Goal: Task Accomplishment & Management: Complete application form

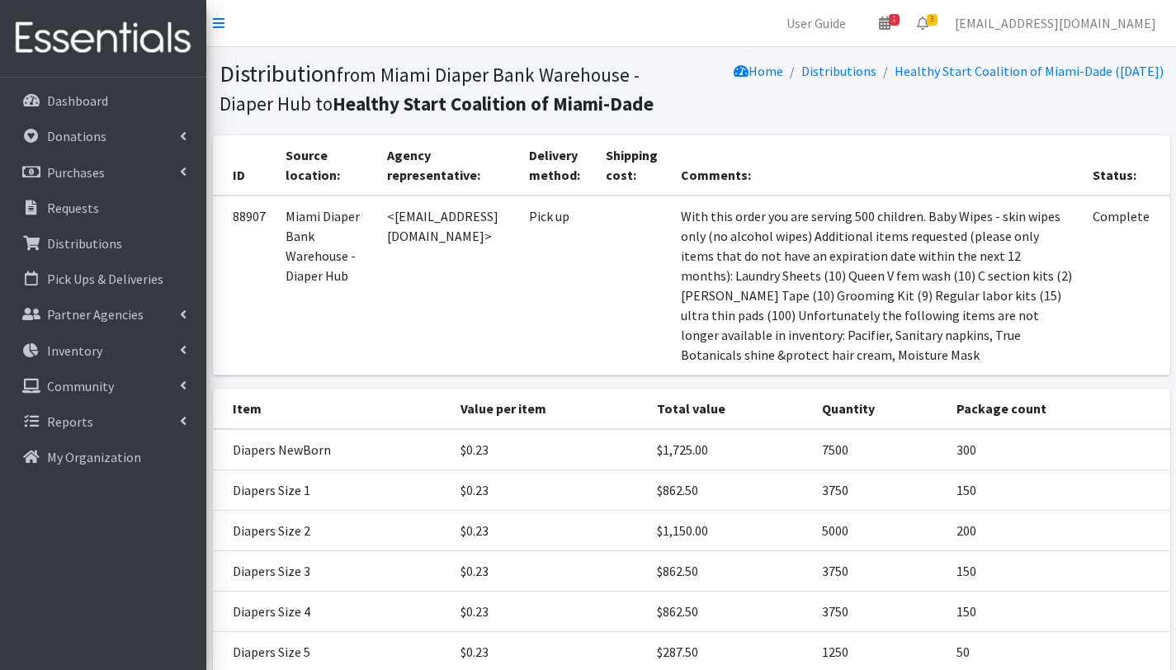
scroll to position [210, 0]
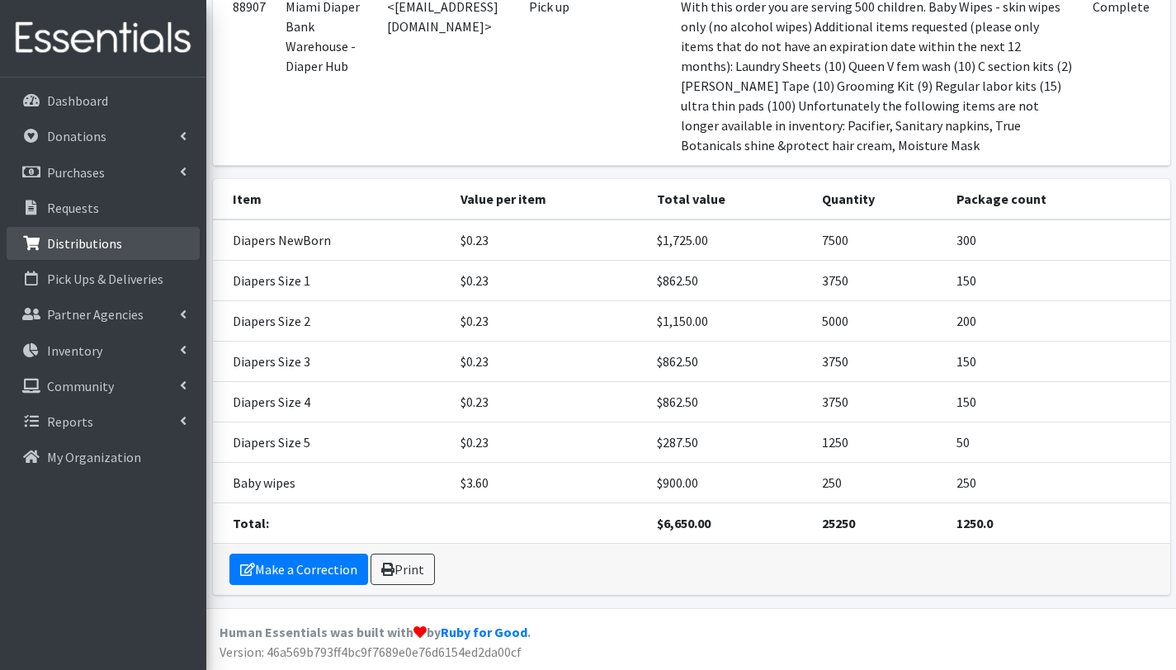
click at [85, 248] on p "Distributions" at bounding box center [84, 243] width 75 height 17
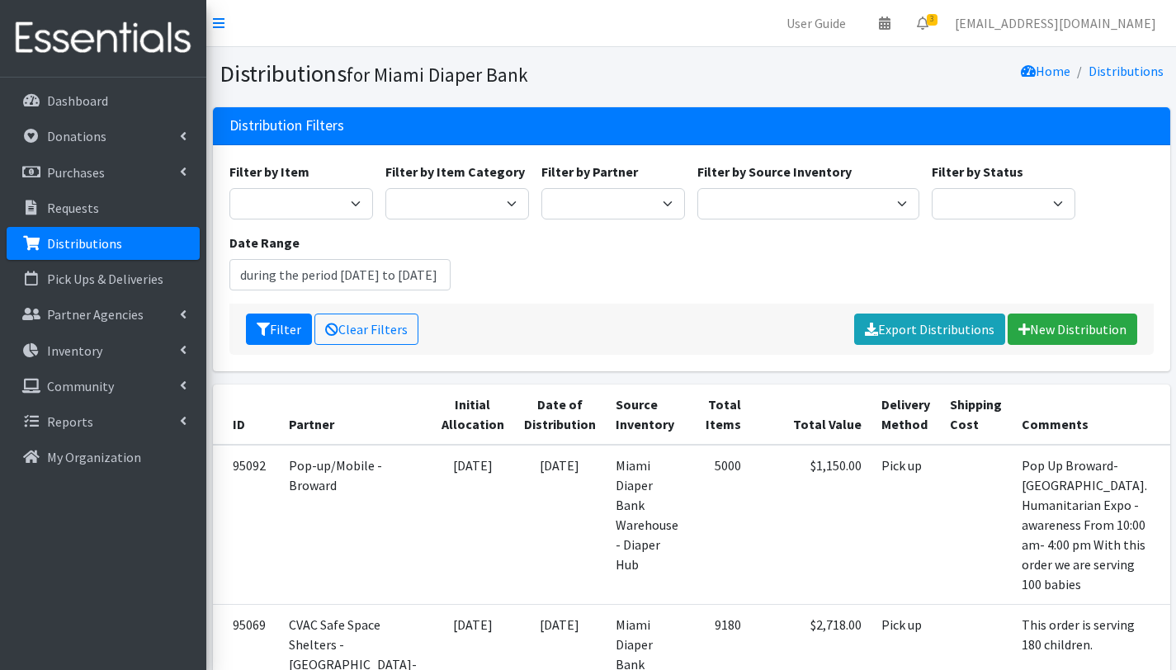
type input "[DATE] - [DATE]"
click at [1047, 329] on link "New Distribution" at bounding box center [1073, 329] width 130 height 31
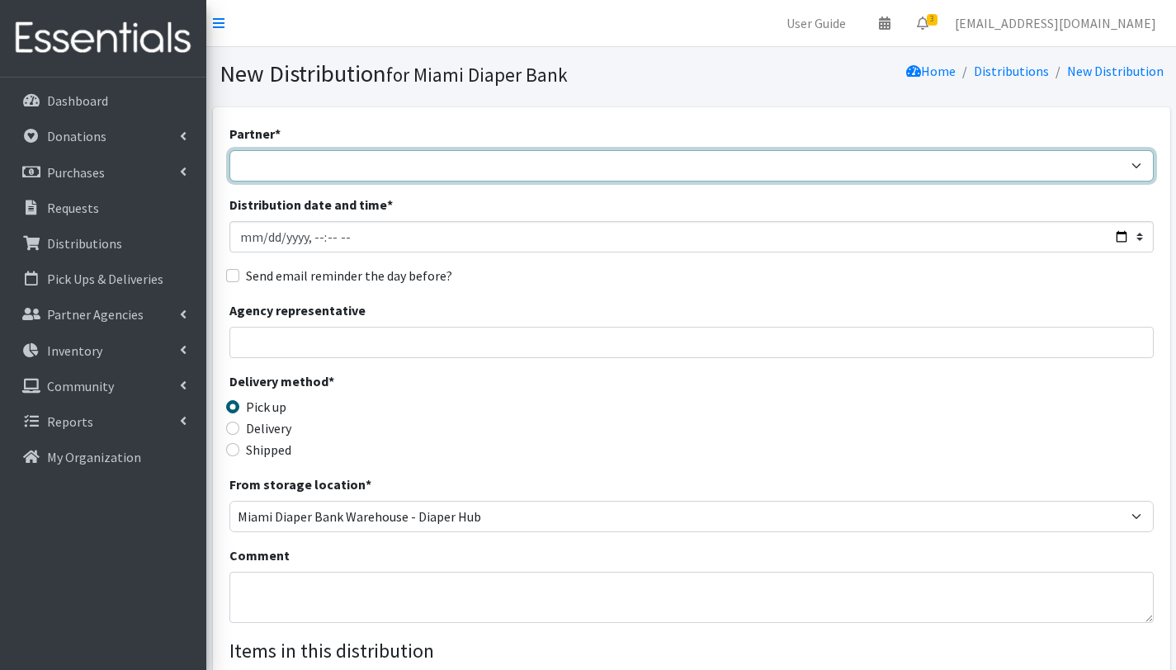
click at [293, 171] on select "A Safe Haven for Newborns Belafonte TACOLCY Center Boys Town South Florida Brid…" at bounding box center [691, 165] width 924 height 31
select select "6808"
click at [229, 150] on select "A Safe Haven for Newborns Belafonte TACOLCY Center Boys Town South Florida Brid…" at bounding box center [691, 165] width 924 height 31
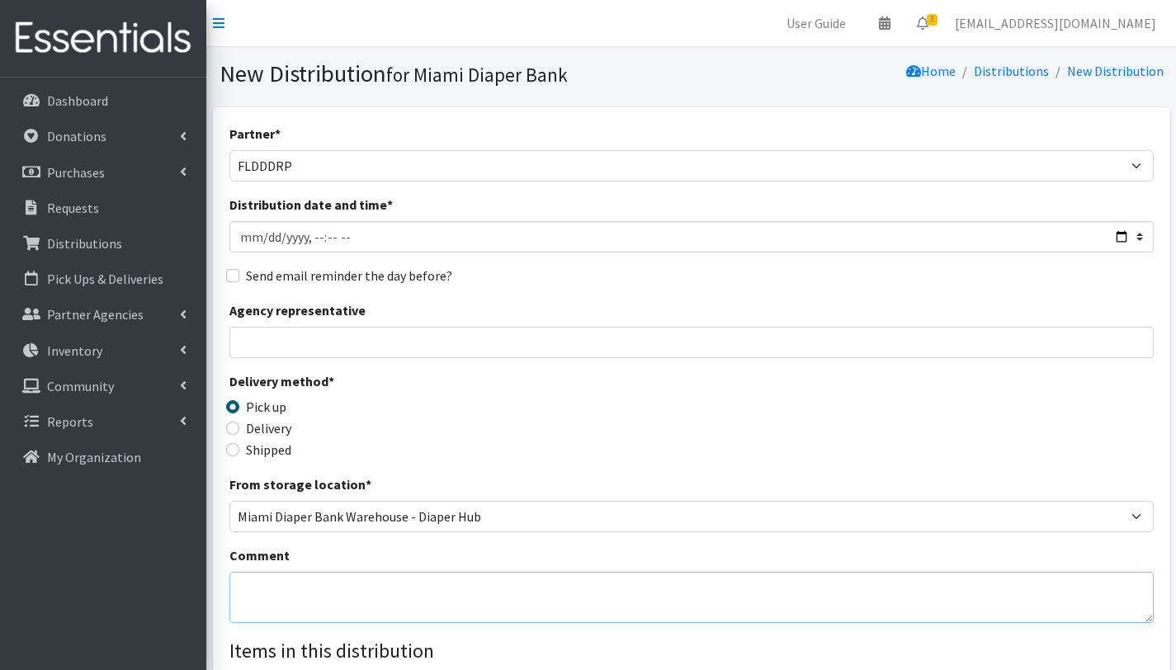
click at [288, 593] on textarea "Comment" at bounding box center [691, 597] width 924 height 51
drag, startPoint x: 240, startPoint y: 610, endPoint x: 278, endPoint y: 597, distance: 39.9
click at [240, 609] on textarea "NORTH 1. 08/20/2025 This order is serving 39 children= 26 households 39 bed pad…" at bounding box center [691, 597] width 924 height 51
click at [388, 608] on textarea "NORTH 1. 08/20/2025 This order is serving 39 children= 26 households 39 bed pad…" at bounding box center [691, 597] width 924 height 51
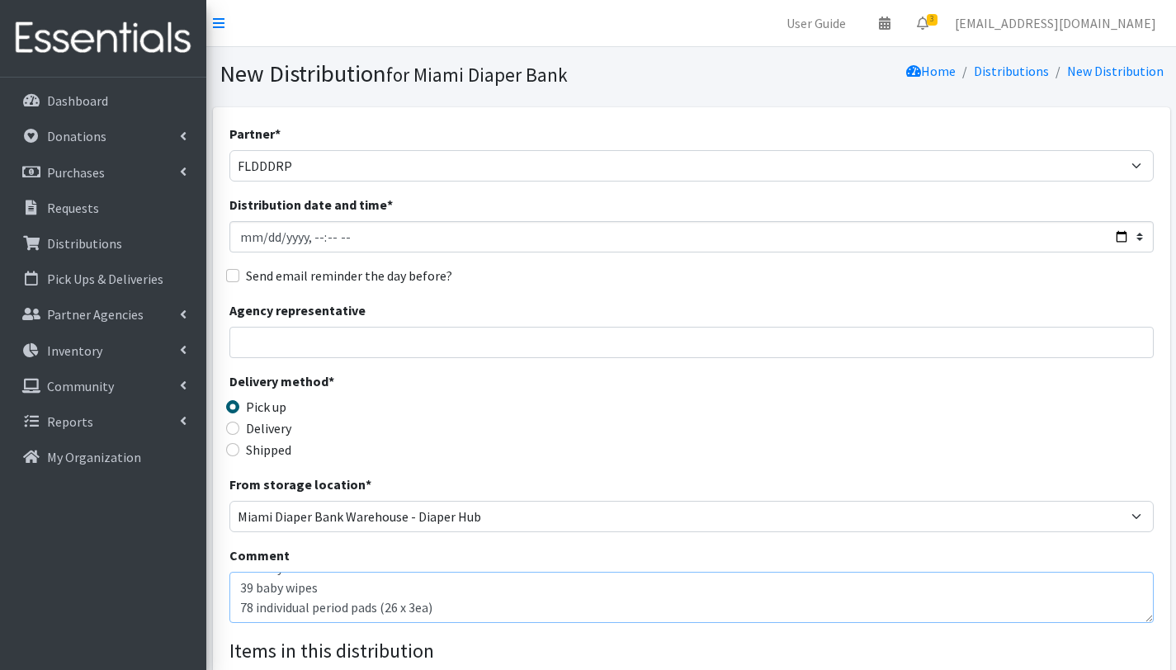
click at [476, 601] on textarea "NORTH 1. 08/20/2025 This order is serving 39 children= 26 households 39 bed pad…" at bounding box center [691, 597] width 924 height 51
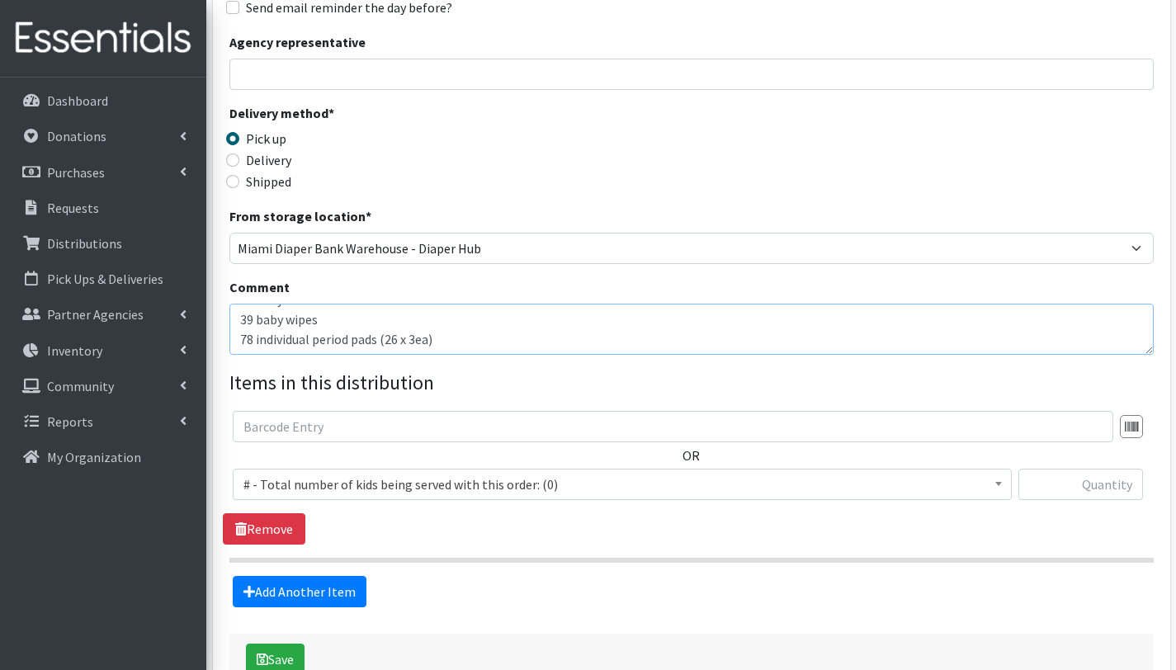
scroll to position [270, 0]
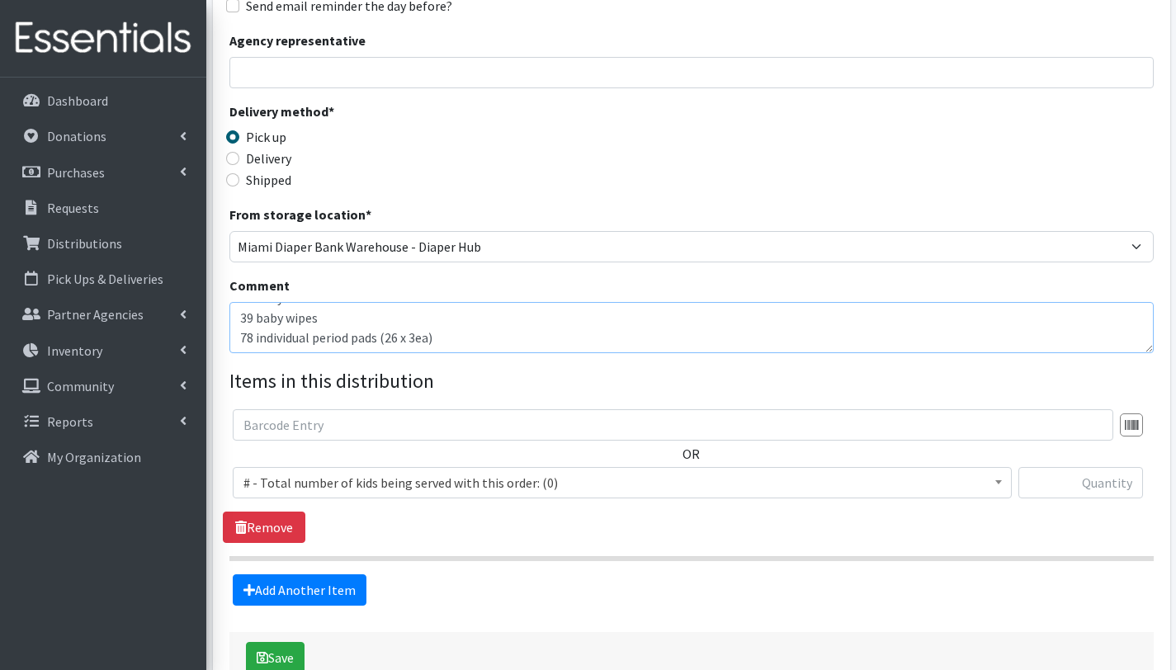
type textarea "NORTH 1. 08/20/2025 This order is serving 39 children= 26 households 39 bed pad…"
click at [328, 484] on span "# - Total number of kids being served with this order: (0)" at bounding box center [622, 482] width 758 height 23
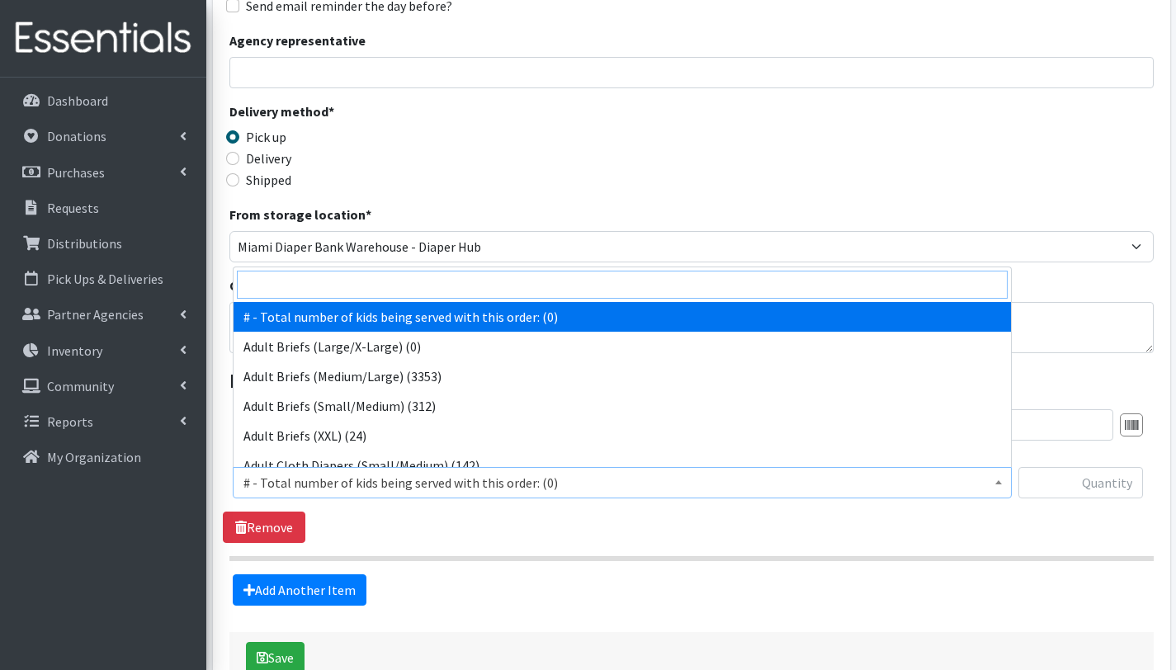
click at [338, 292] on input "search" at bounding box center [622, 285] width 771 height 28
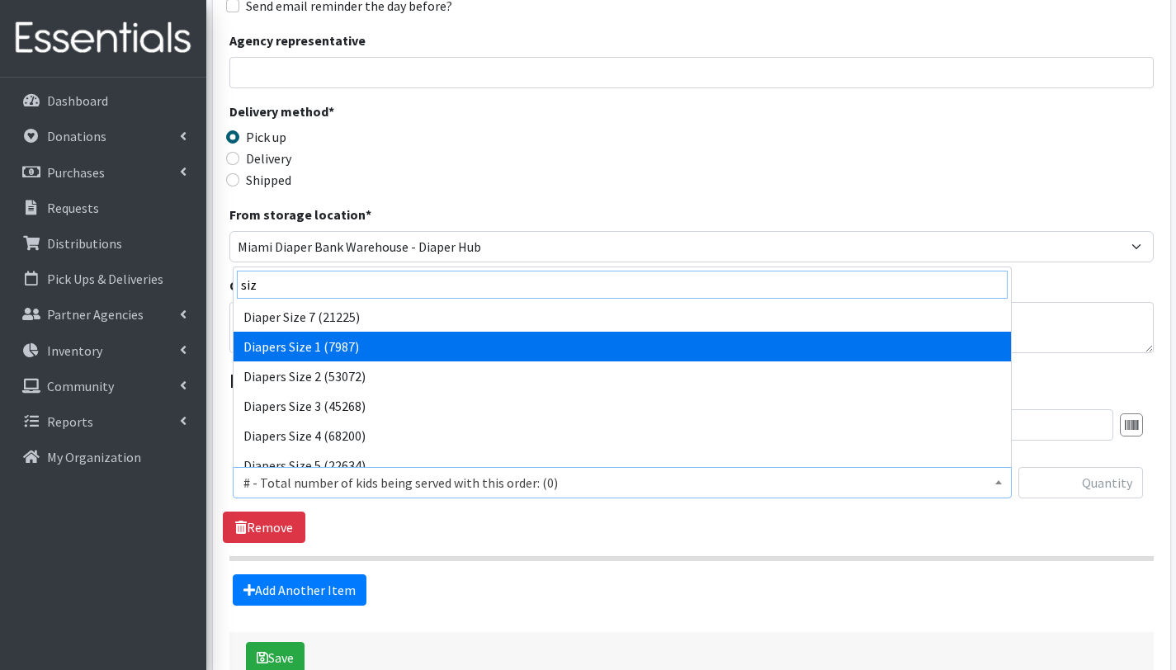
type input "siz"
select select "2665"
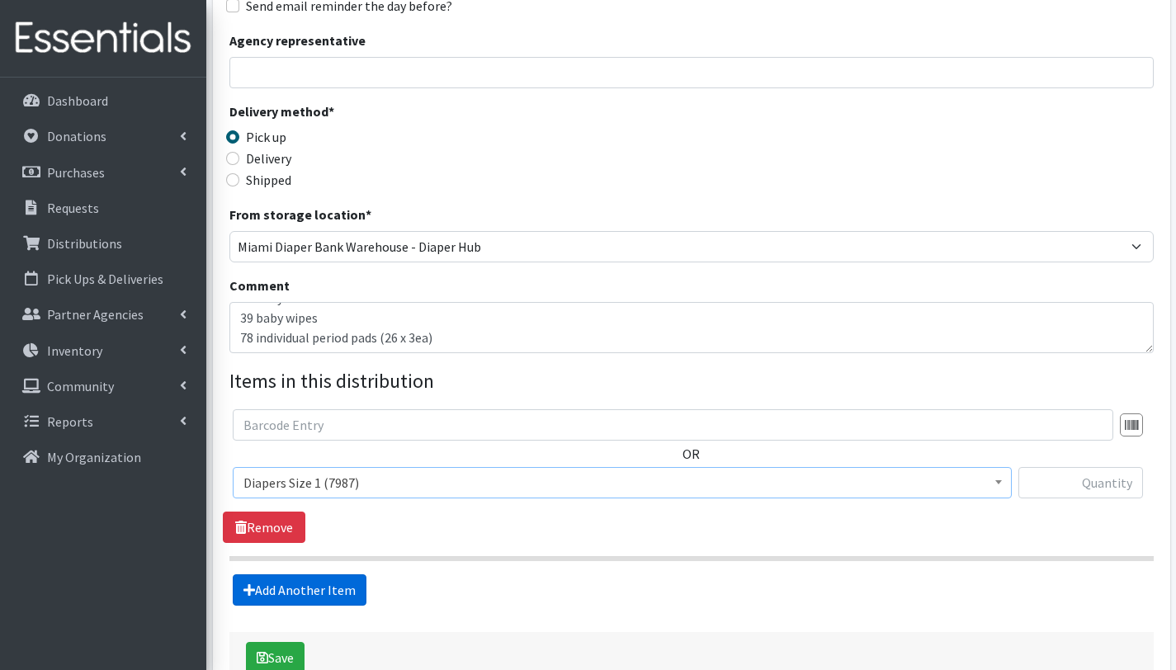
click at [295, 583] on link "Add Another Item" at bounding box center [300, 589] width 134 height 31
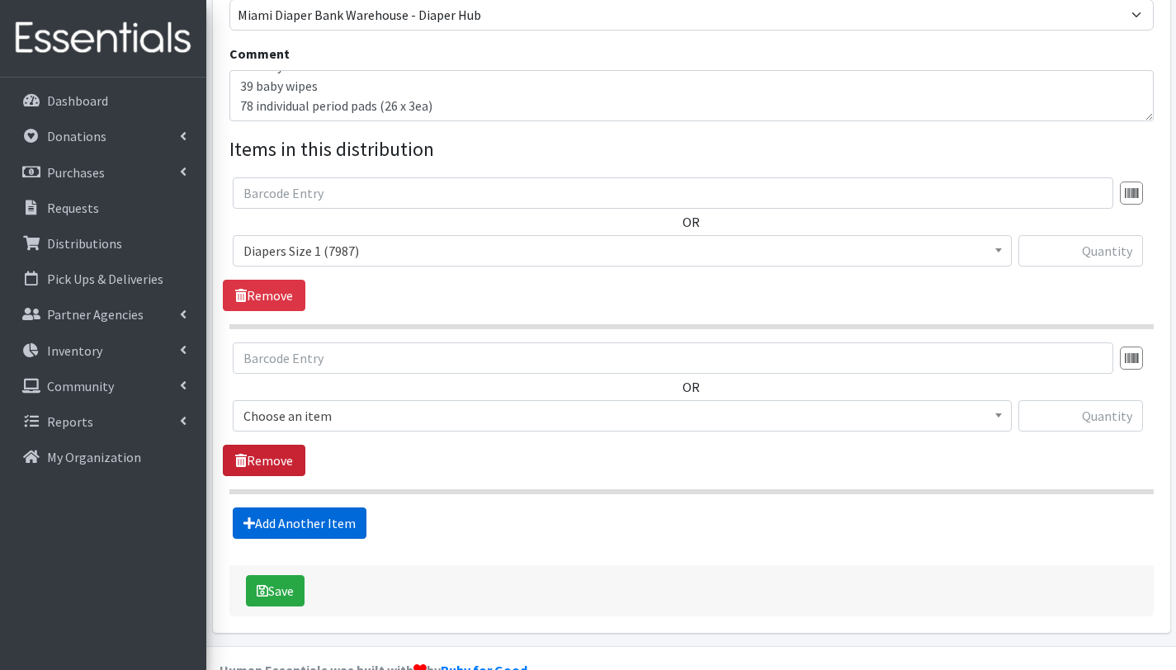
scroll to position [539, 0]
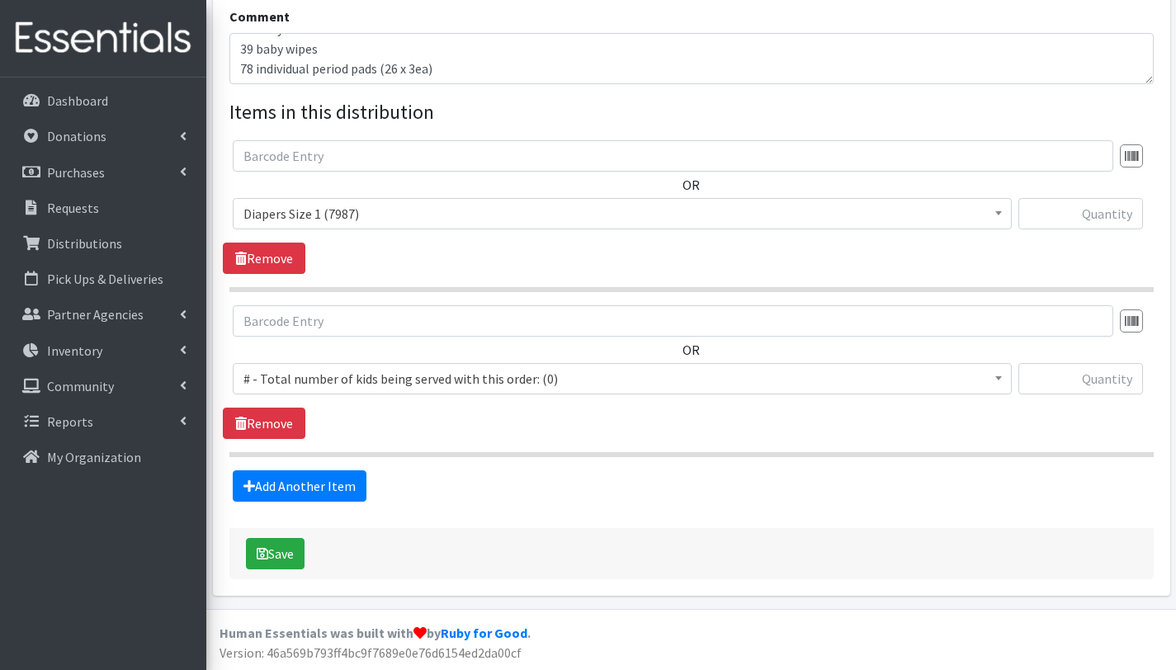
click at [308, 374] on span "# - Total number of kids being served with this order: (0)" at bounding box center [622, 378] width 758 height 23
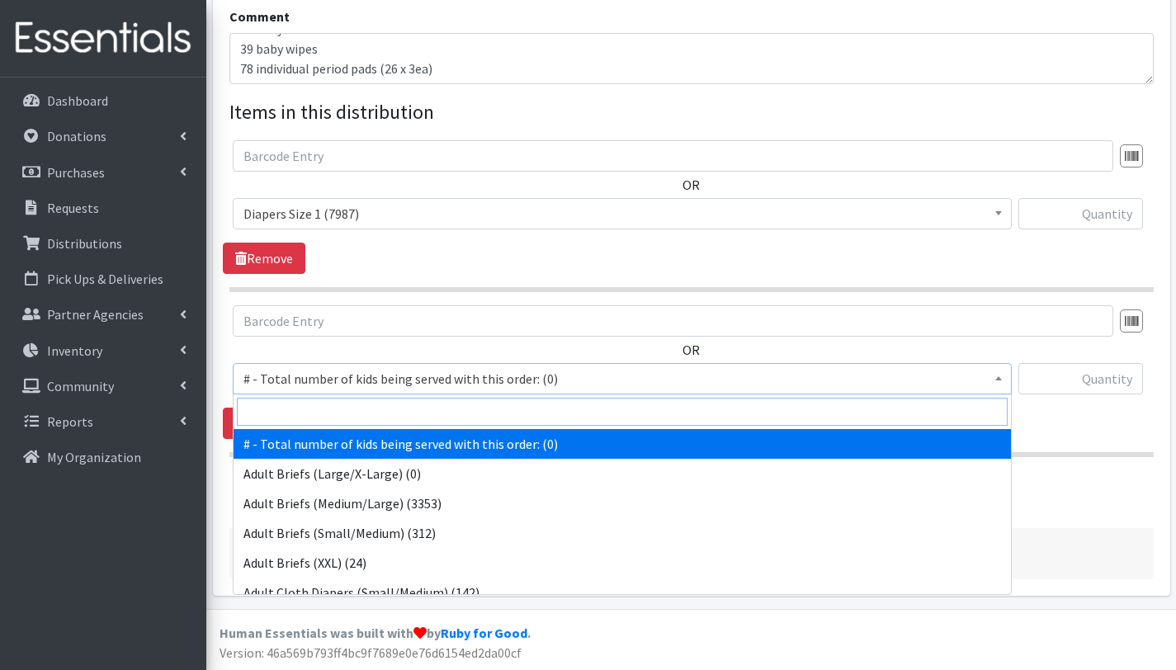
click at [311, 402] on input "search" at bounding box center [622, 412] width 771 height 28
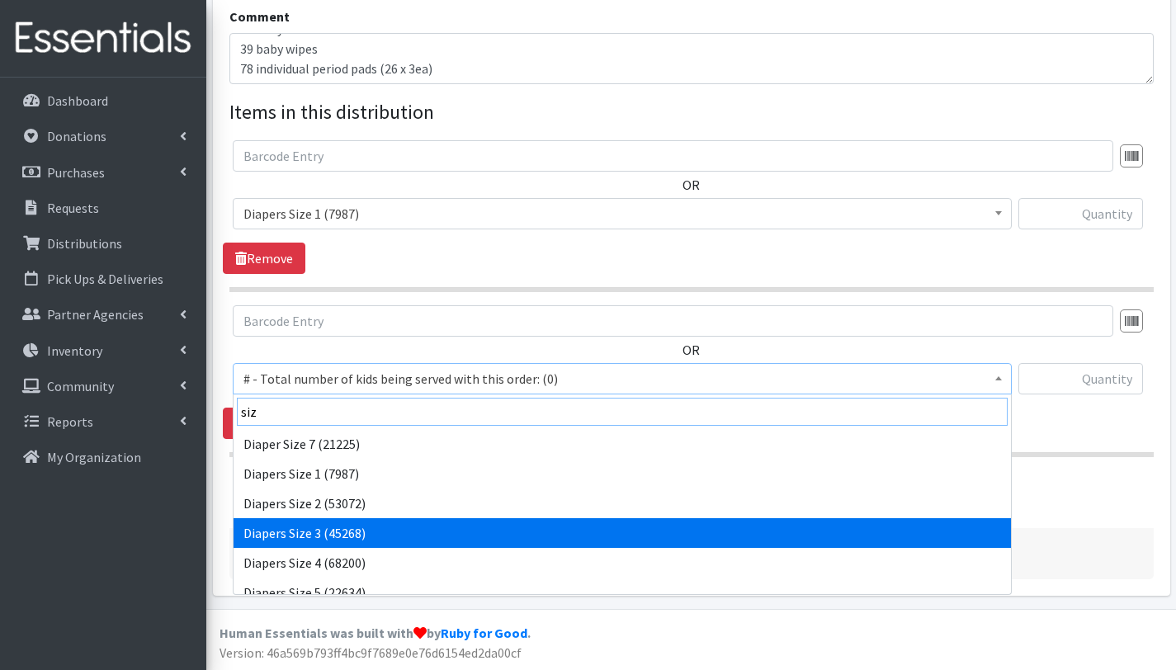
type input "siz"
select select "2655"
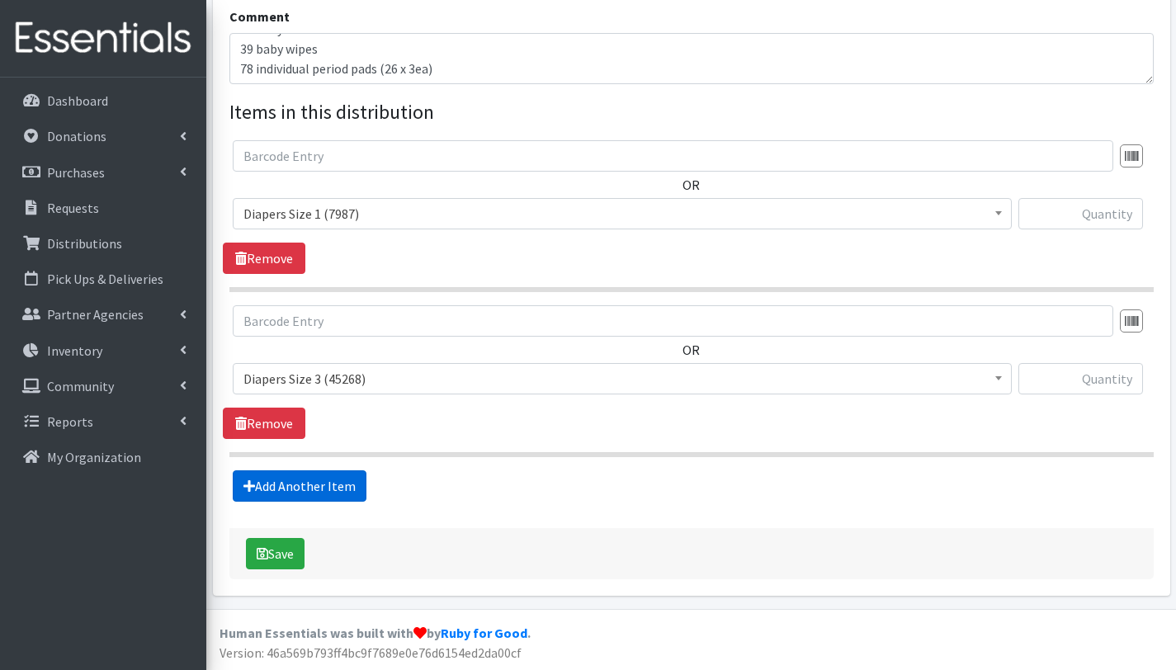
click at [299, 488] on link "Add Another Item" at bounding box center [300, 485] width 134 height 31
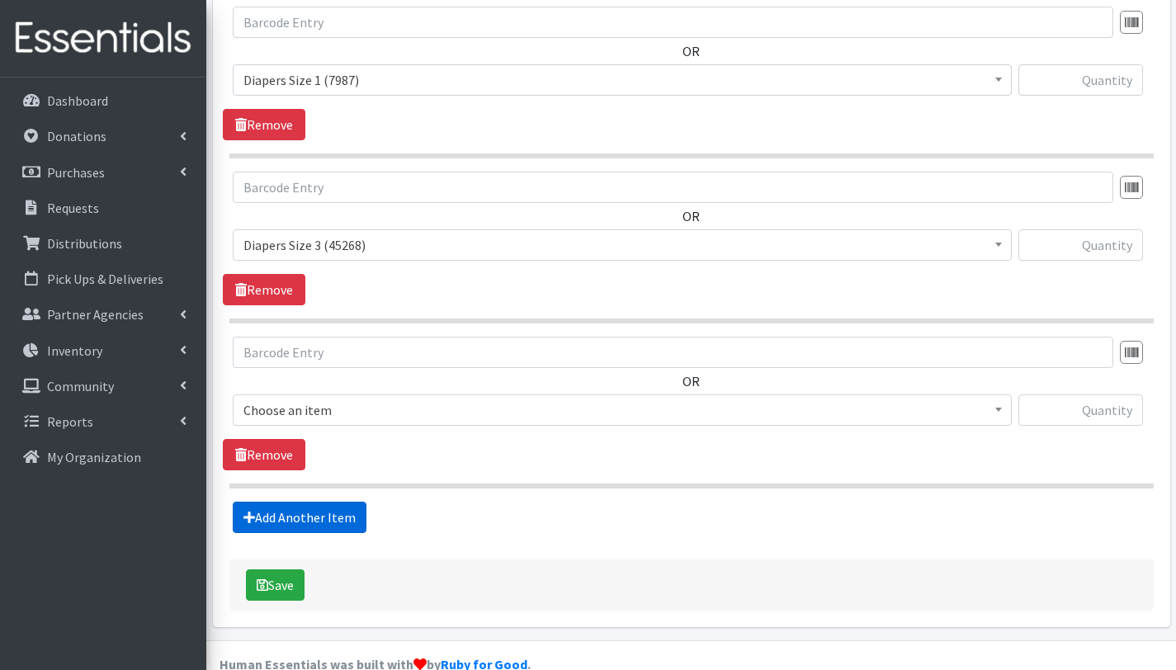
scroll to position [704, 0]
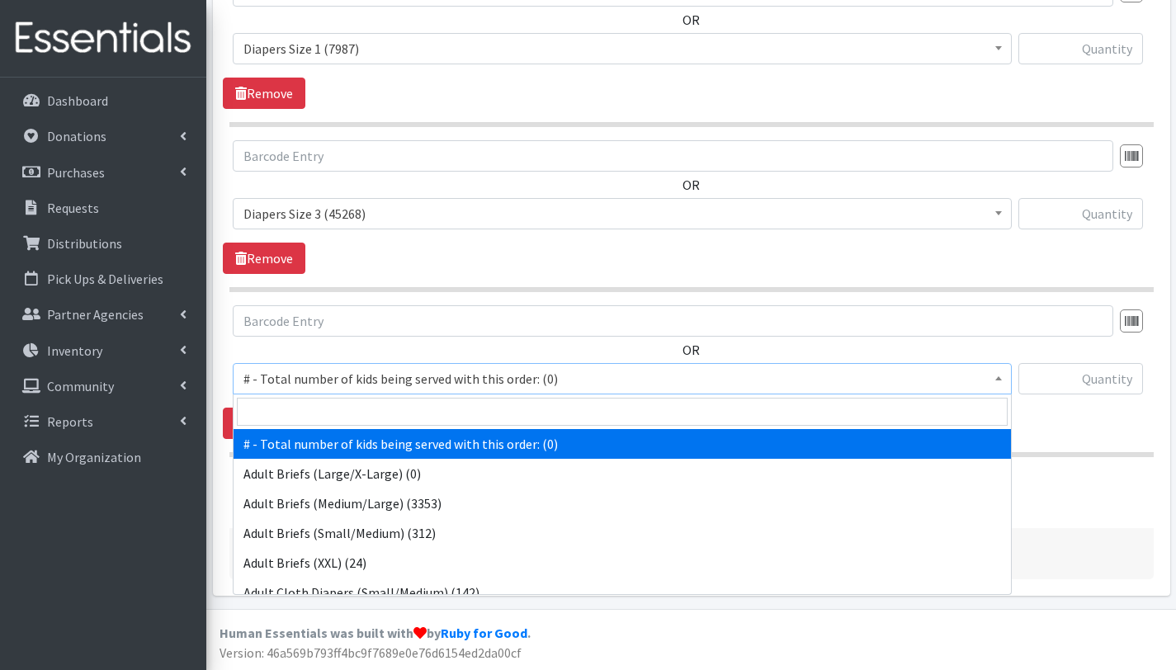
click at [319, 376] on span "# - Total number of kids being served with this order: (0)" at bounding box center [622, 378] width 758 height 23
click at [318, 405] on input "search" at bounding box center [622, 412] width 771 height 28
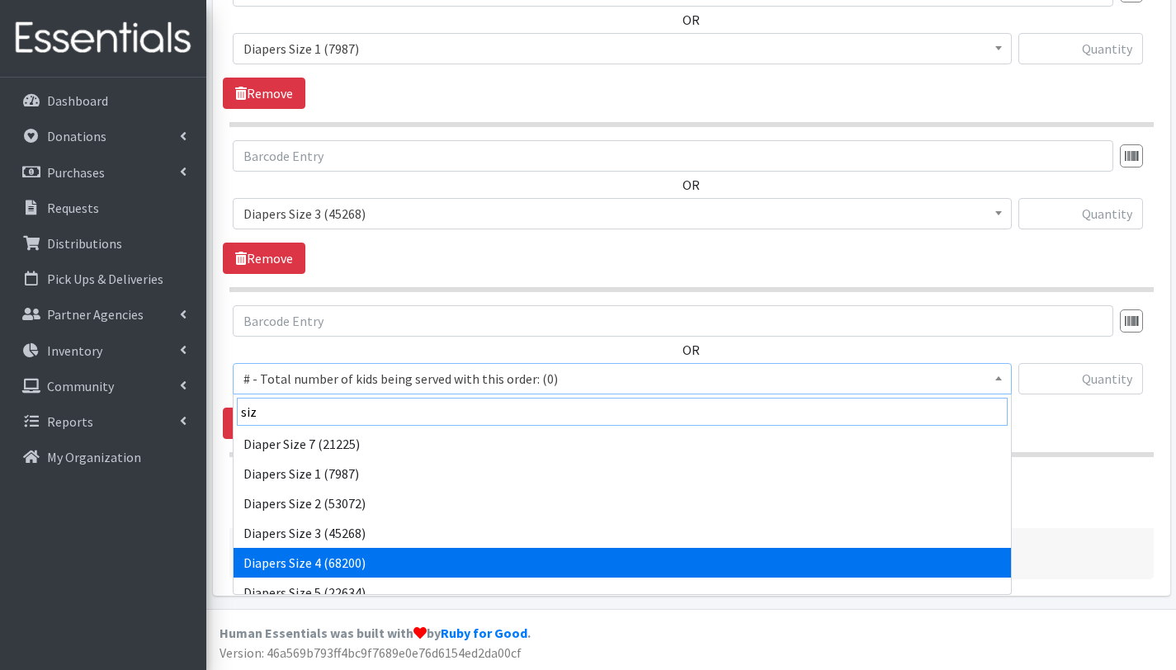
type input "siz"
select select "2661"
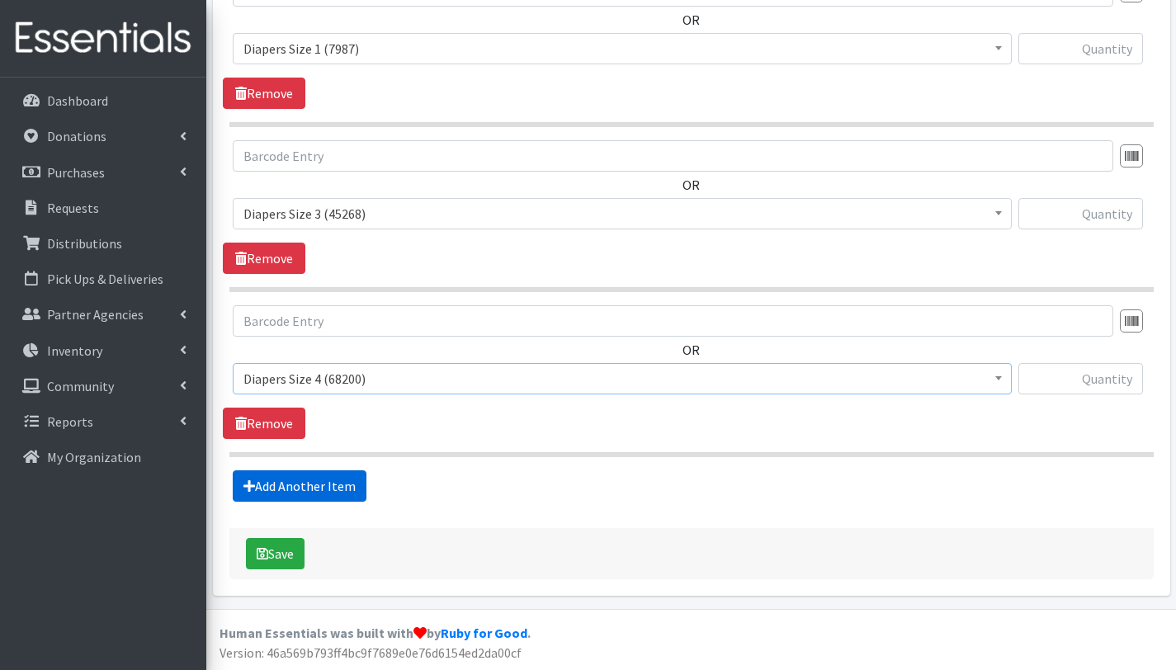
click at [311, 497] on link "Add Another Item" at bounding box center [300, 485] width 134 height 31
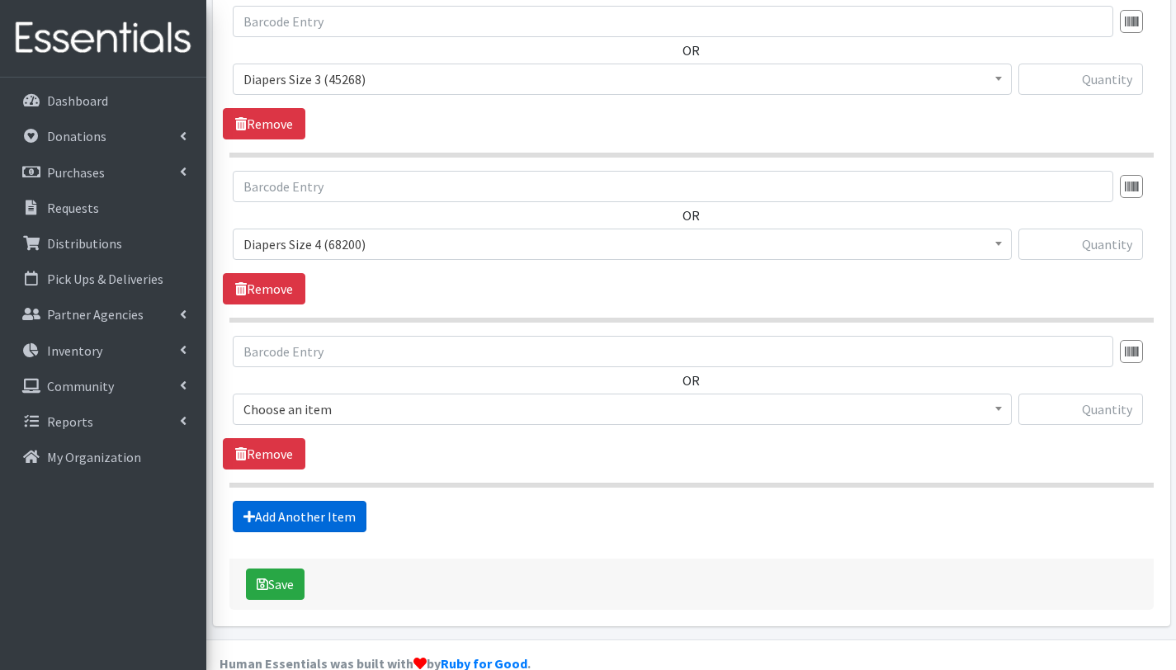
scroll to position [869, 0]
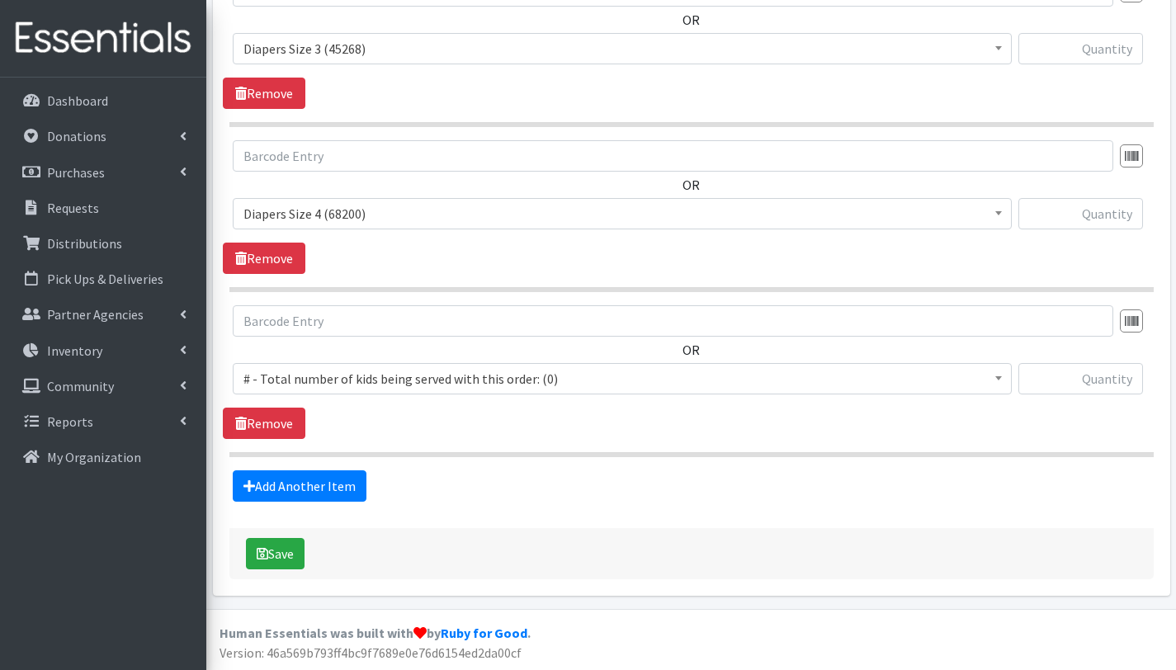
click at [322, 378] on span "# - Total number of kids being served with this order: (0)" at bounding box center [622, 378] width 758 height 23
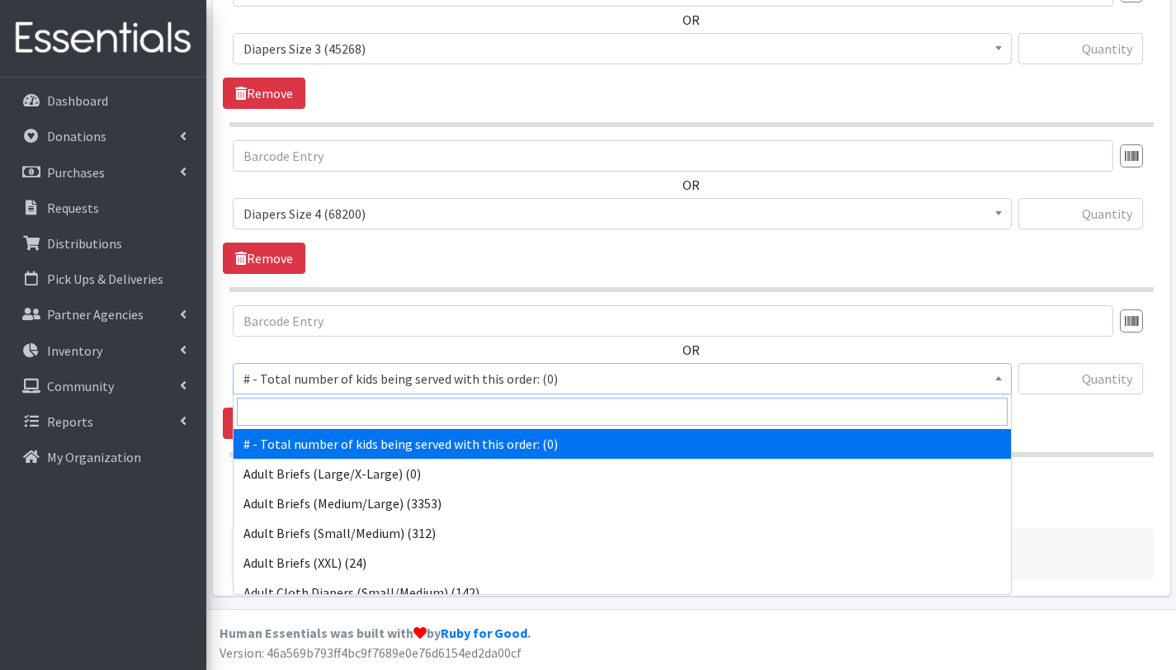
click at [324, 406] on input "search" at bounding box center [622, 412] width 771 height 28
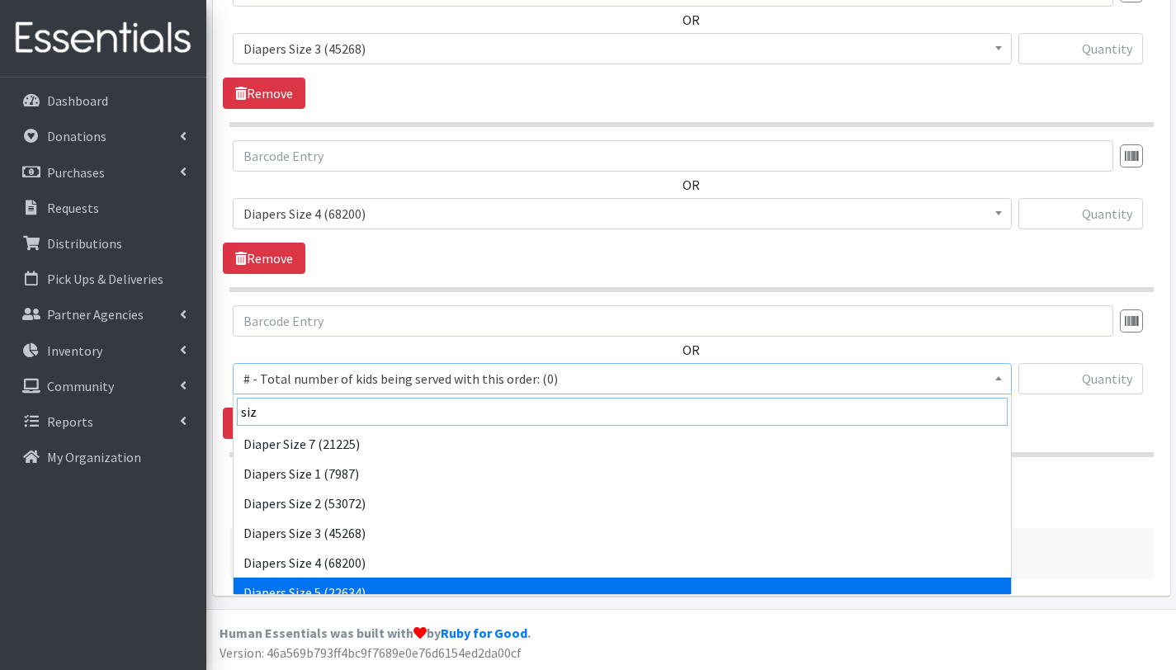
type input "siz"
select select "2652"
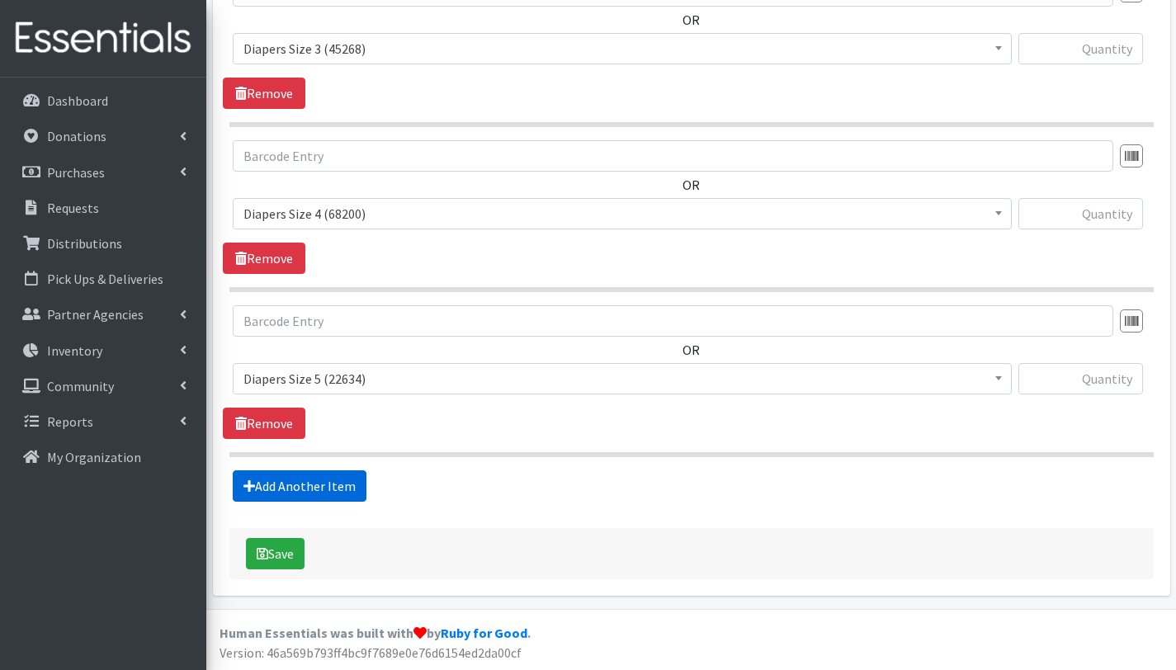
click at [297, 484] on link "Add Another Item" at bounding box center [300, 485] width 134 height 31
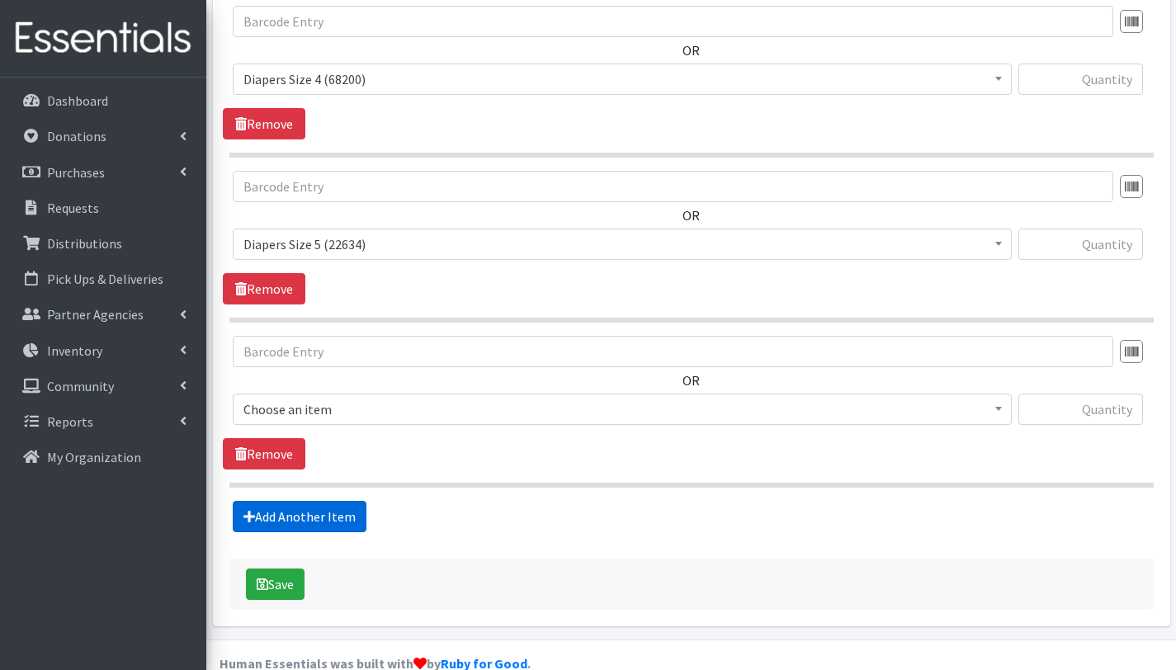
scroll to position [1034, 0]
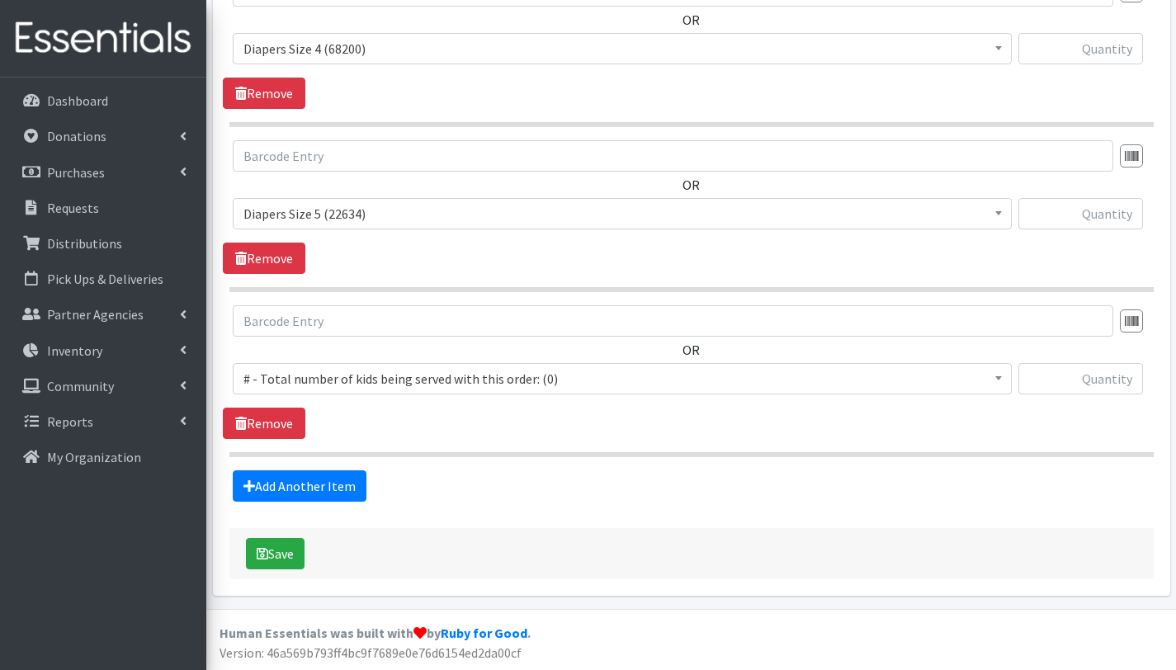
click at [309, 373] on span "# - Total number of kids being served with this order: (0)" at bounding box center [622, 378] width 758 height 23
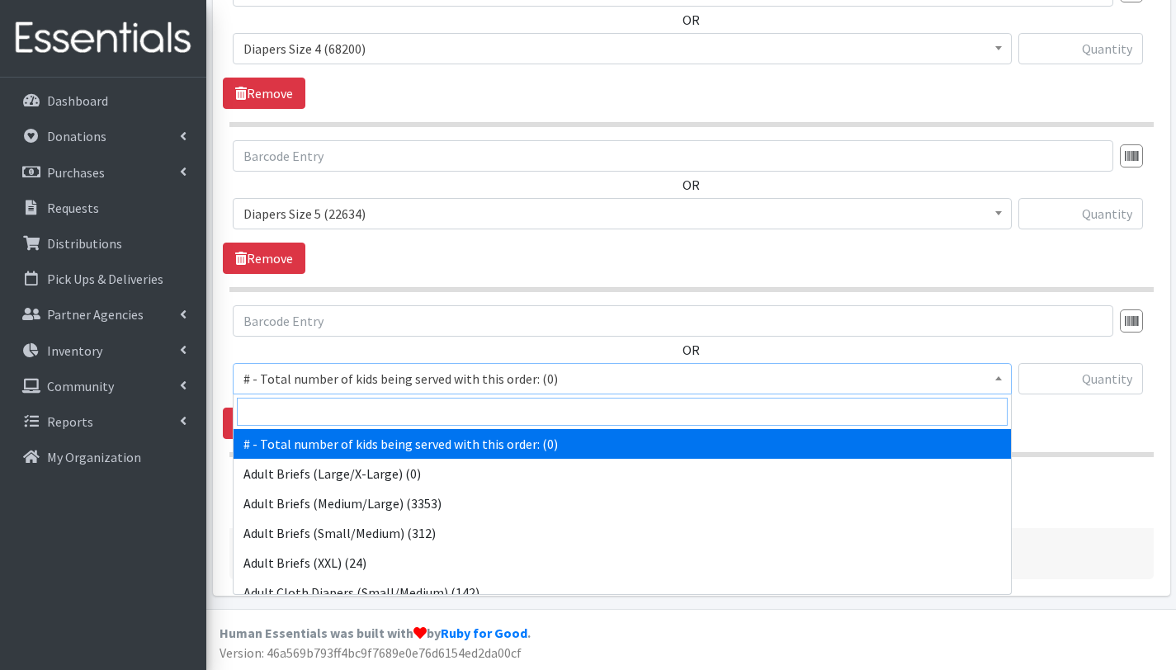
click at [310, 399] on input "search" at bounding box center [622, 412] width 771 height 28
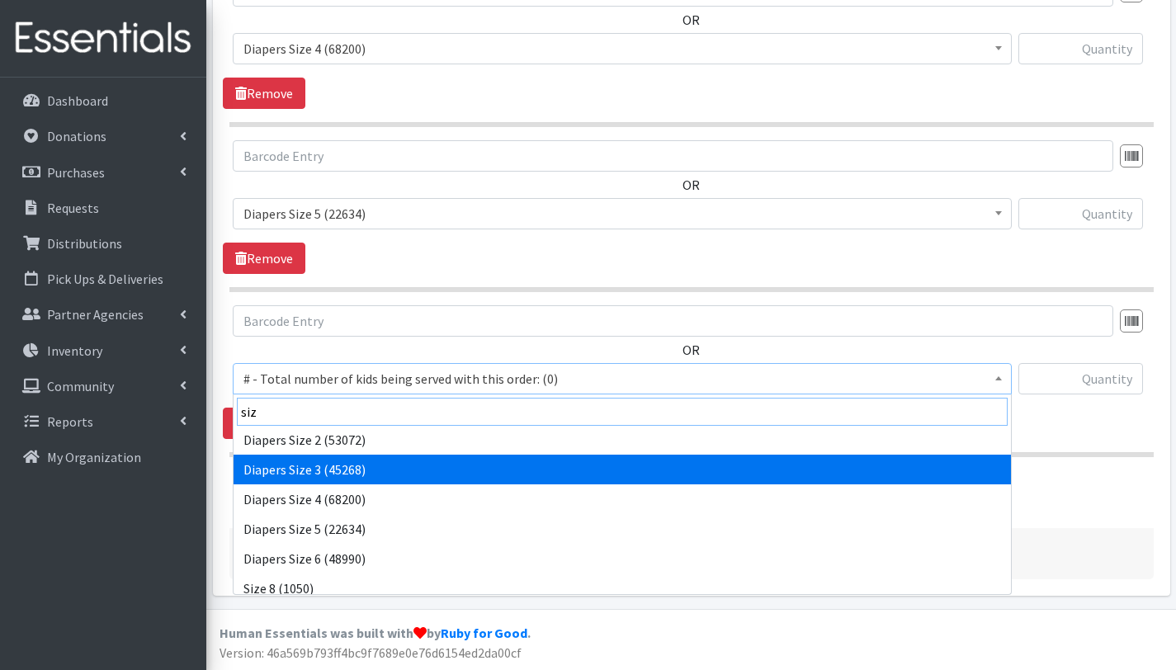
scroll to position [73, 0]
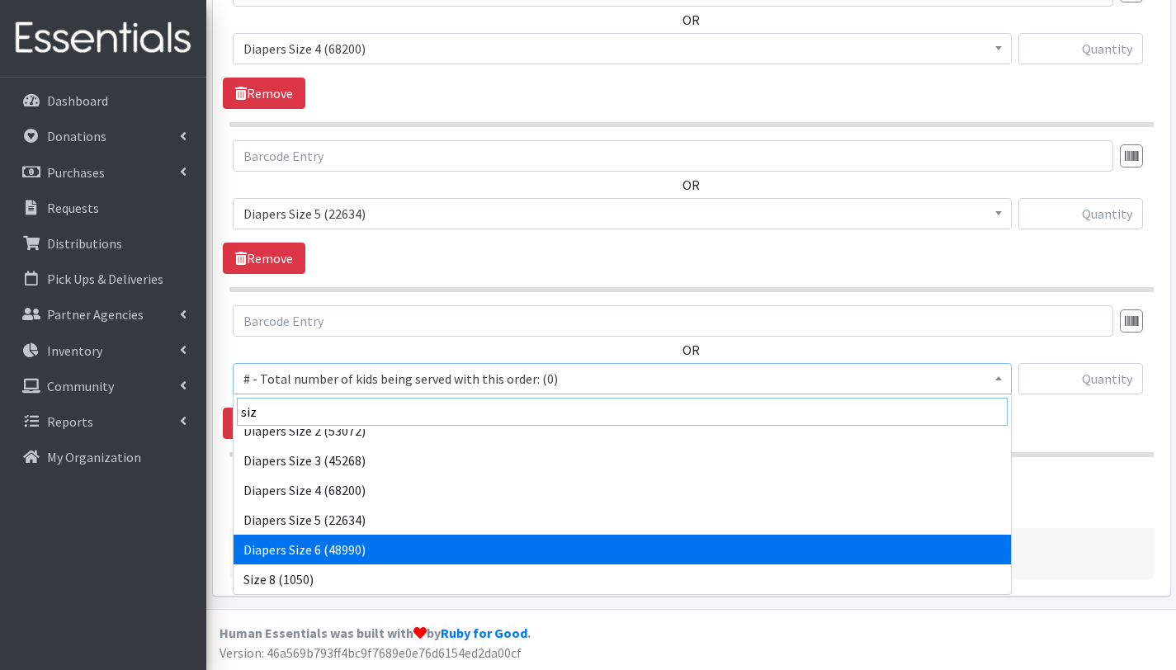
type input "siz"
select select "2674"
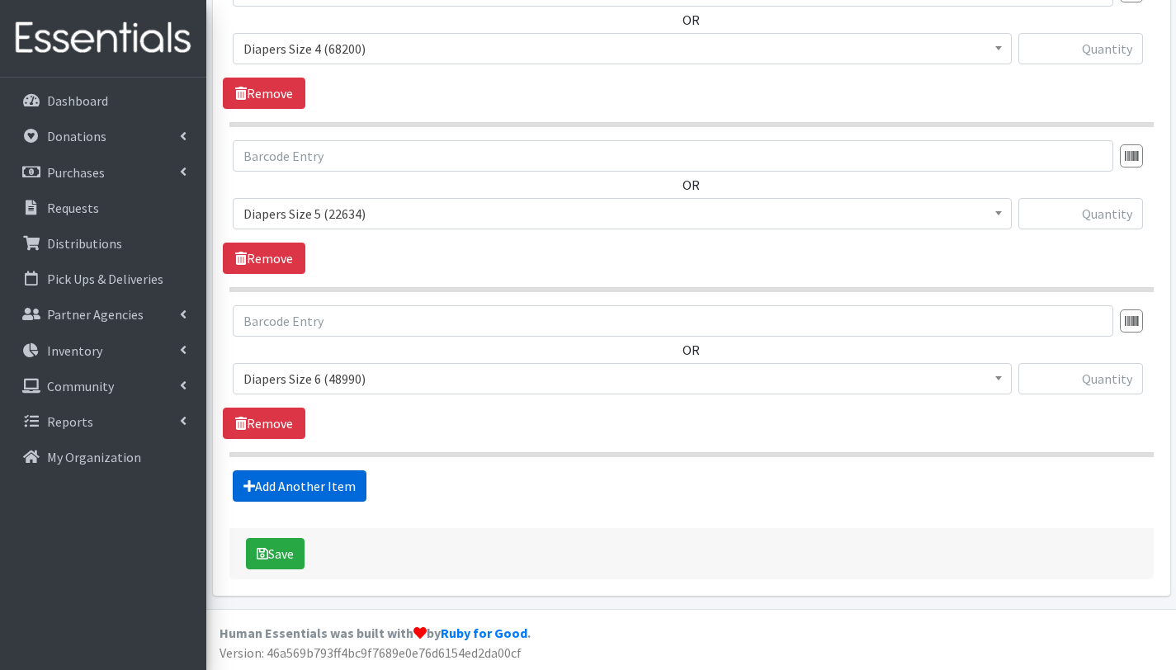
click at [309, 489] on link "Add Another Item" at bounding box center [300, 485] width 134 height 31
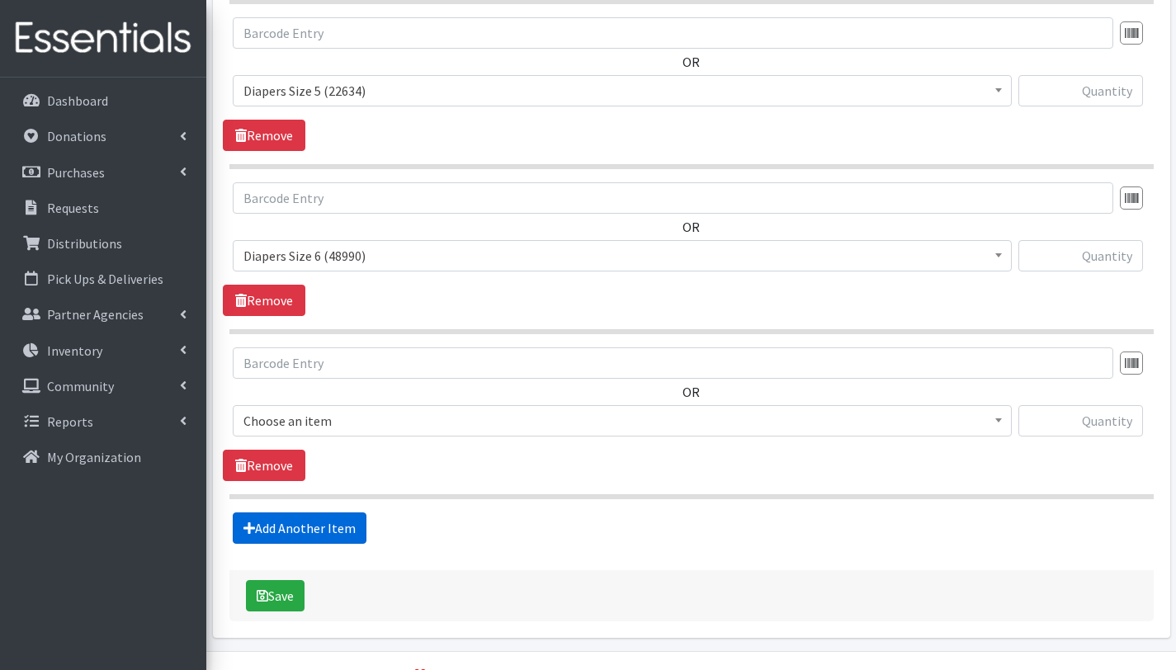
scroll to position [1199, 0]
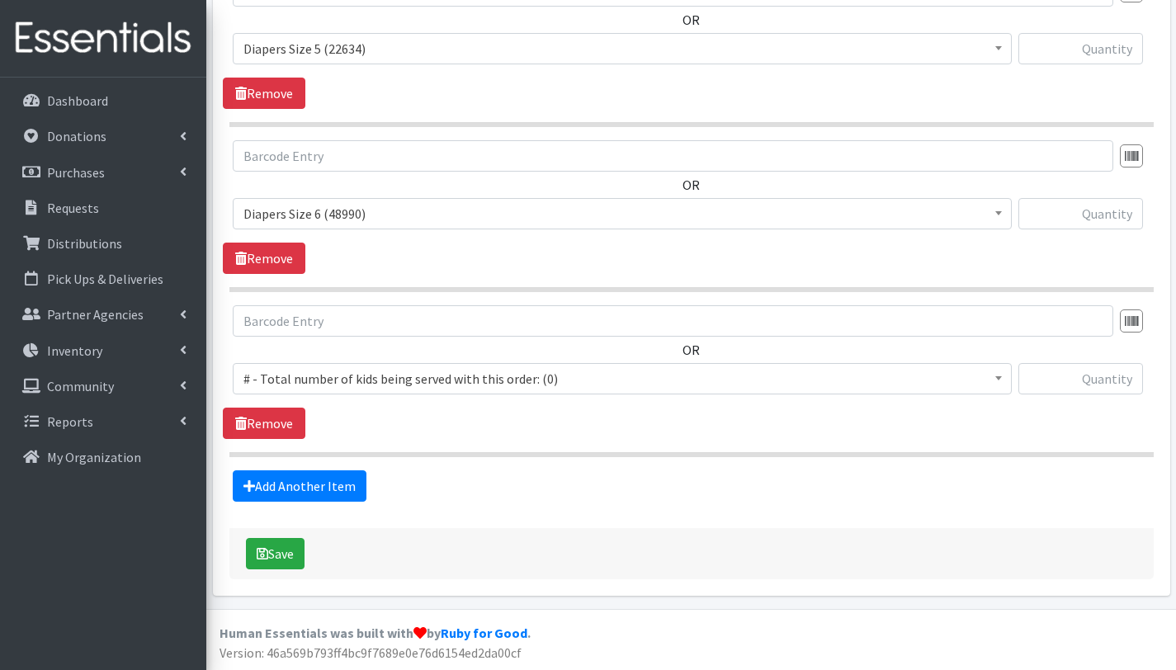
click at [342, 381] on span "# - Total number of kids being served with this order: (0)" at bounding box center [622, 378] width 758 height 23
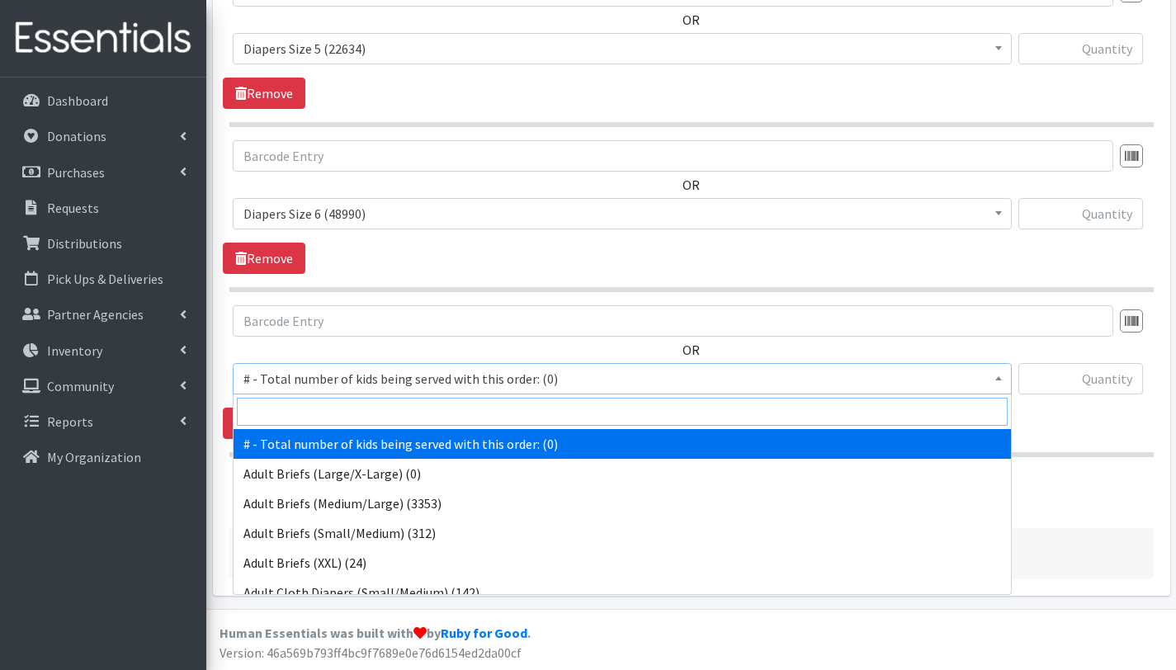
click at [343, 418] on input "search" at bounding box center [622, 412] width 771 height 28
type input "siz"
select select "12644"
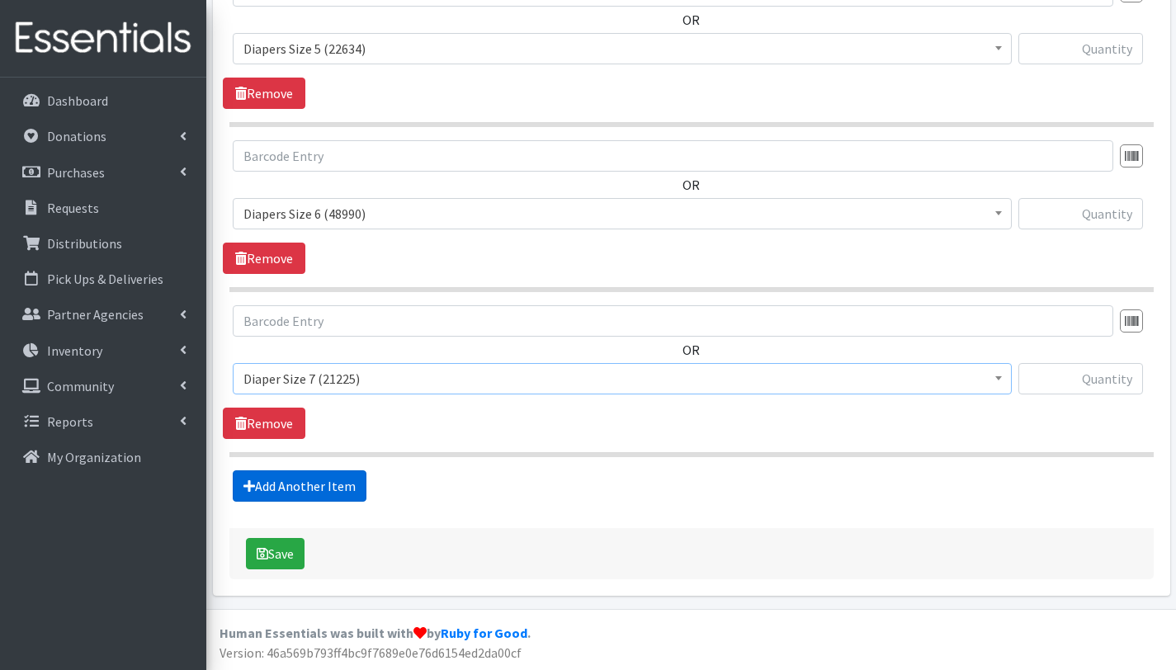
click at [325, 479] on link "Add Another Item" at bounding box center [300, 485] width 134 height 31
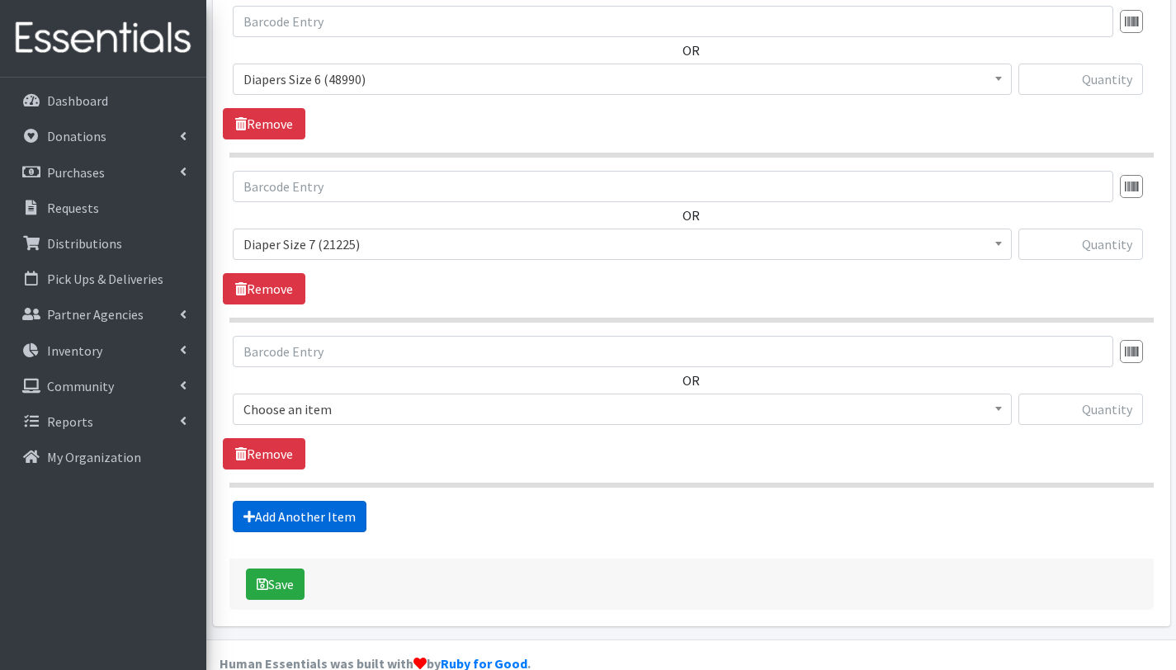
scroll to position [1364, 0]
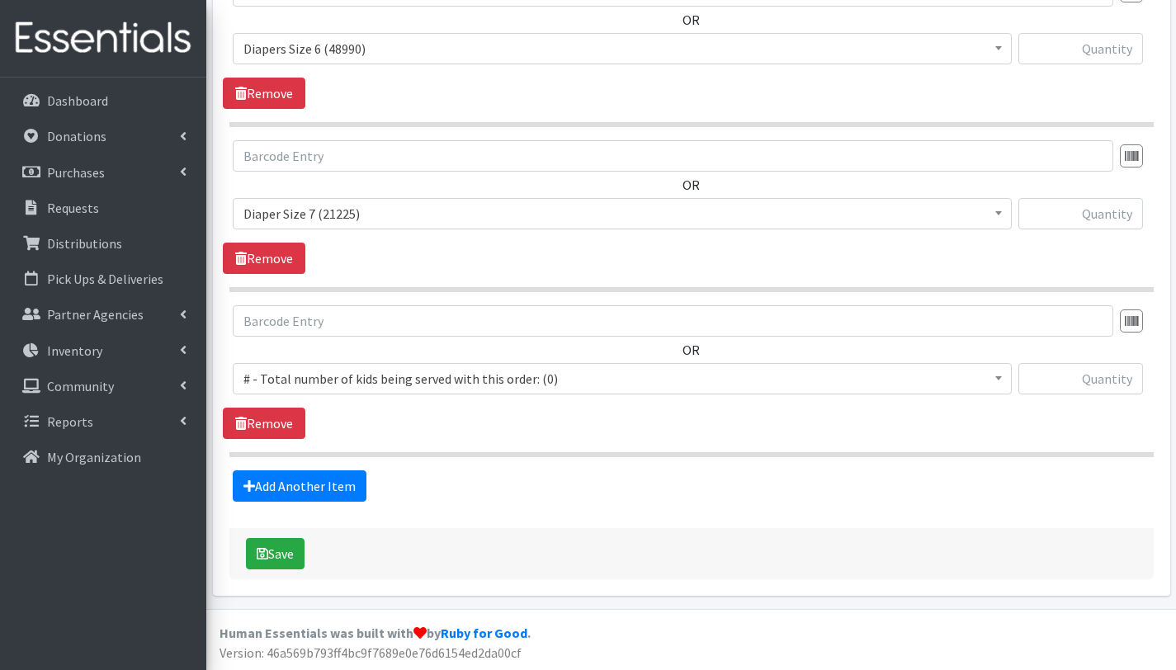
click at [320, 374] on span "# - Total number of kids being served with this order: (0)" at bounding box center [622, 378] width 758 height 23
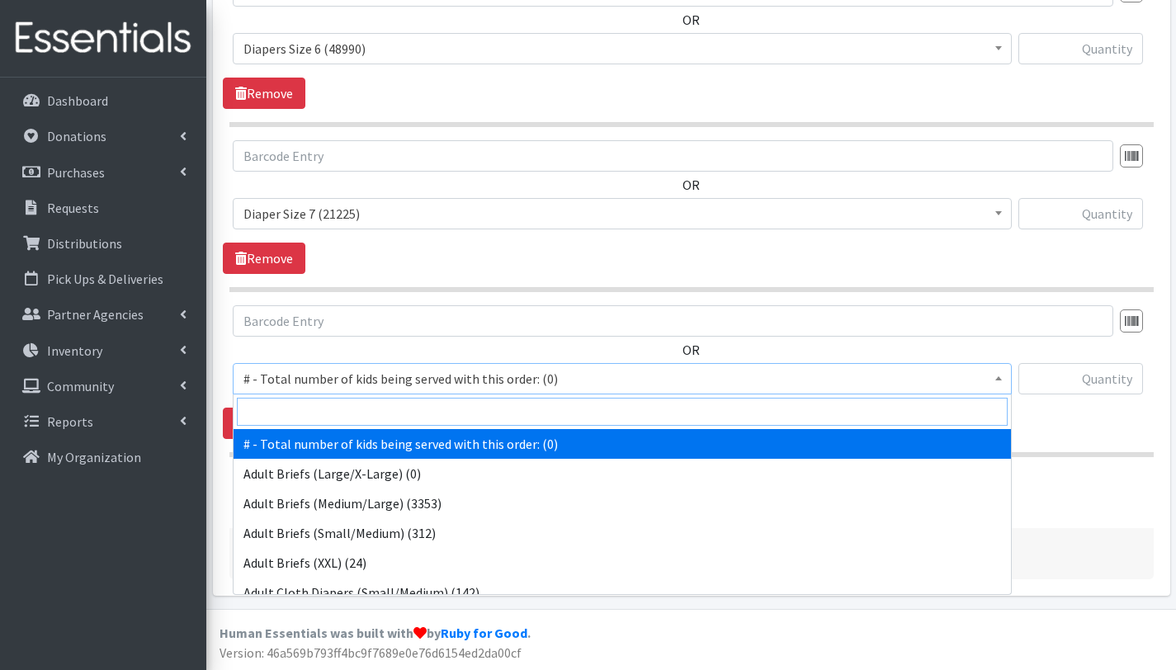
click at [322, 409] on input "search" at bounding box center [622, 412] width 771 height 28
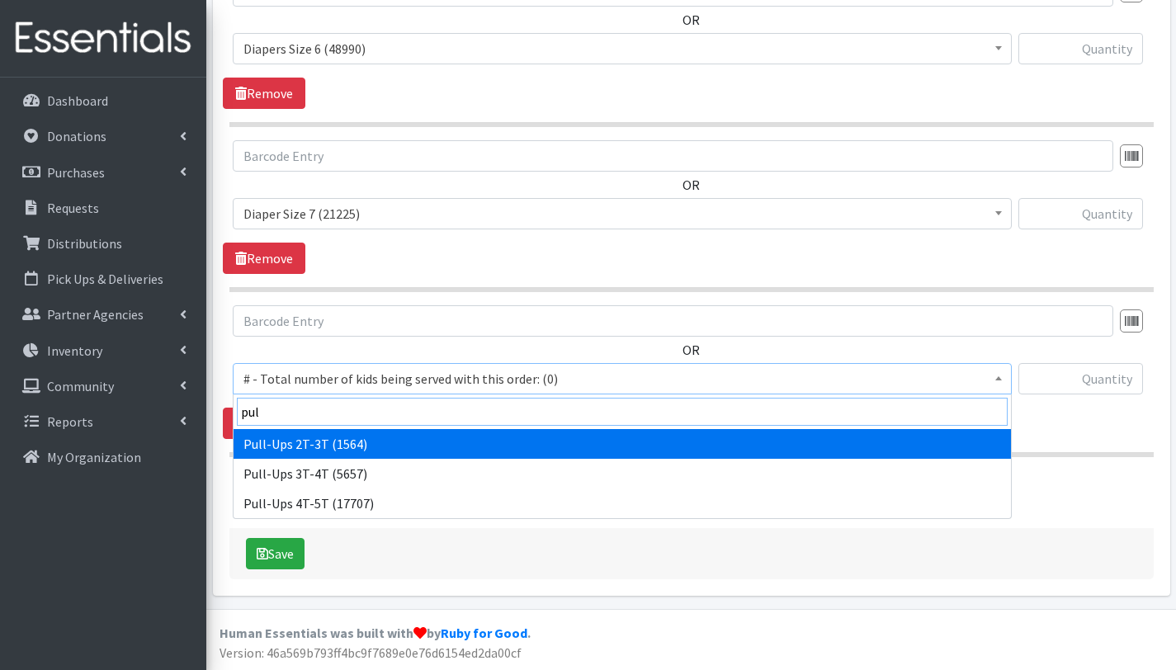
type input "pul"
select select "2644"
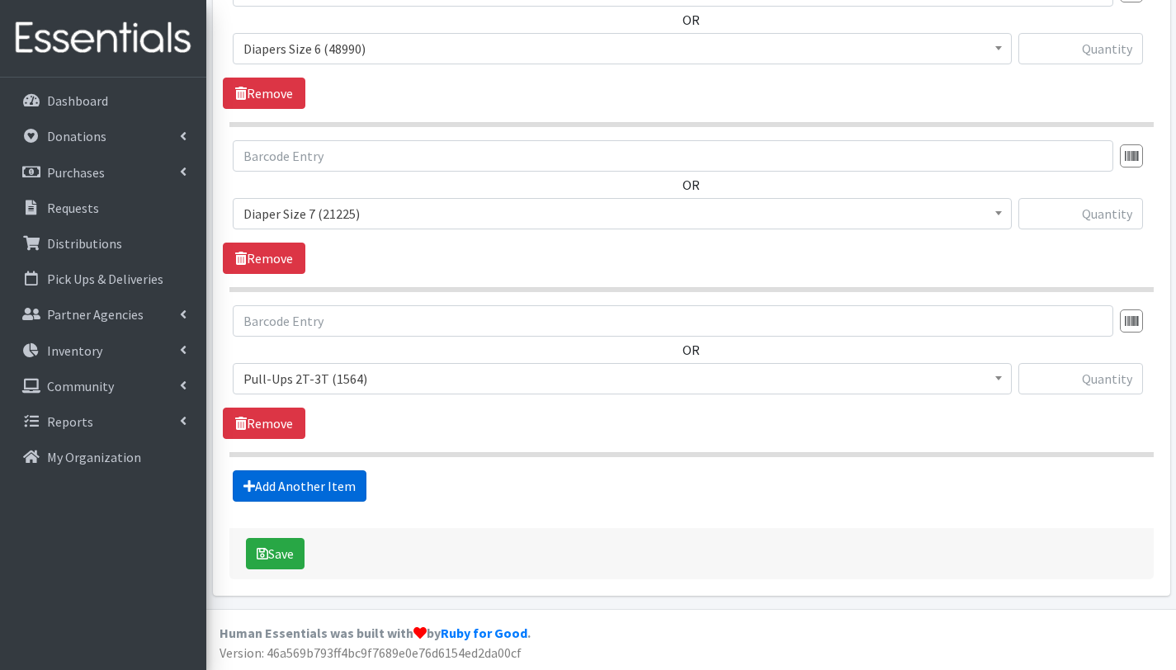
click at [325, 479] on link "Add Another Item" at bounding box center [300, 485] width 134 height 31
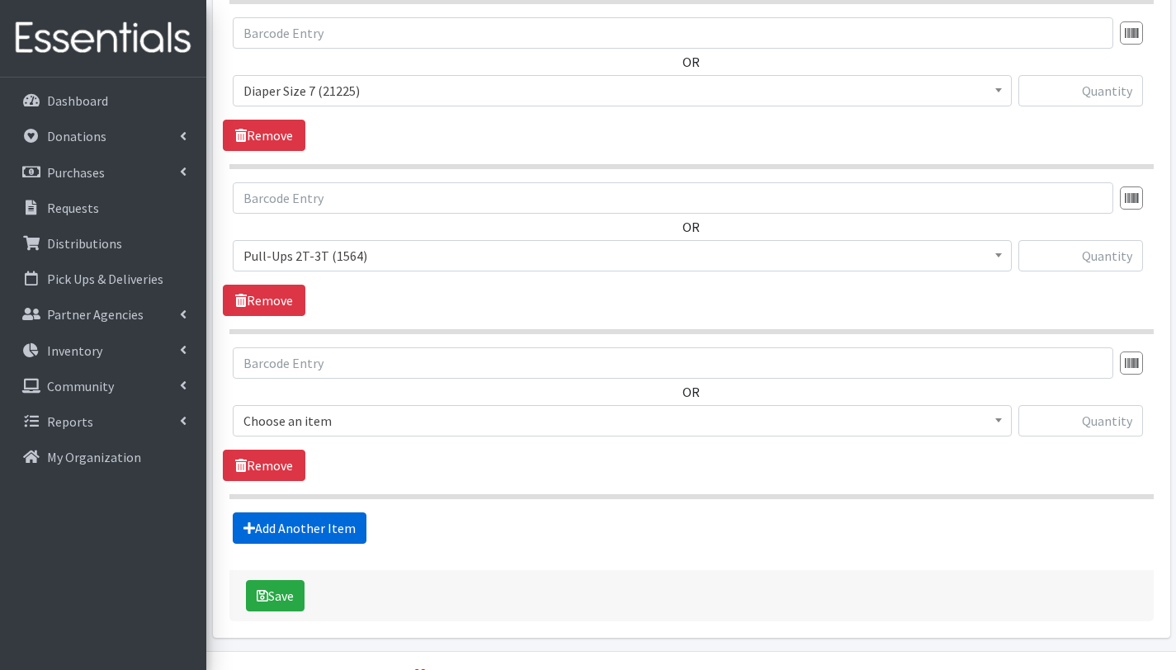
scroll to position [1529, 0]
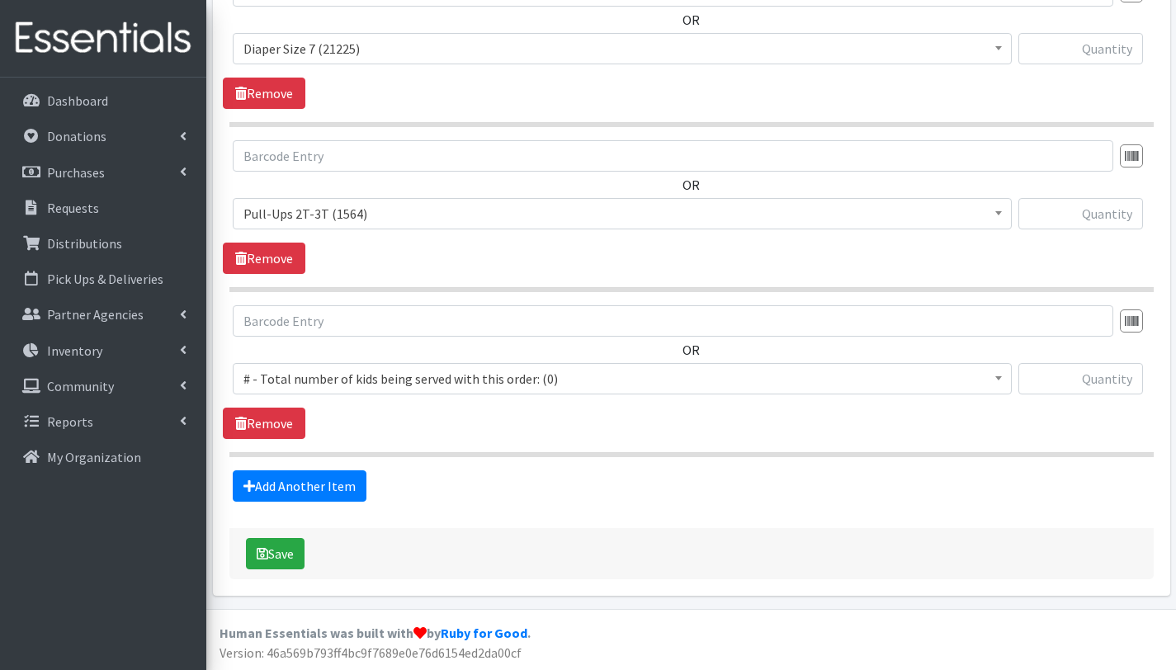
click at [332, 380] on span "# - Total number of kids being served with this order: (0)" at bounding box center [622, 378] width 758 height 23
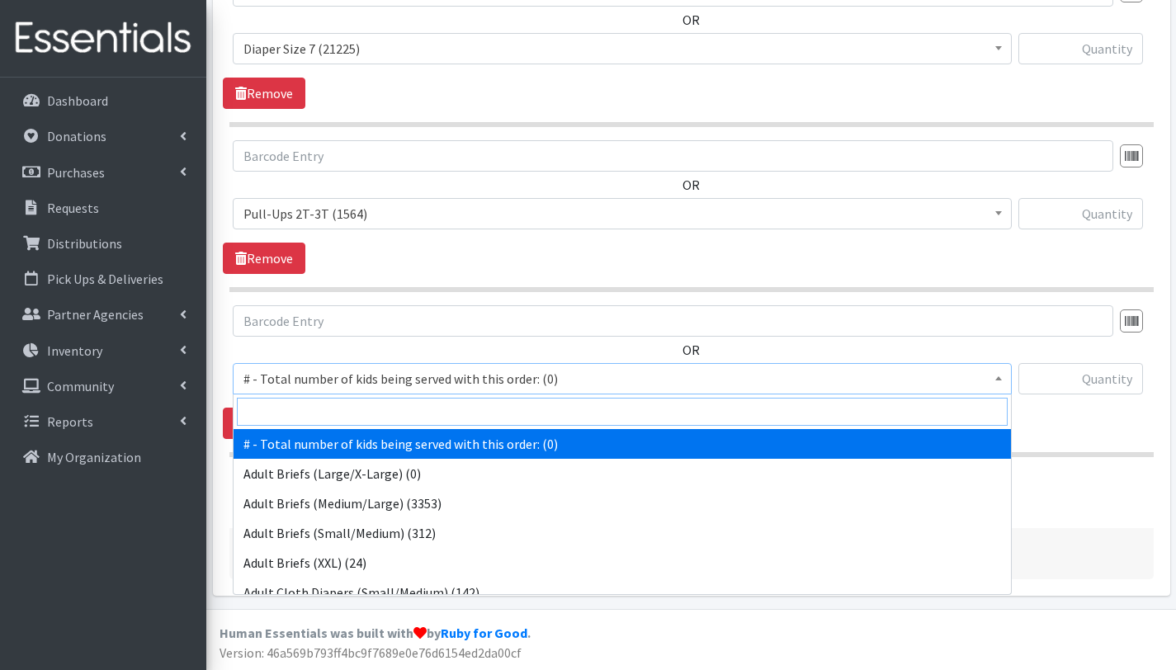
click at [329, 404] on input "search" at bounding box center [622, 412] width 771 height 28
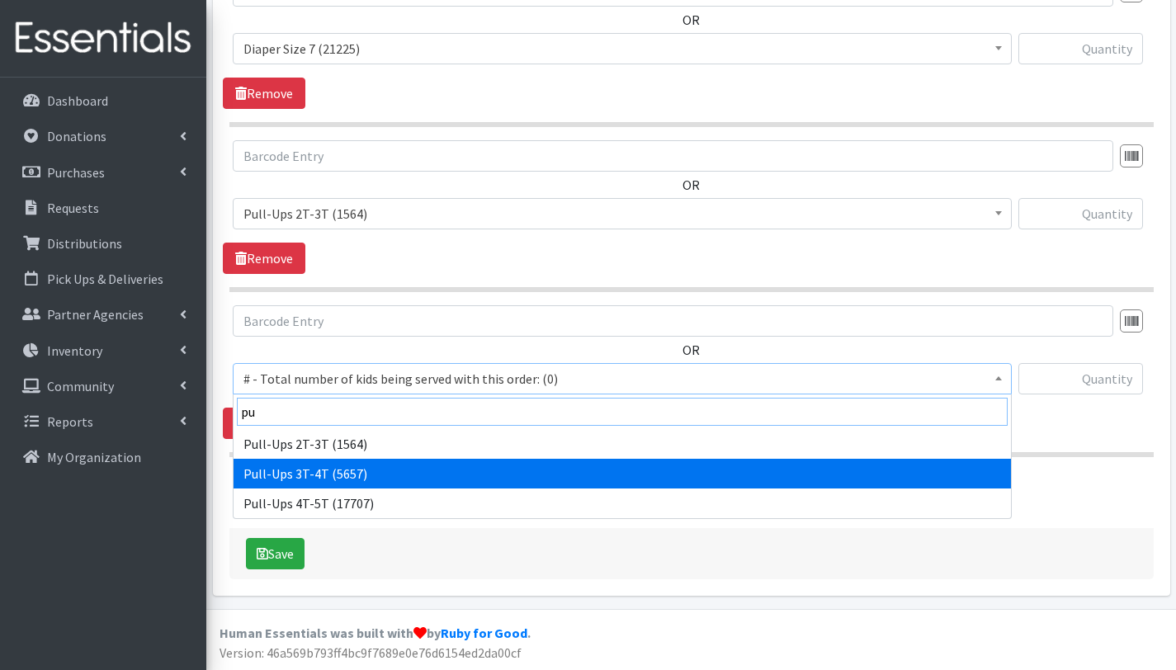
type input "pu"
select select "2679"
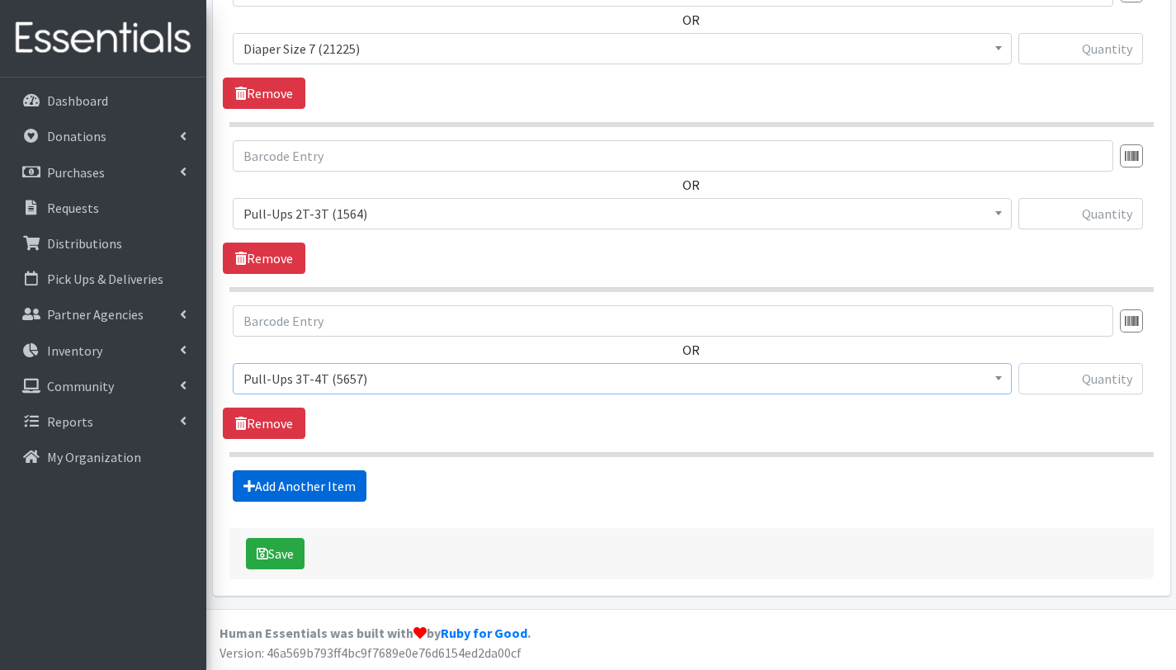
click at [293, 487] on link "Add Another Item" at bounding box center [300, 485] width 134 height 31
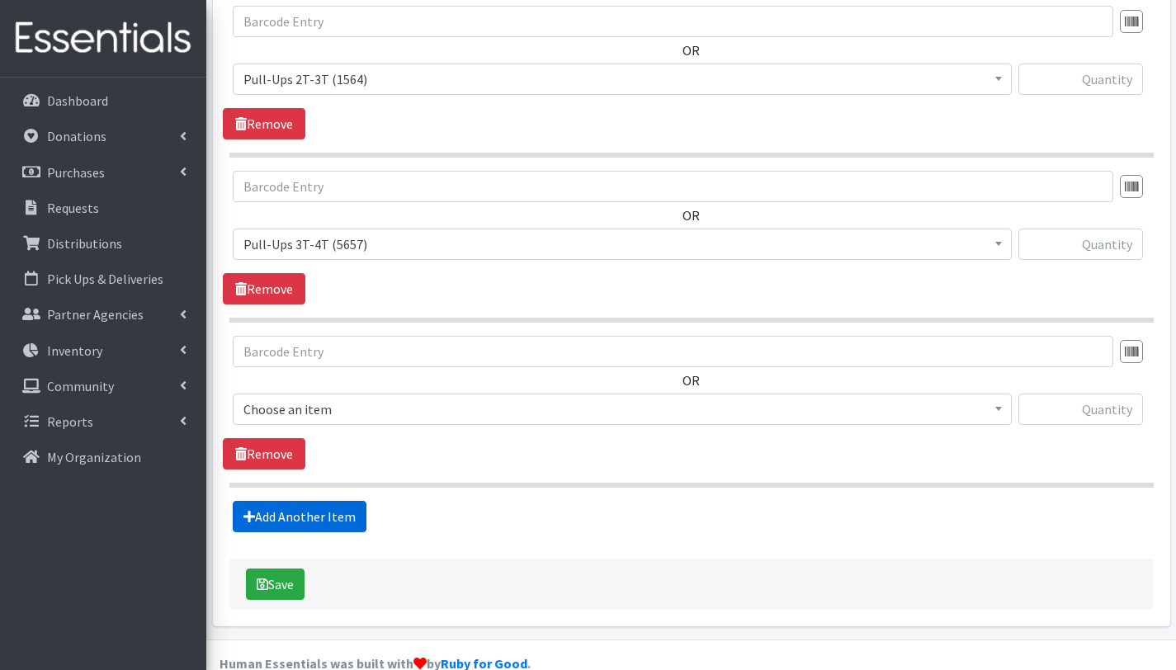
scroll to position [1694, 0]
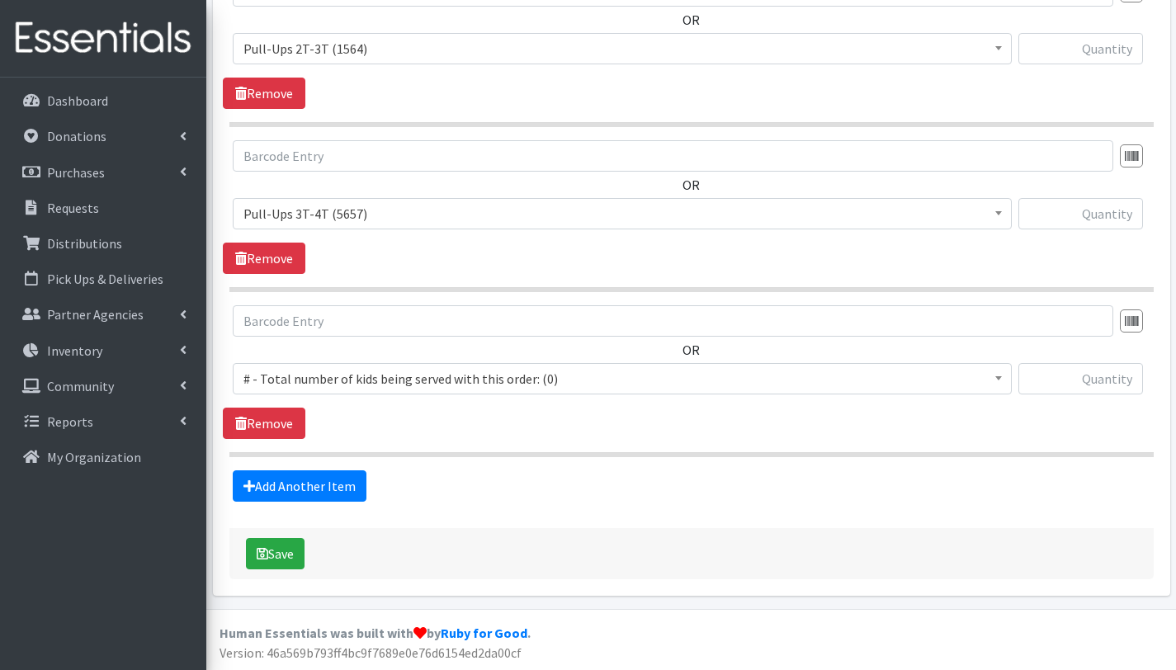
click at [325, 370] on span "# - Total number of kids being served with this order: (0)" at bounding box center [622, 378] width 758 height 23
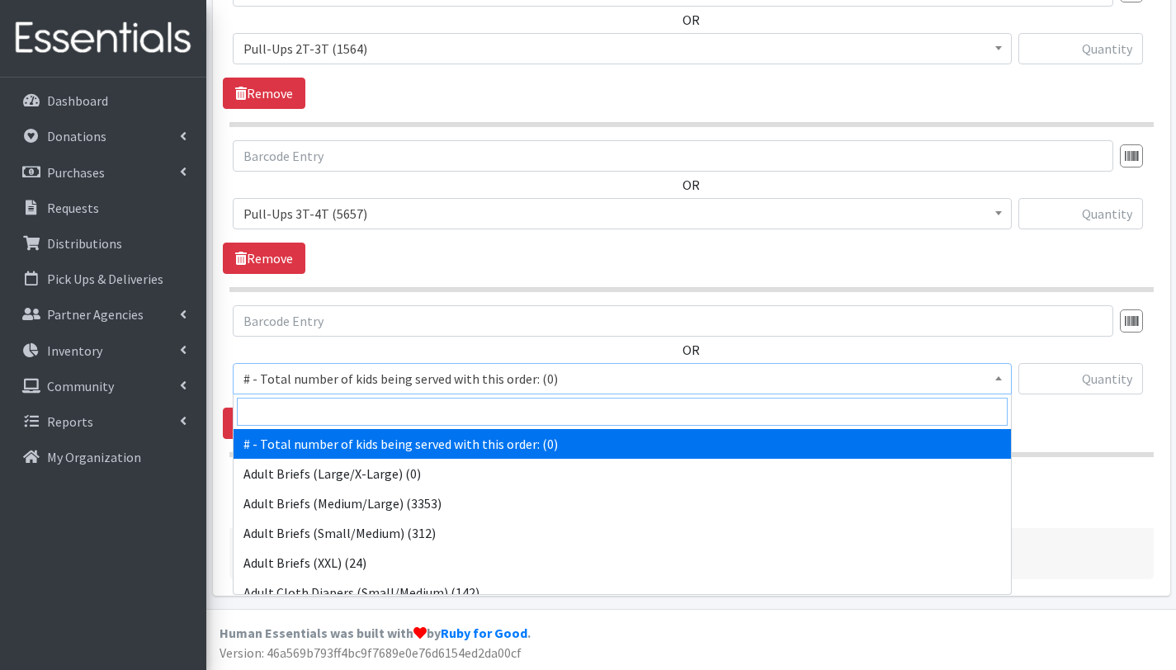
click at [324, 404] on input "search" at bounding box center [622, 412] width 771 height 28
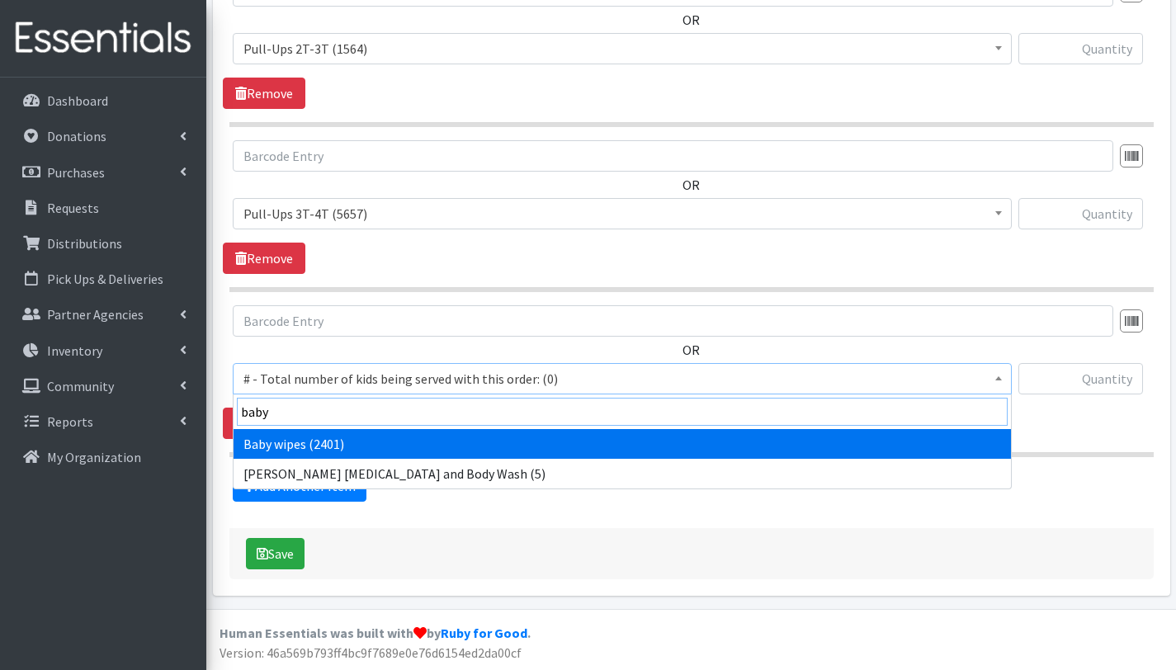
type input "baby"
select select "2649"
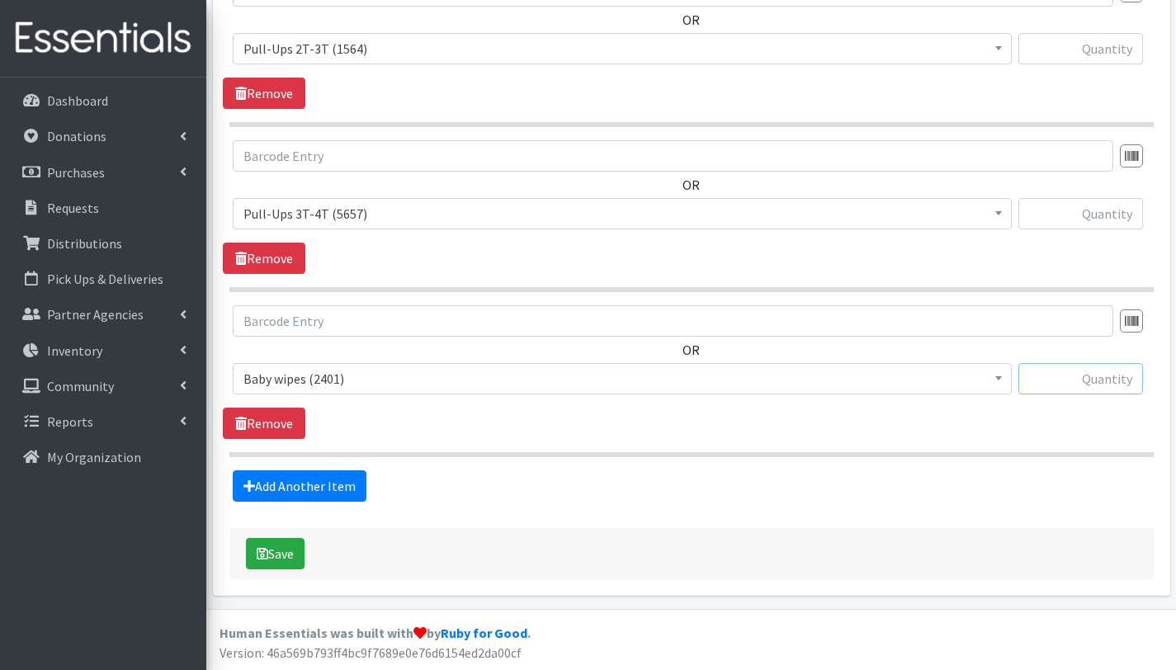
click at [1047, 376] on input "text" at bounding box center [1080, 378] width 125 height 31
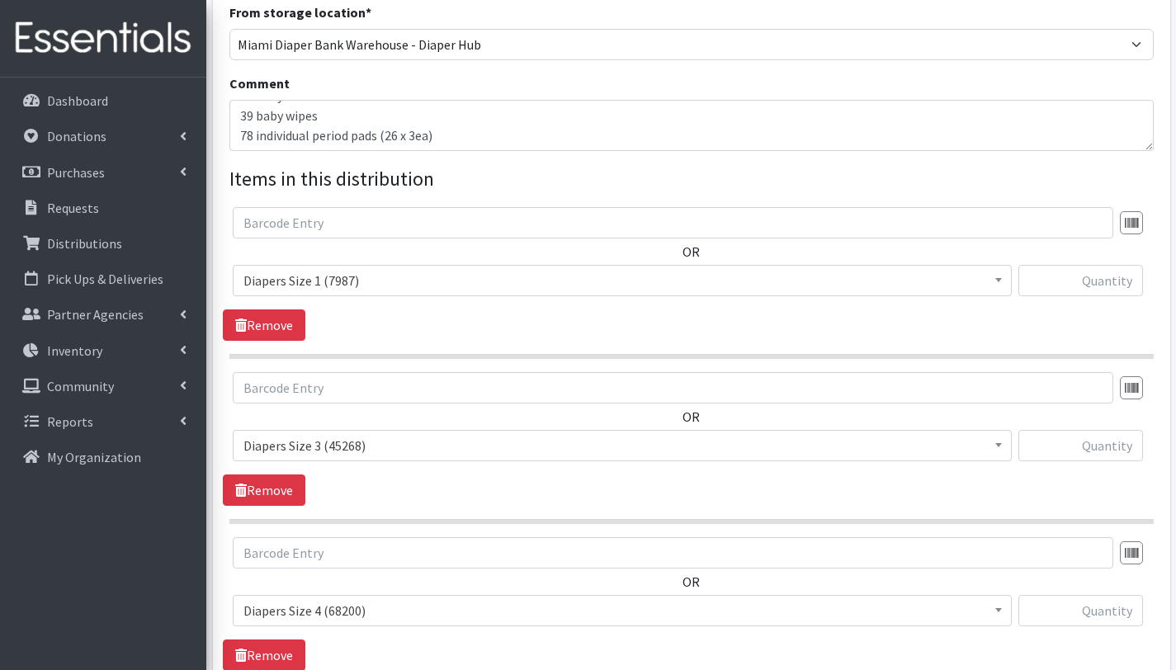
scroll to position [470, 0]
type input "39"
click at [1107, 281] on input "text" at bounding box center [1080, 282] width 125 height 31
type input "75"
click at [1116, 446] on input "text" at bounding box center [1080, 447] width 125 height 31
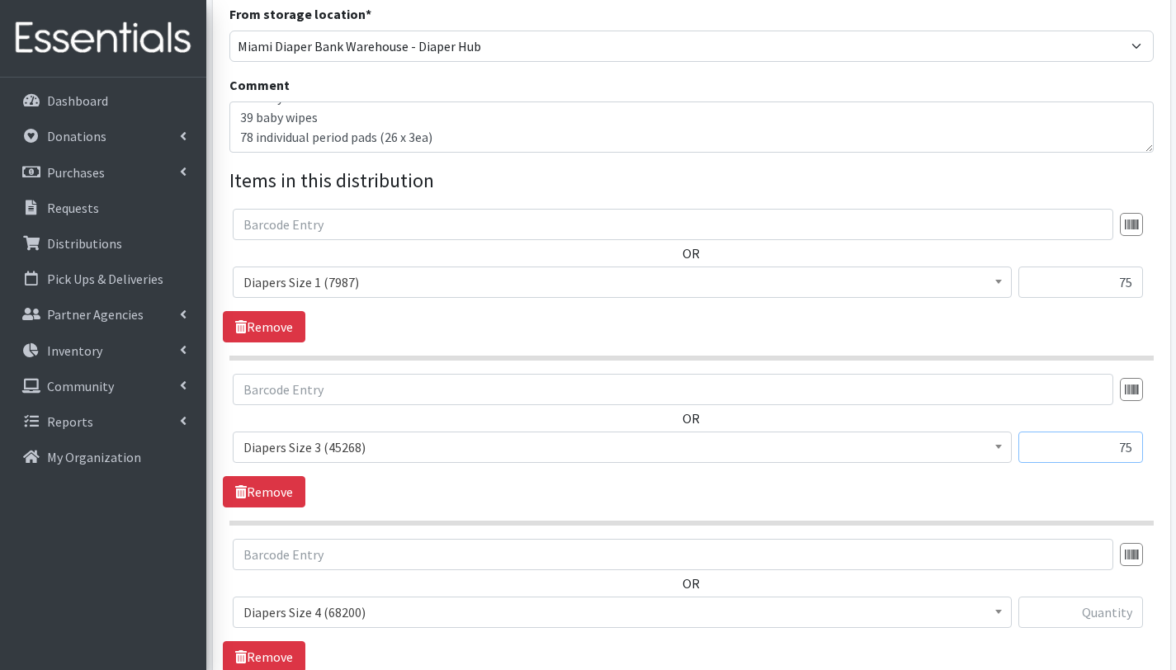
type input "75"
click at [1120, 608] on input "text" at bounding box center [1080, 612] width 125 height 31
type input "675"
click at [1061, 579] on div "OR # - Total number of kids being served with this order: (0) Adult Briefs (Lar…" at bounding box center [691, 590] width 937 height 102
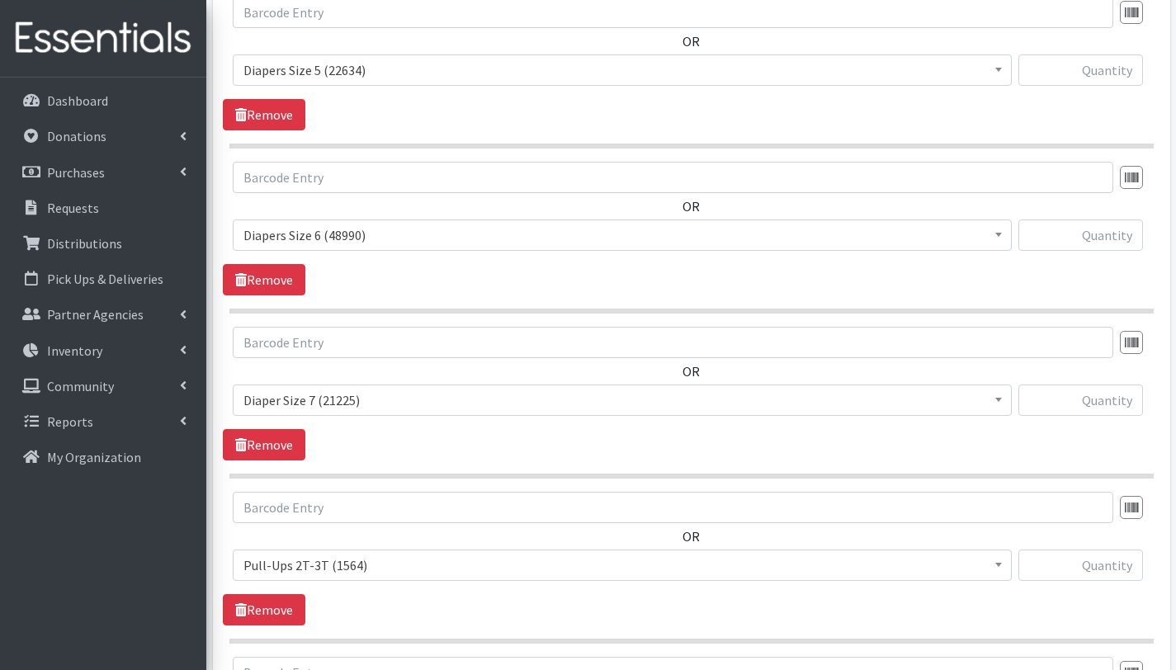
scroll to position [898, 0]
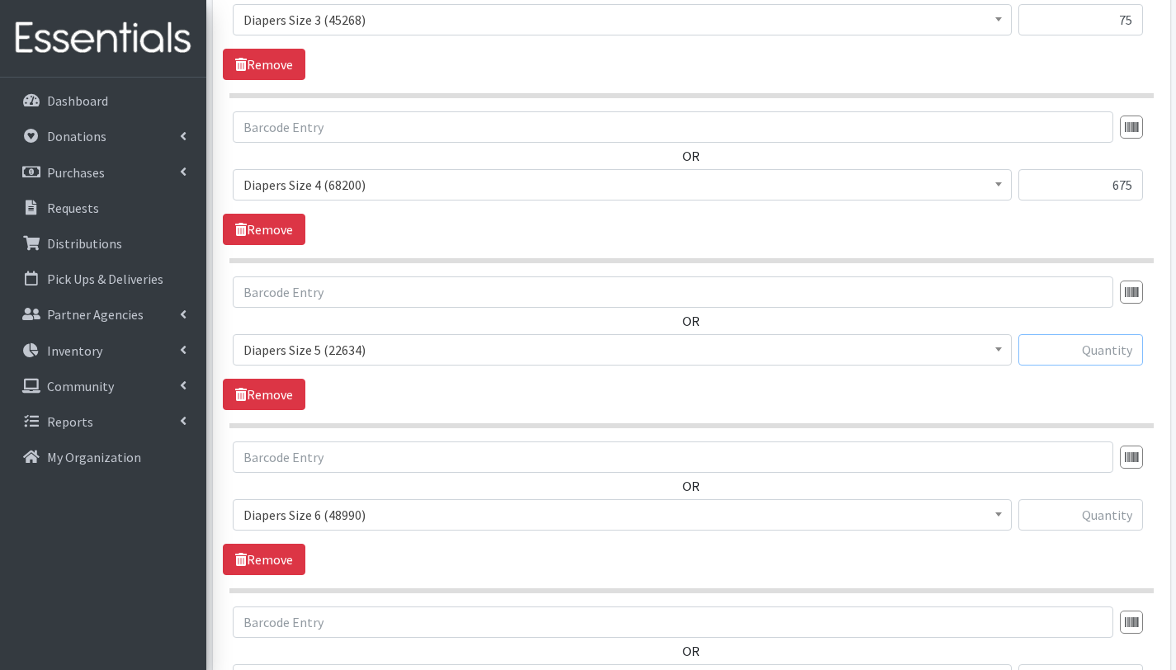
click at [1099, 350] on input "text" at bounding box center [1080, 349] width 125 height 31
type input "600"
click at [1117, 510] on input "text" at bounding box center [1080, 514] width 125 height 31
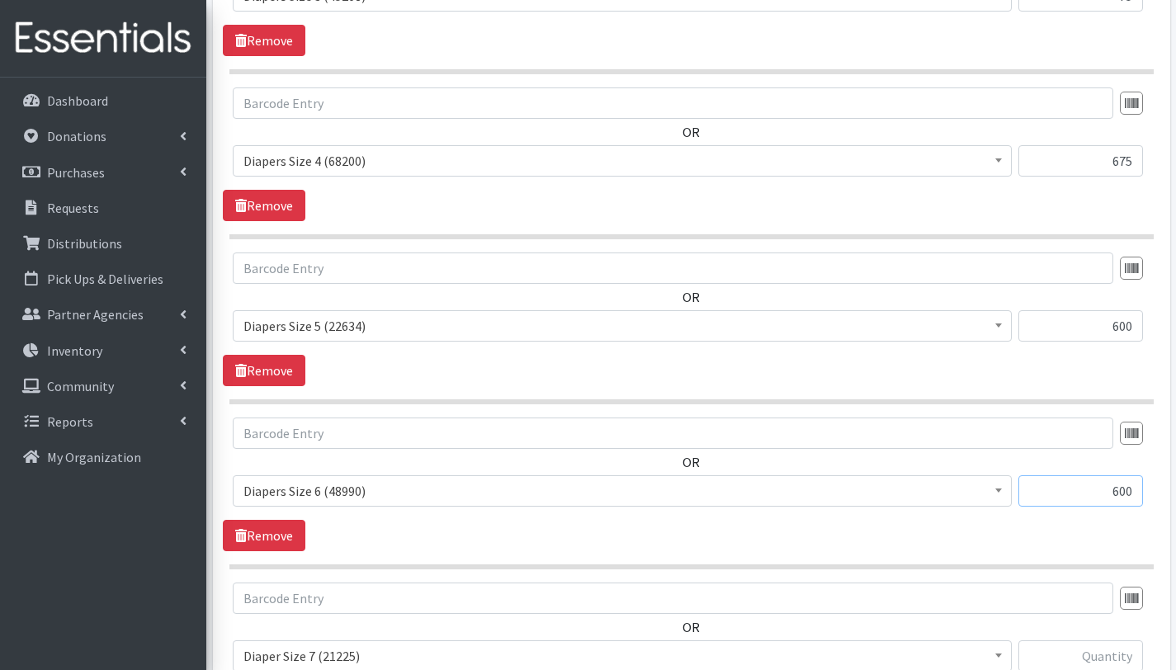
scroll to position [1269, 0]
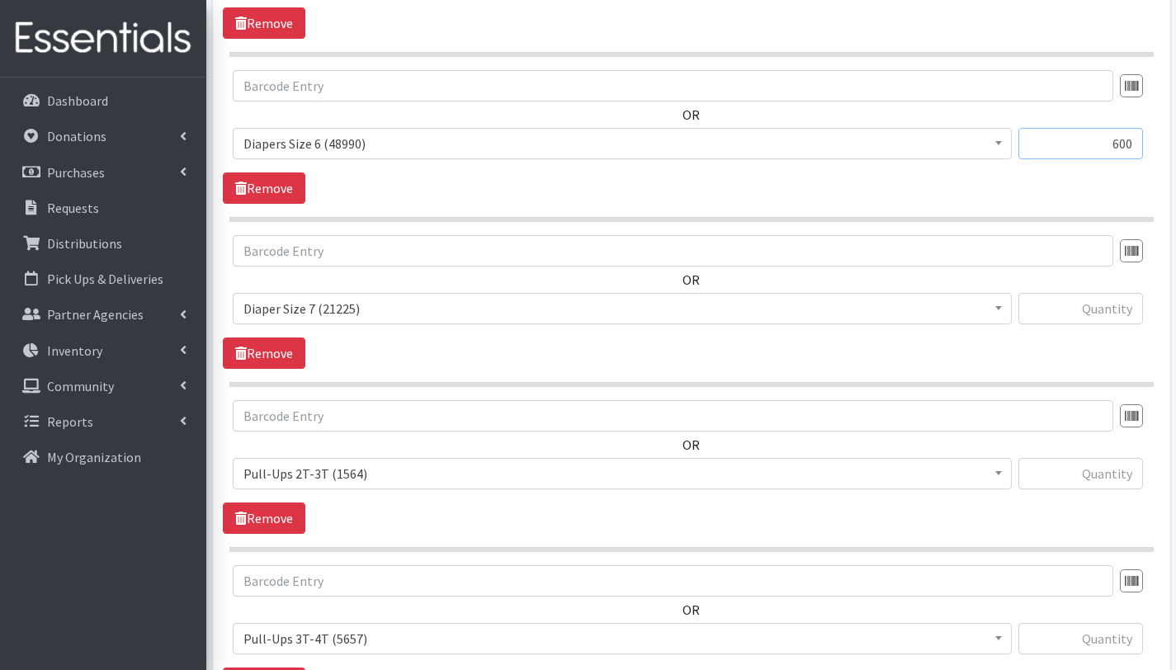
type input "600"
click at [1109, 305] on input "text" at bounding box center [1080, 308] width 125 height 31
type input "225"
click at [1108, 473] on input "text" at bounding box center [1080, 473] width 125 height 31
type input "225"
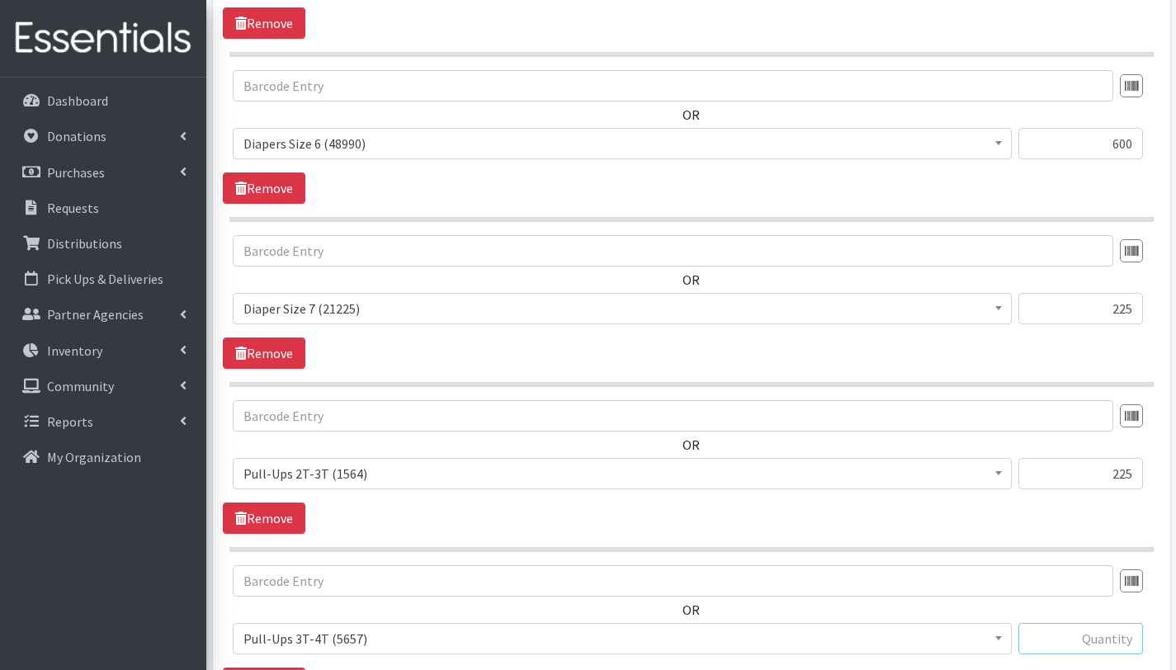
click at [1123, 642] on input "text" at bounding box center [1080, 638] width 125 height 31
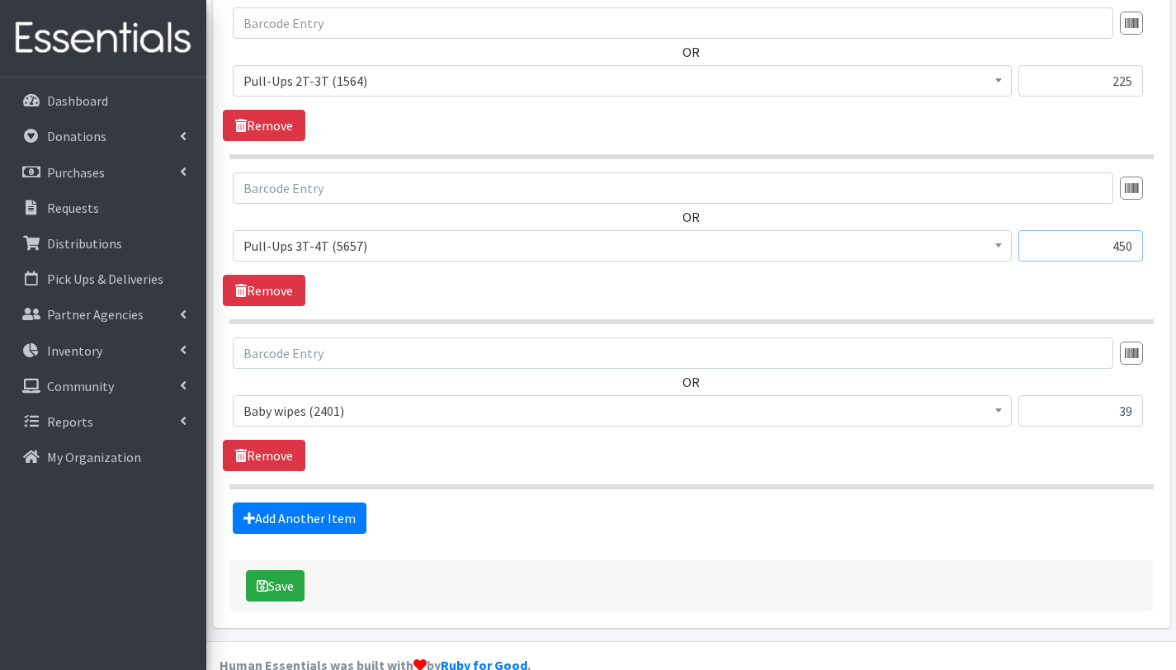
scroll to position [1663, 0]
type input "450"
click at [286, 586] on button "Save" at bounding box center [275, 584] width 59 height 31
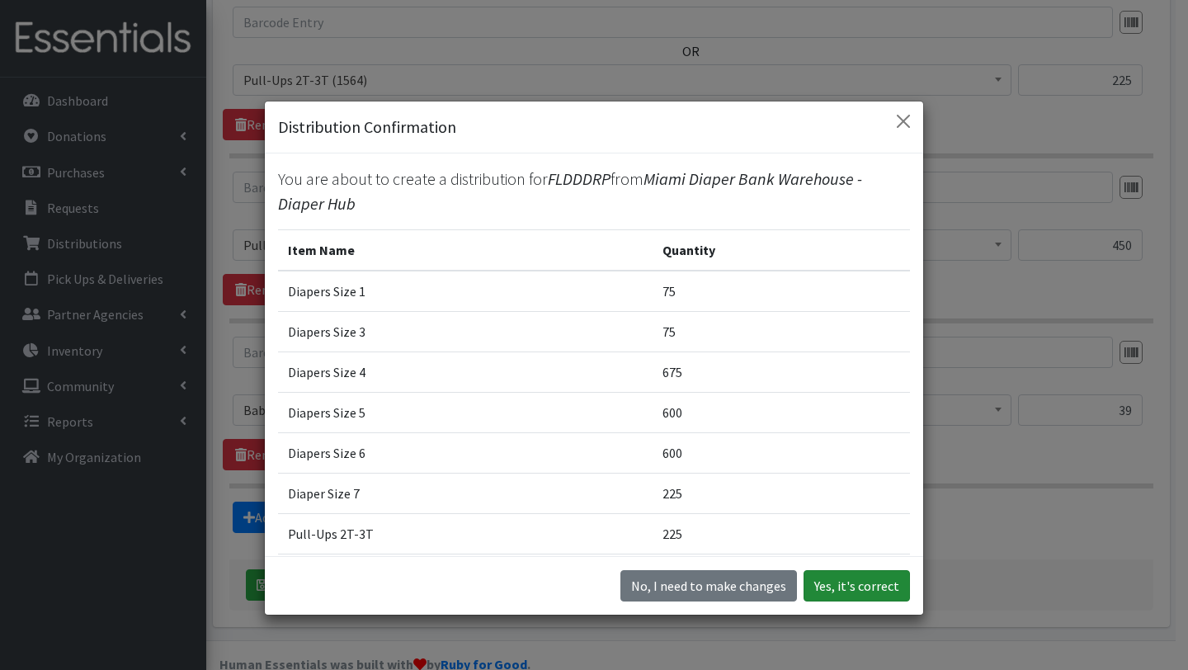
click at [840, 580] on button "Yes, it's correct" at bounding box center [857, 585] width 106 height 31
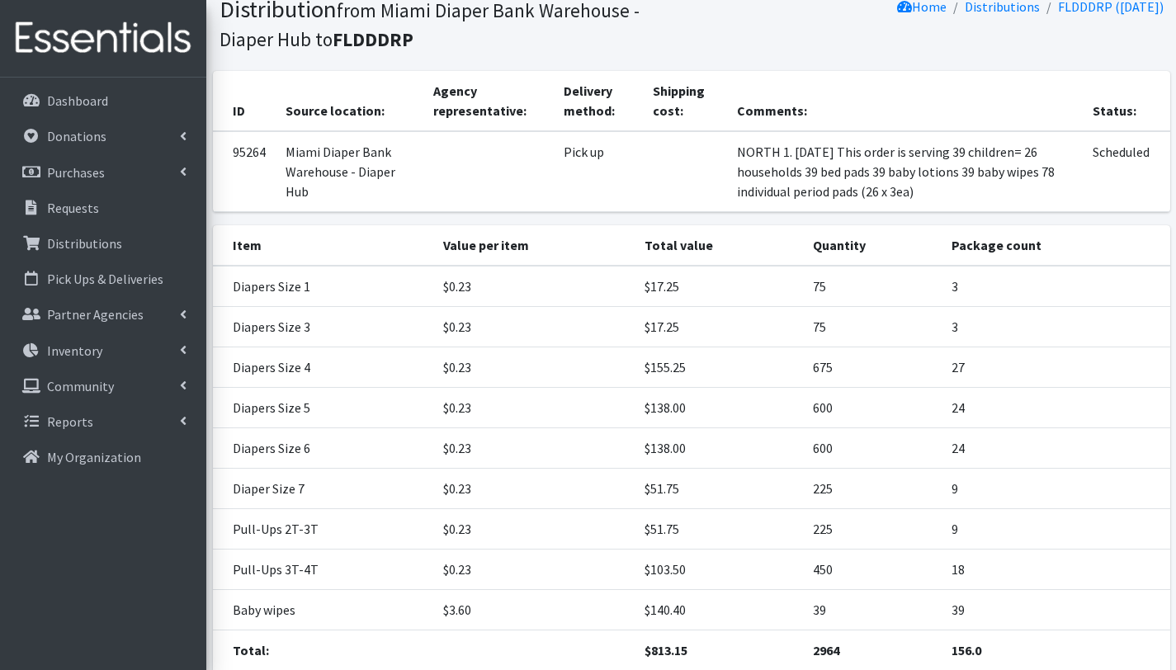
scroll to position [300, 0]
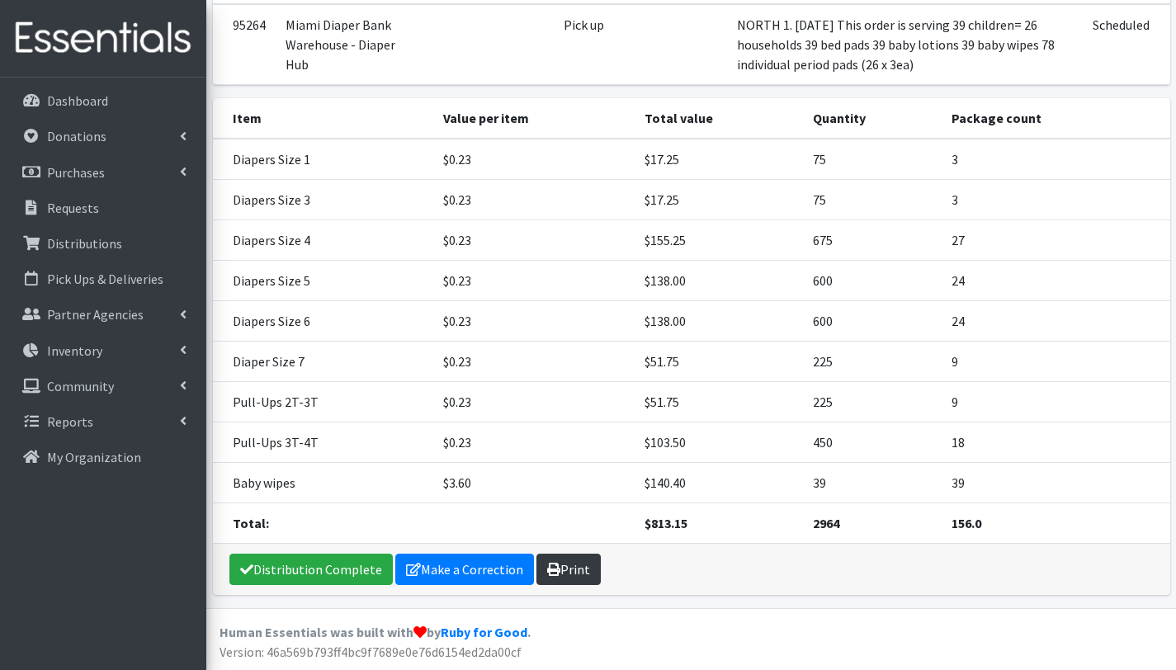
click at [575, 576] on link "Print" at bounding box center [568, 569] width 64 height 31
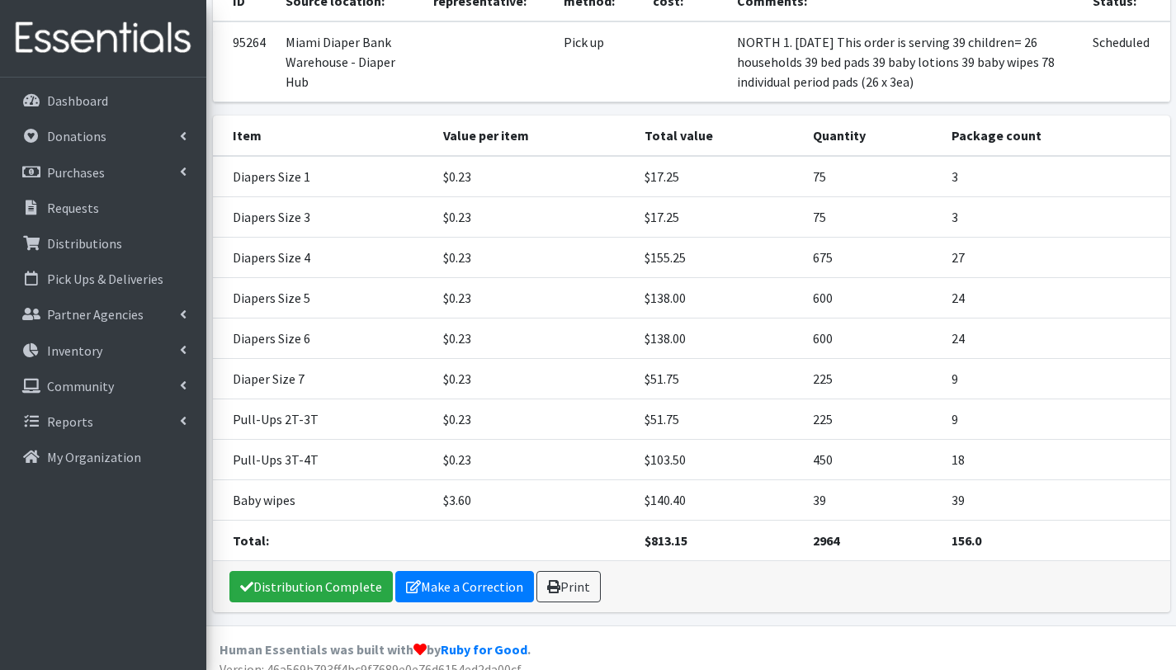
scroll to position [191, 0]
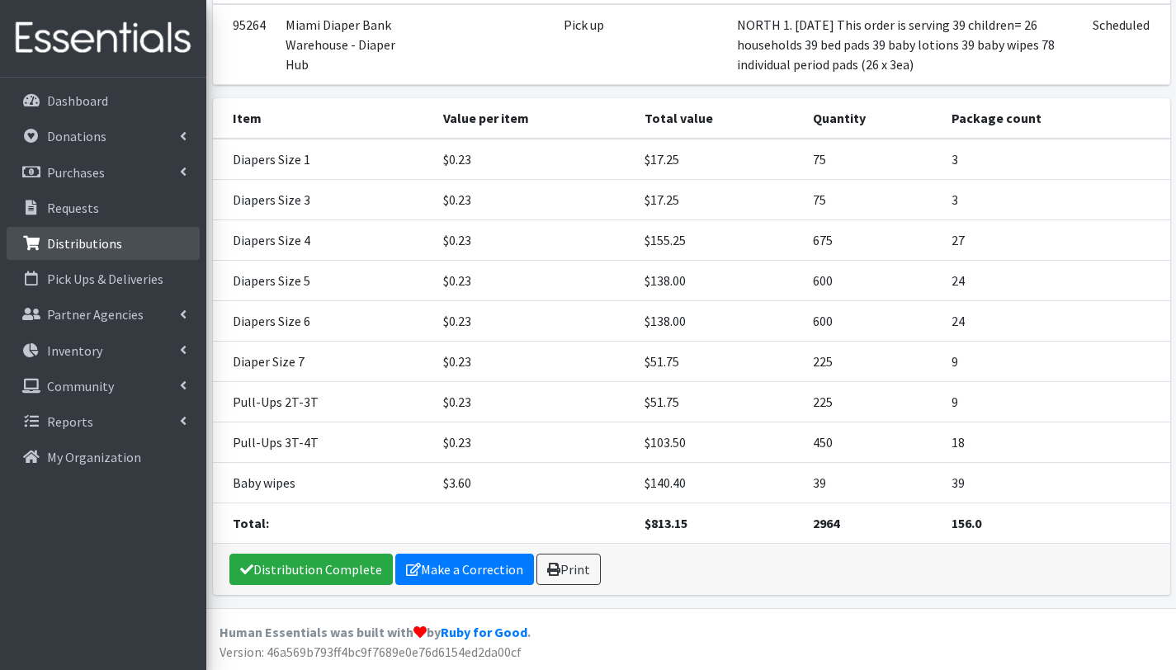
click at [77, 248] on p "Distributions" at bounding box center [84, 243] width 75 height 17
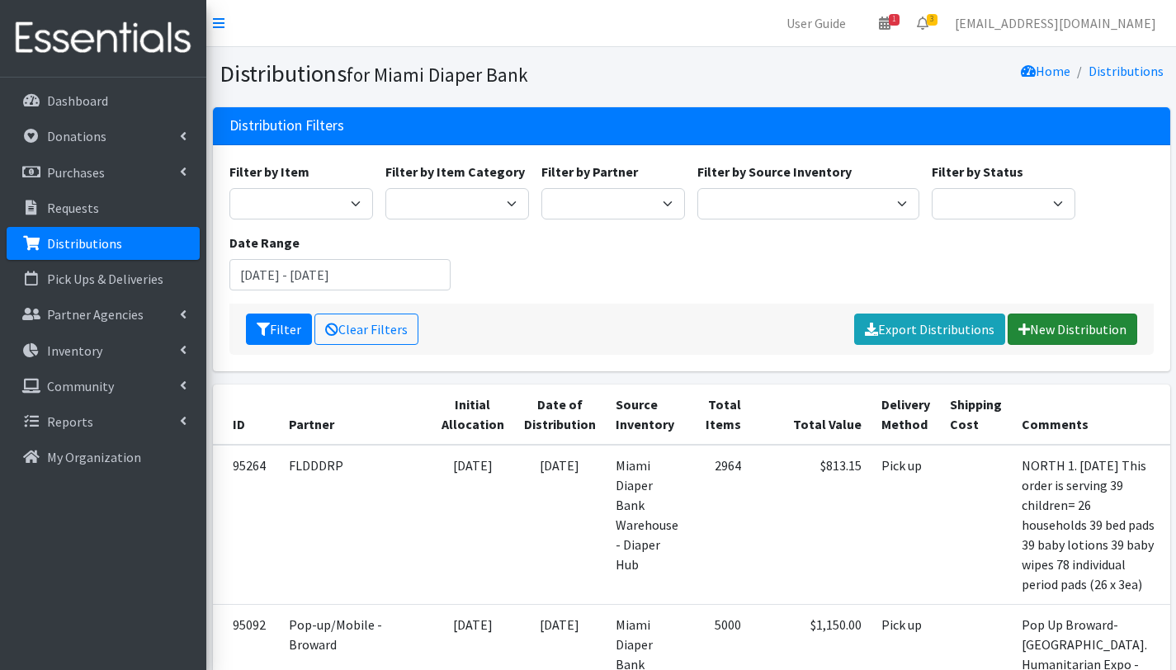
click at [1062, 333] on link "New Distribution" at bounding box center [1073, 329] width 130 height 31
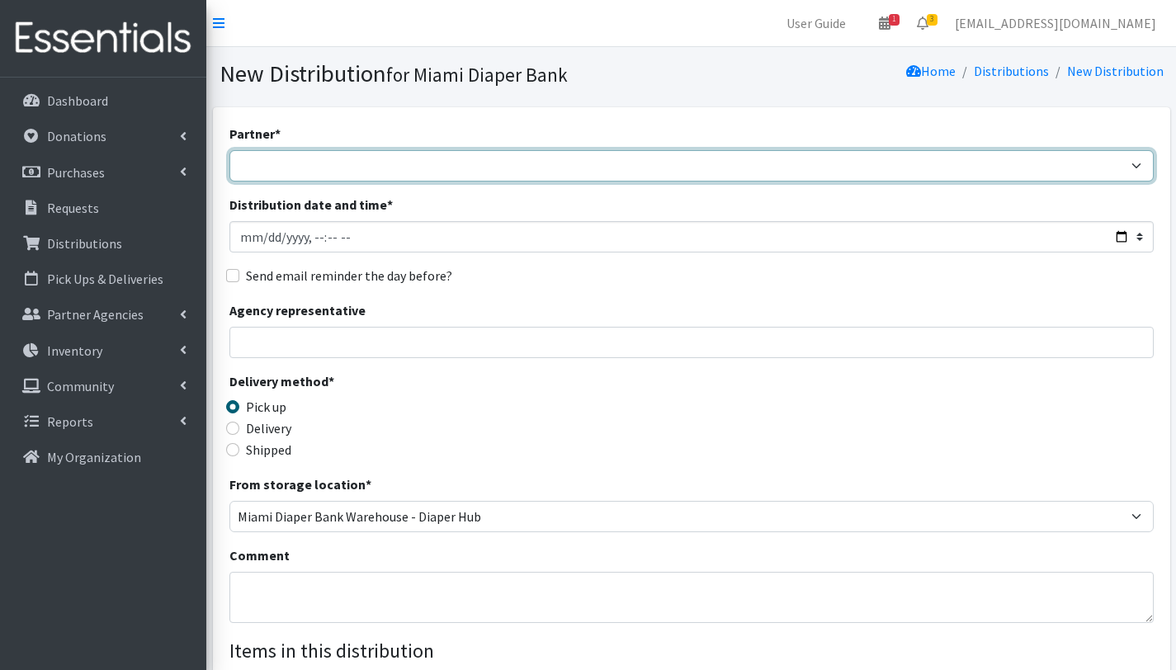
click at [315, 160] on select "A Safe Haven for [GEOGRAPHIC_DATA] Belafonte TACOLCY Center [GEOGRAPHIC_DATA] […" at bounding box center [691, 165] width 924 height 31
select select "2872"
click at [229, 150] on select "A Safe Haven for [GEOGRAPHIC_DATA] Belafonte TACOLCY Center [GEOGRAPHIC_DATA] […" at bounding box center [691, 165] width 924 height 31
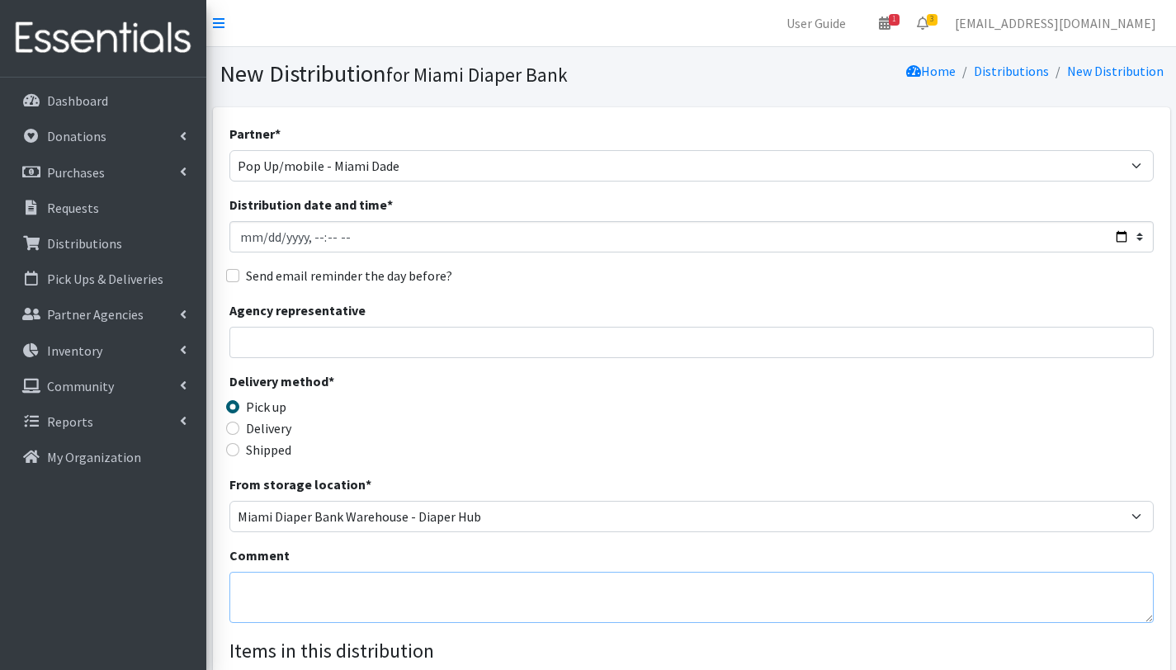
click at [262, 588] on textarea "Comment" at bounding box center [691, 597] width 924 height 51
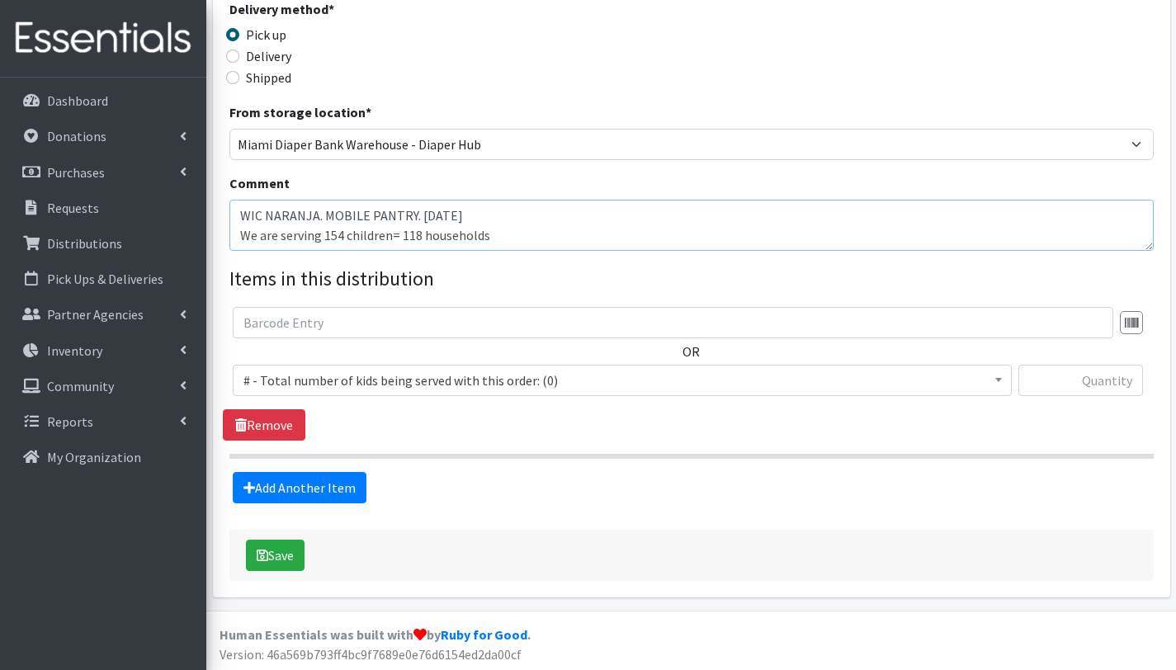
scroll to position [374, 0]
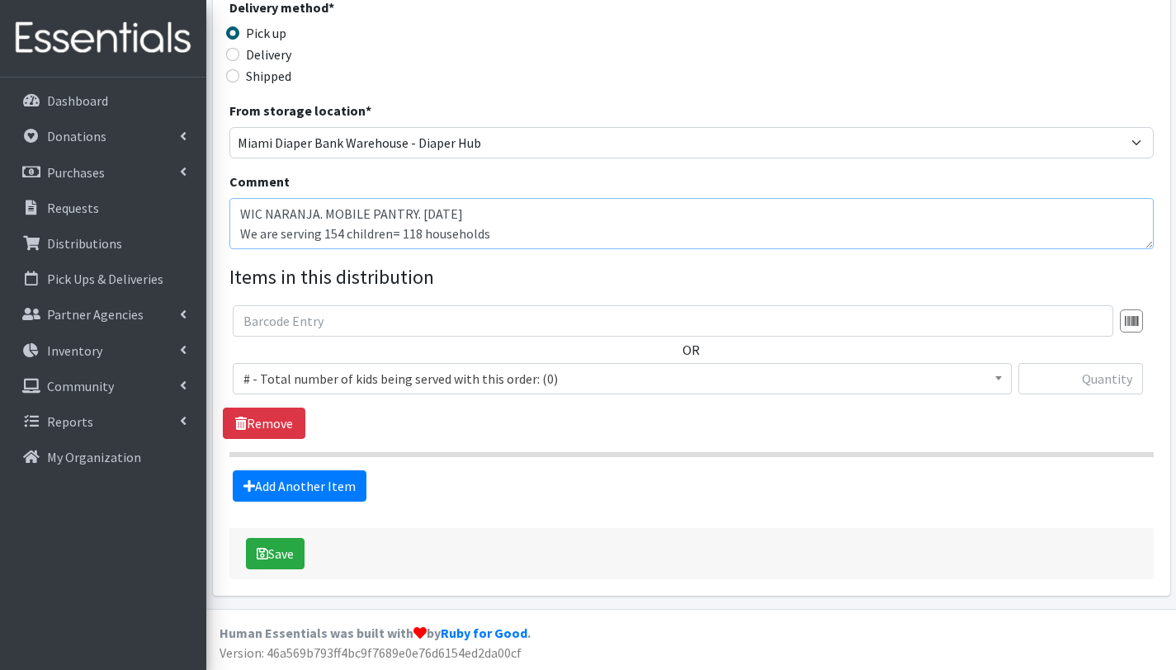
type textarea "WIC NARANJA. MOBILE PANTRY. [DATE] We are serving 154 children= 118 households"
click at [302, 373] on span "# - Total number of kids being served with this order: (0)" at bounding box center [622, 378] width 758 height 23
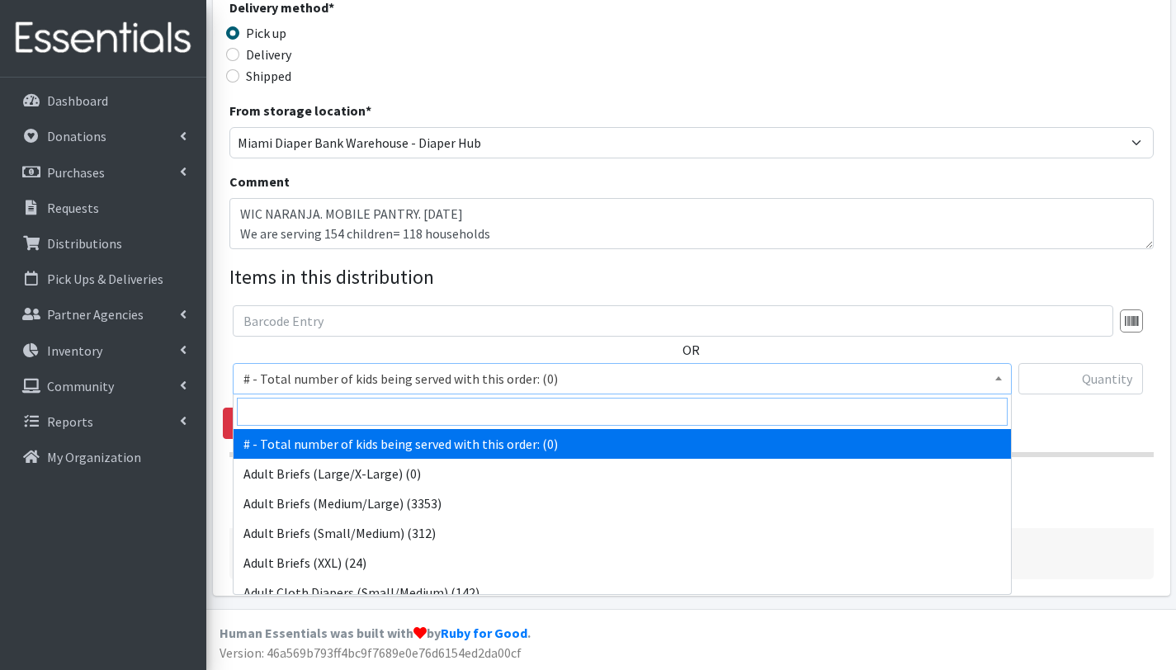
click at [306, 406] on input "search" at bounding box center [622, 412] width 771 height 28
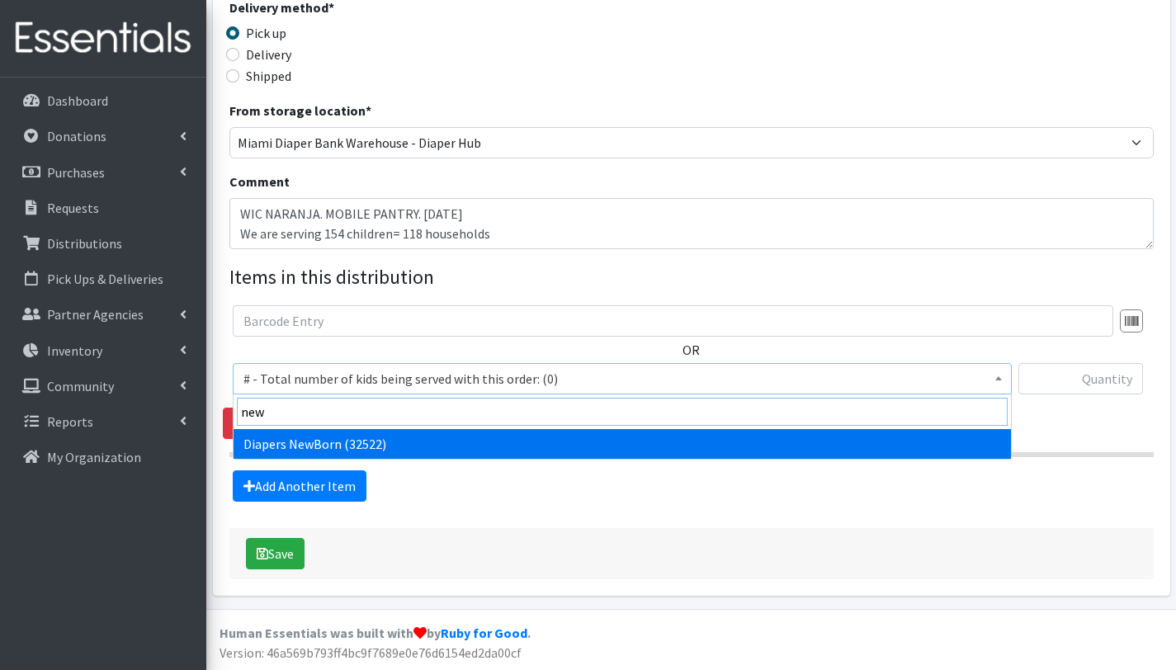
type input "new"
select select "2648"
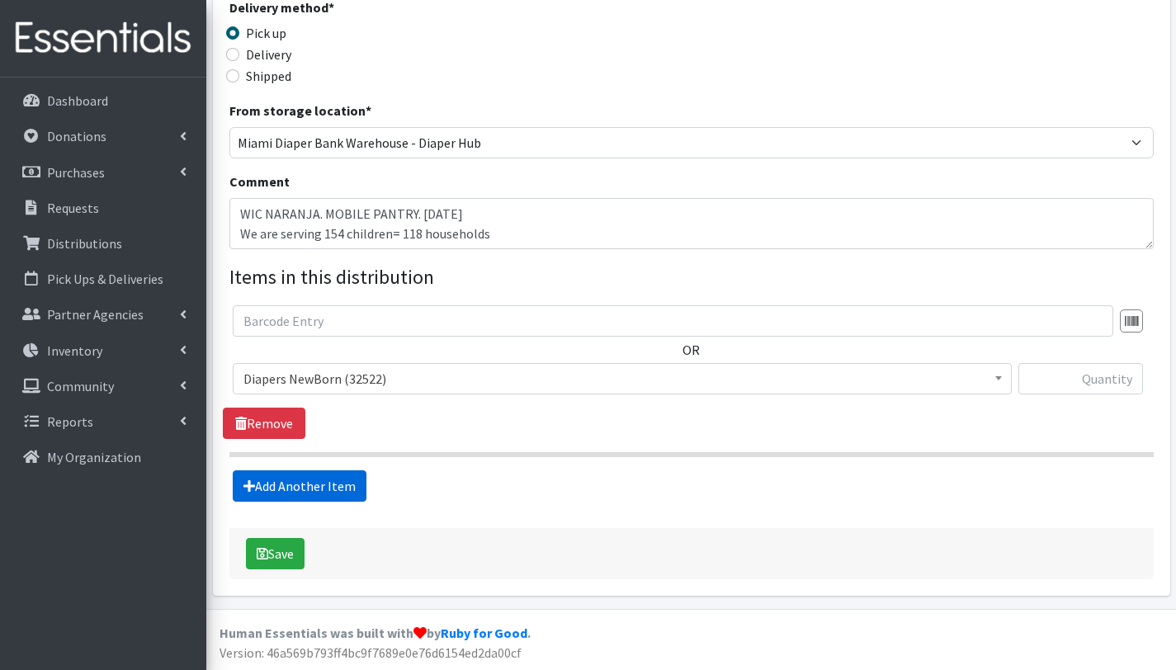
click at [300, 479] on link "Add Another Item" at bounding box center [300, 485] width 134 height 31
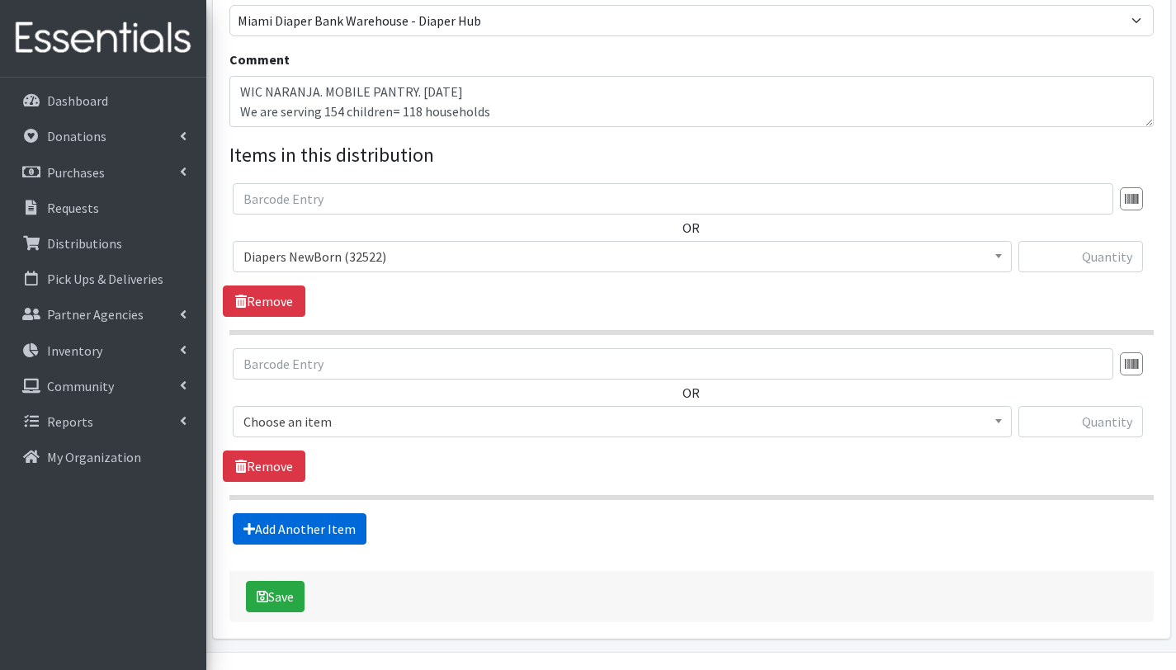
scroll to position [539, 0]
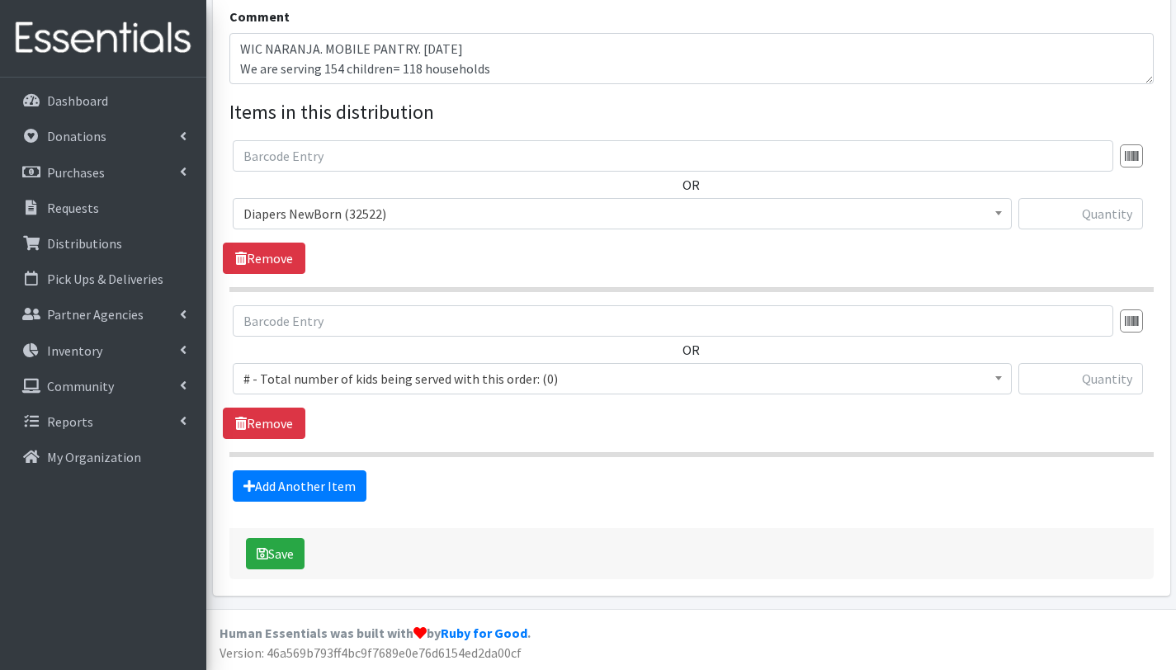
click at [314, 379] on span "# - Total number of kids being served with this order: (0)" at bounding box center [622, 378] width 758 height 23
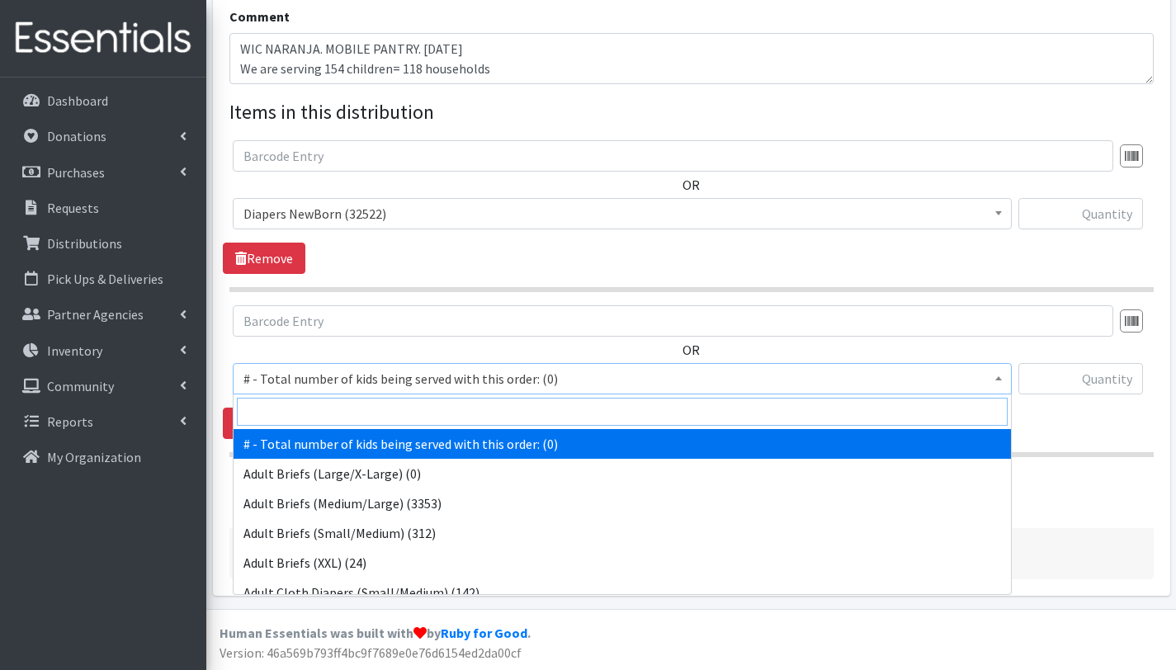
click at [315, 411] on input "search" at bounding box center [622, 412] width 771 height 28
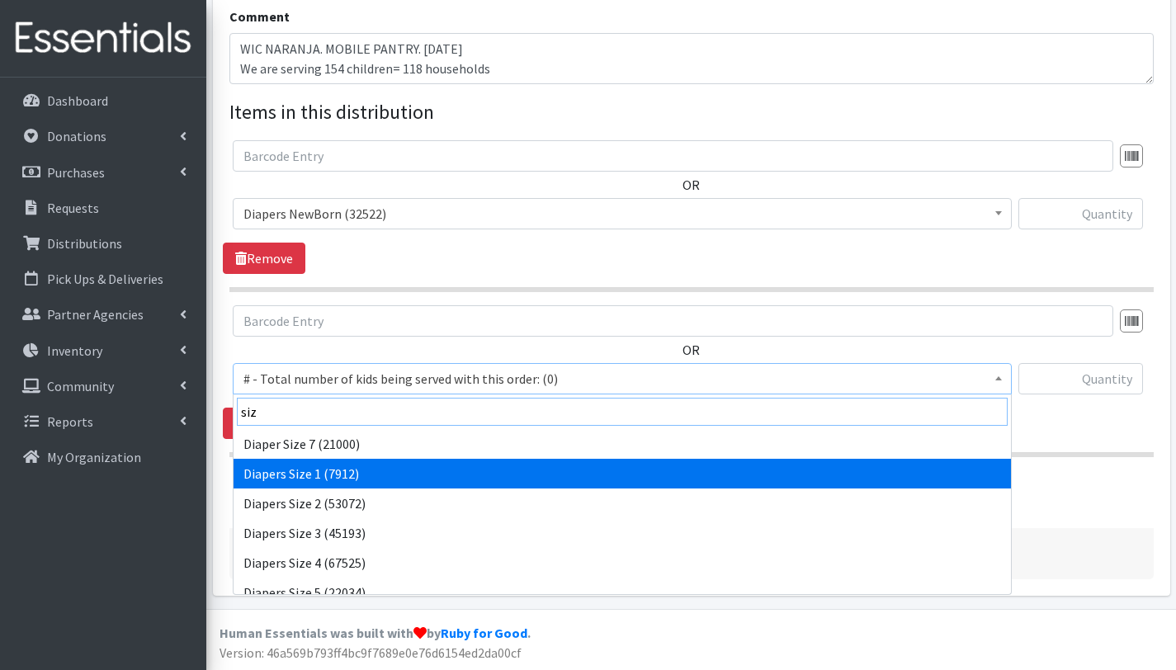
type input "siz"
select select "2665"
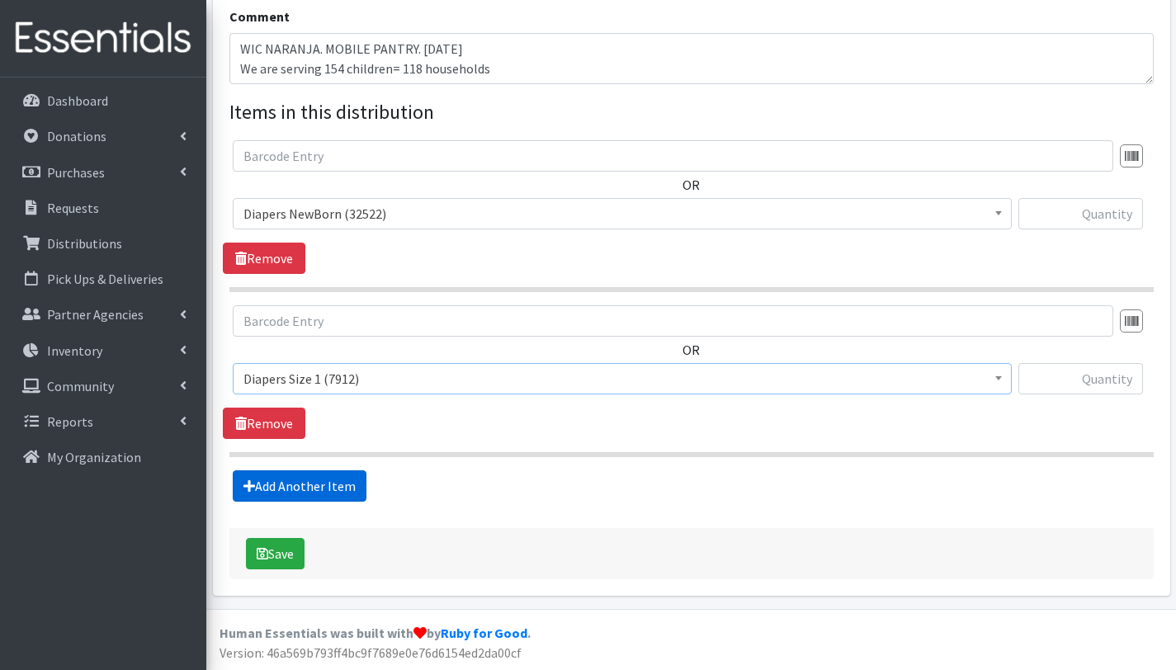
click at [313, 485] on link "Add Another Item" at bounding box center [300, 485] width 134 height 31
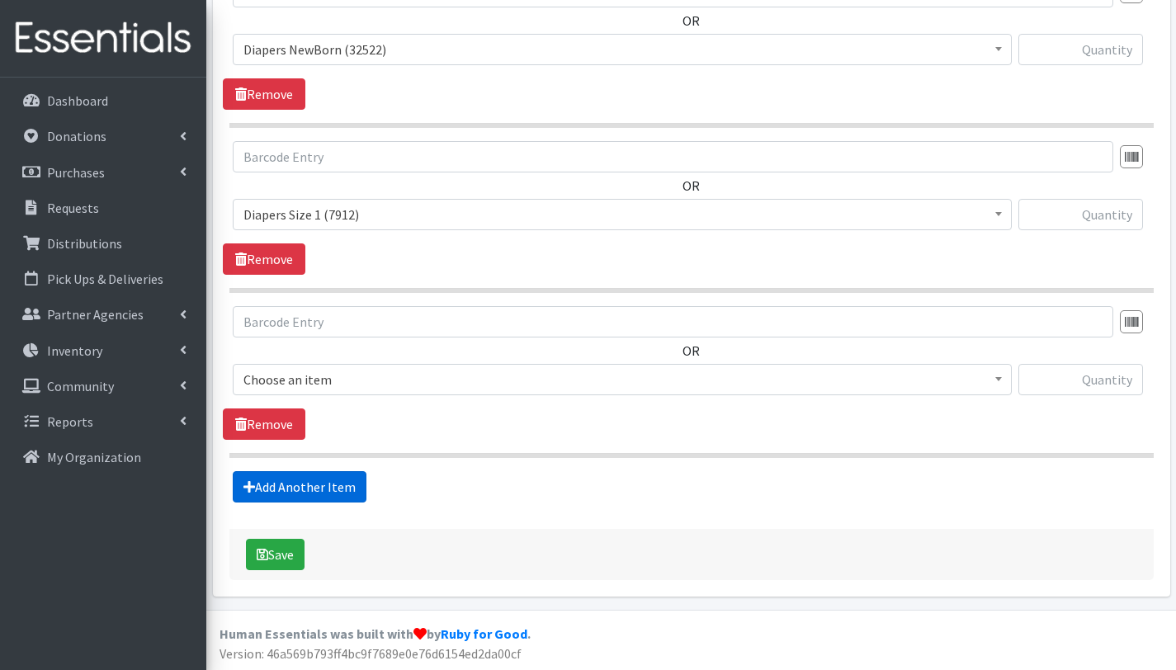
scroll to position [704, 0]
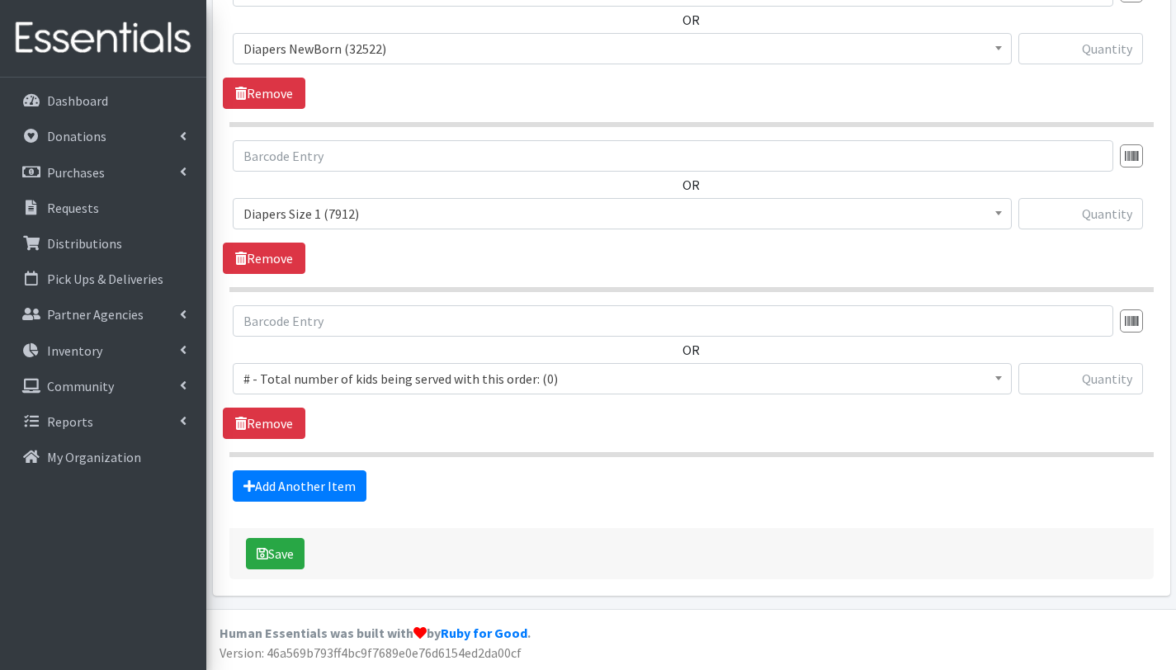
click at [315, 375] on span "# - Total number of kids being served with this order: (0)" at bounding box center [622, 378] width 758 height 23
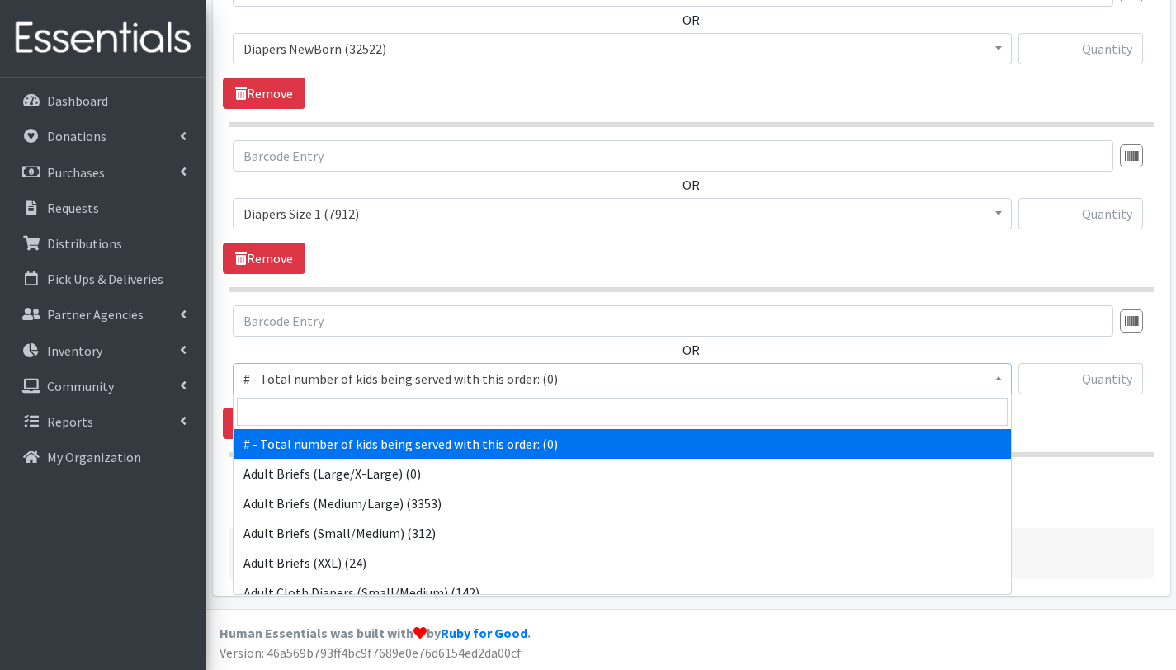
click at [316, 411] on input "search" at bounding box center [622, 412] width 771 height 28
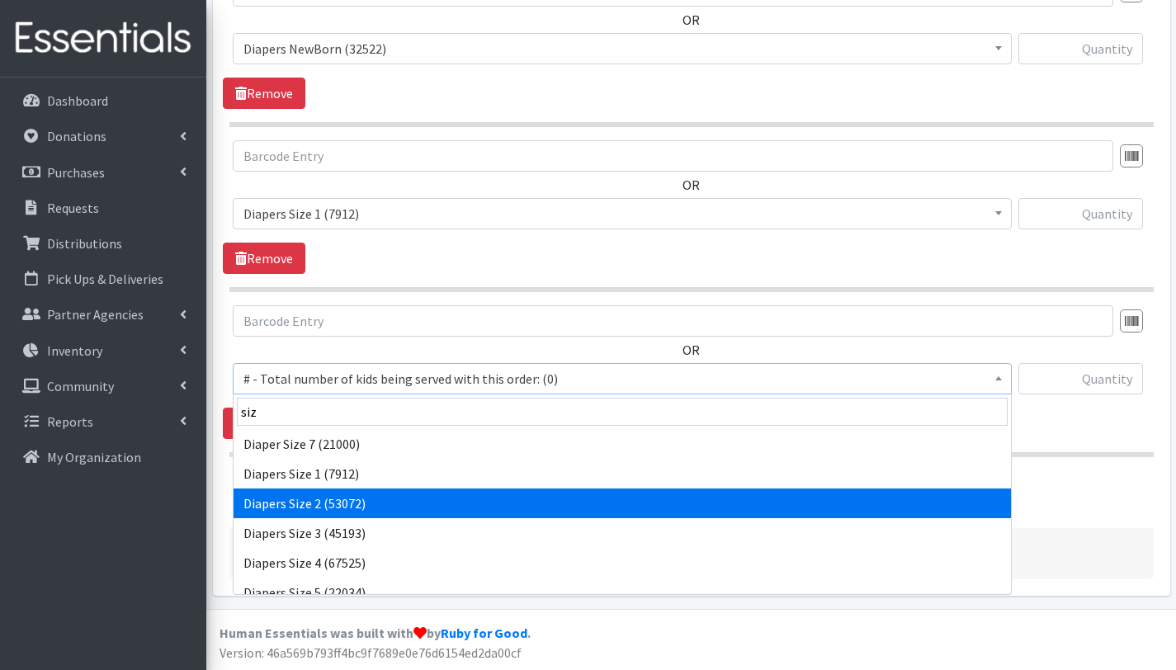
type input "siz"
select select "2668"
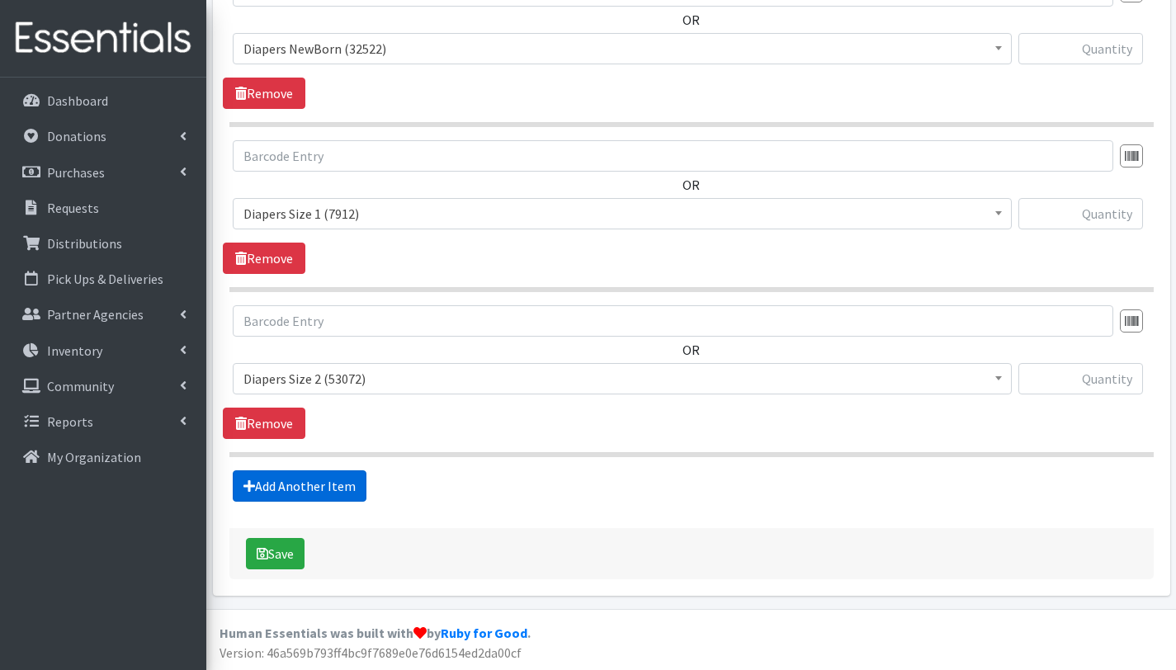
click at [302, 485] on link "Add Another Item" at bounding box center [300, 485] width 134 height 31
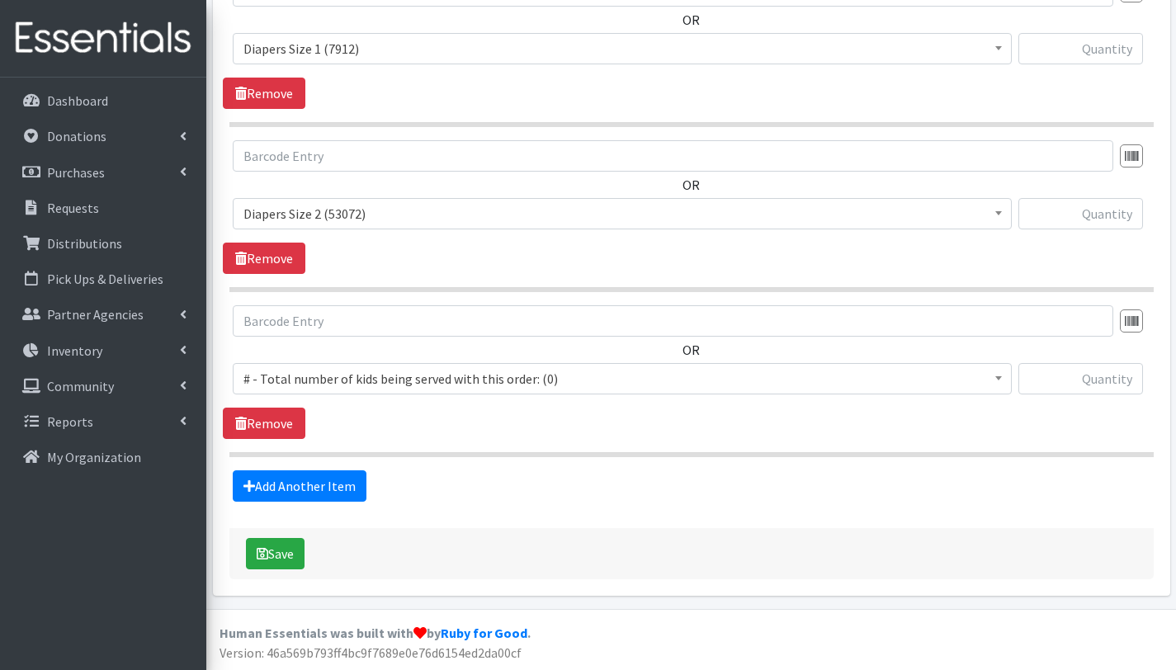
click at [306, 367] on span "# - Total number of kids being served with this order: (0)" at bounding box center [622, 378] width 758 height 23
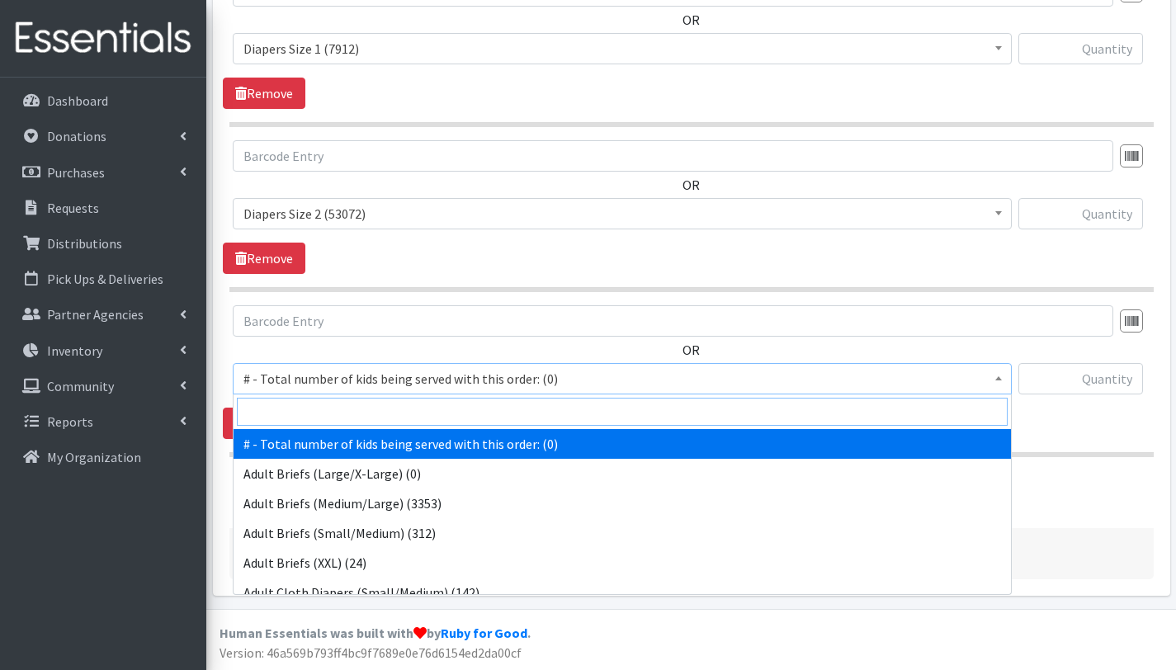
click at [309, 416] on input "search" at bounding box center [622, 412] width 771 height 28
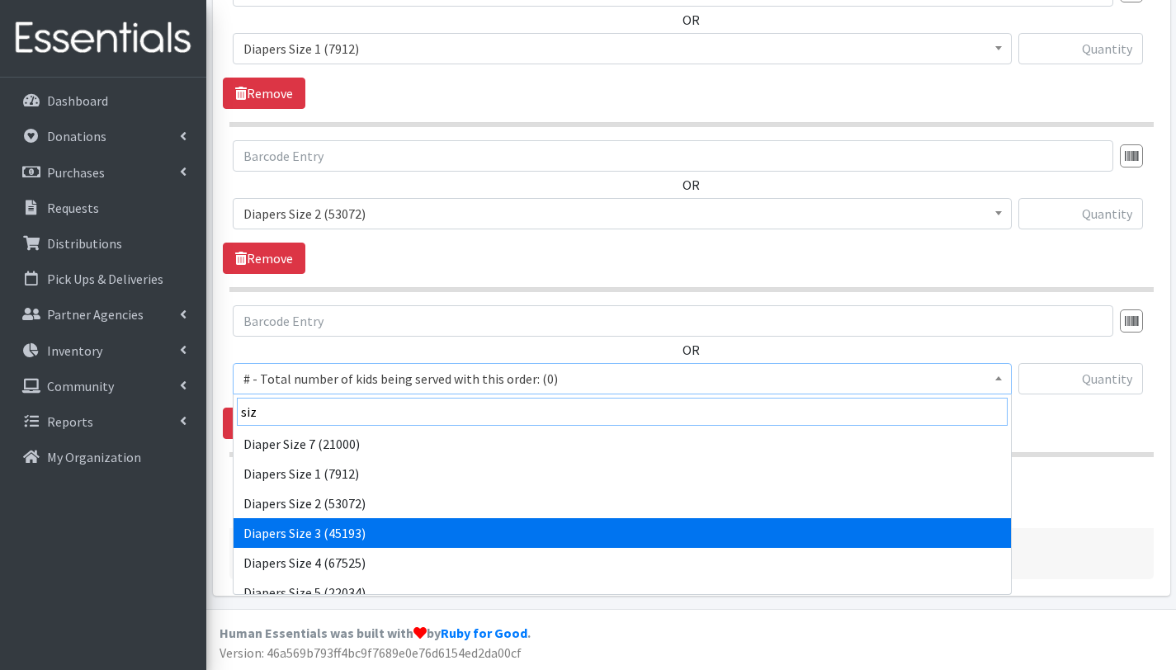
type input "siz"
select select "2655"
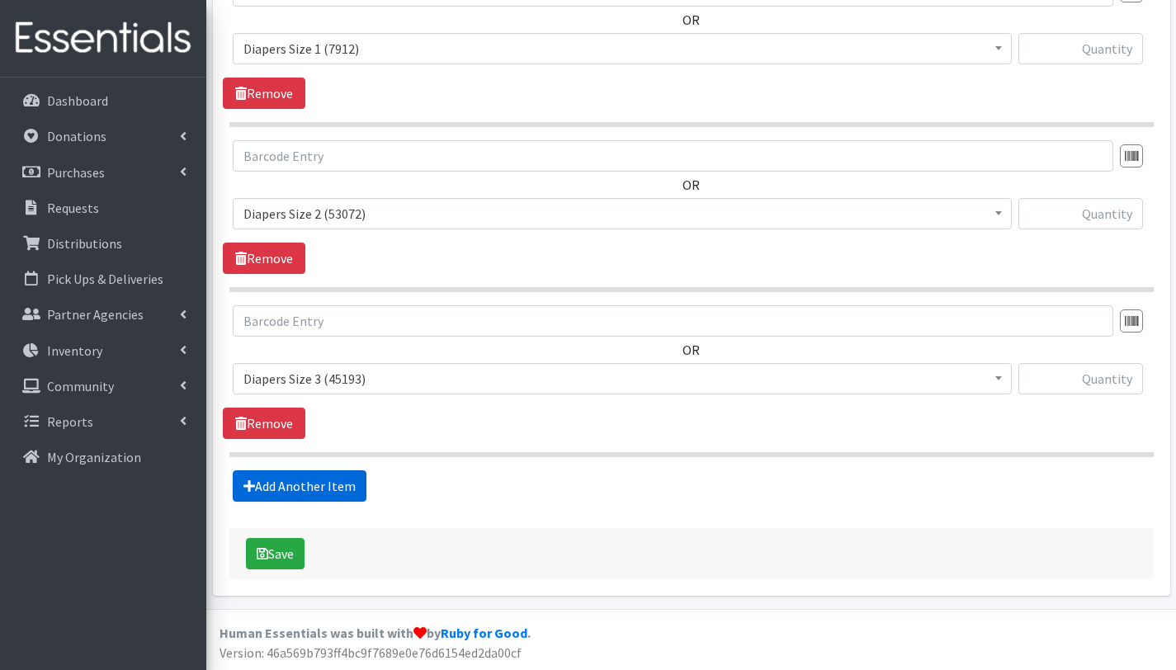
click at [307, 492] on link "Add Another Item" at bounding box center [300, 485] width 134 height 31
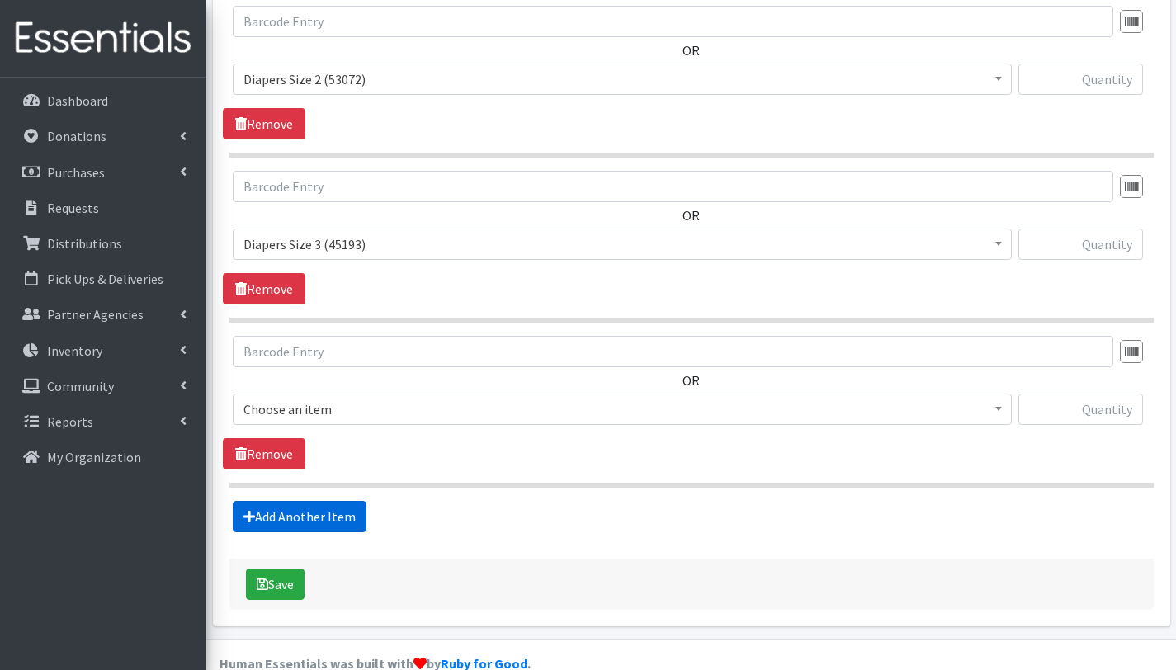
scroll to position [1034, 0]
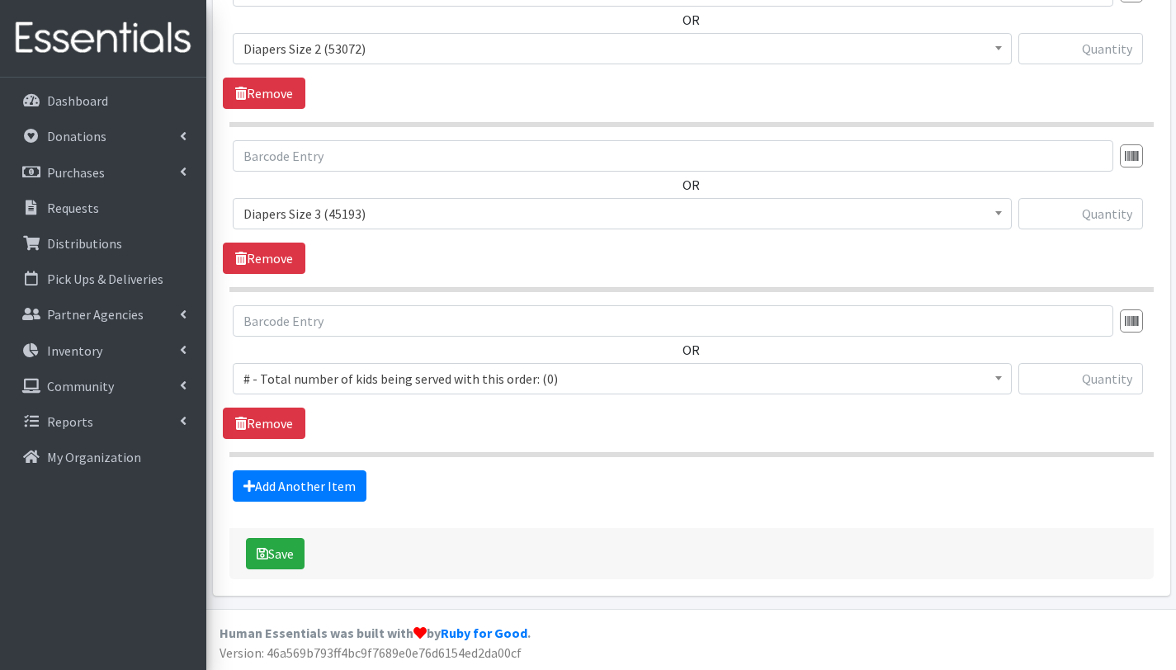
click at [316, 372] on span "# - Total number of kids being served with this order: (0)" at bounding box center [622, 378] width 758 height 23
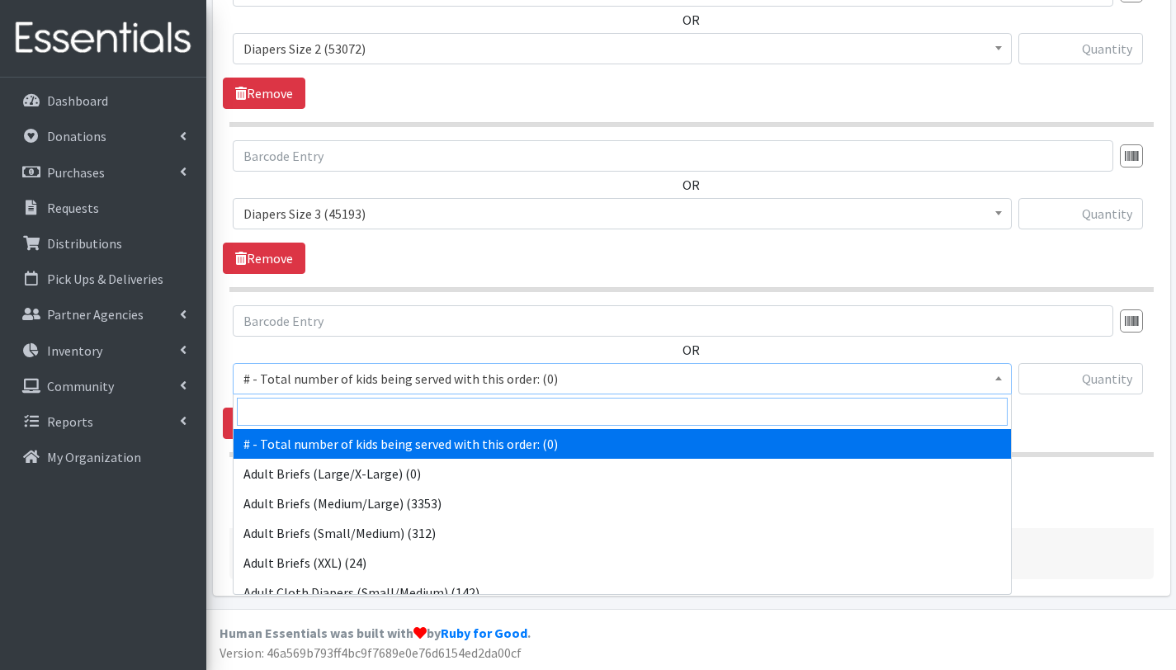
click at [316, 415] on input "search" at bounding box center [622, 412] width 771 height 28
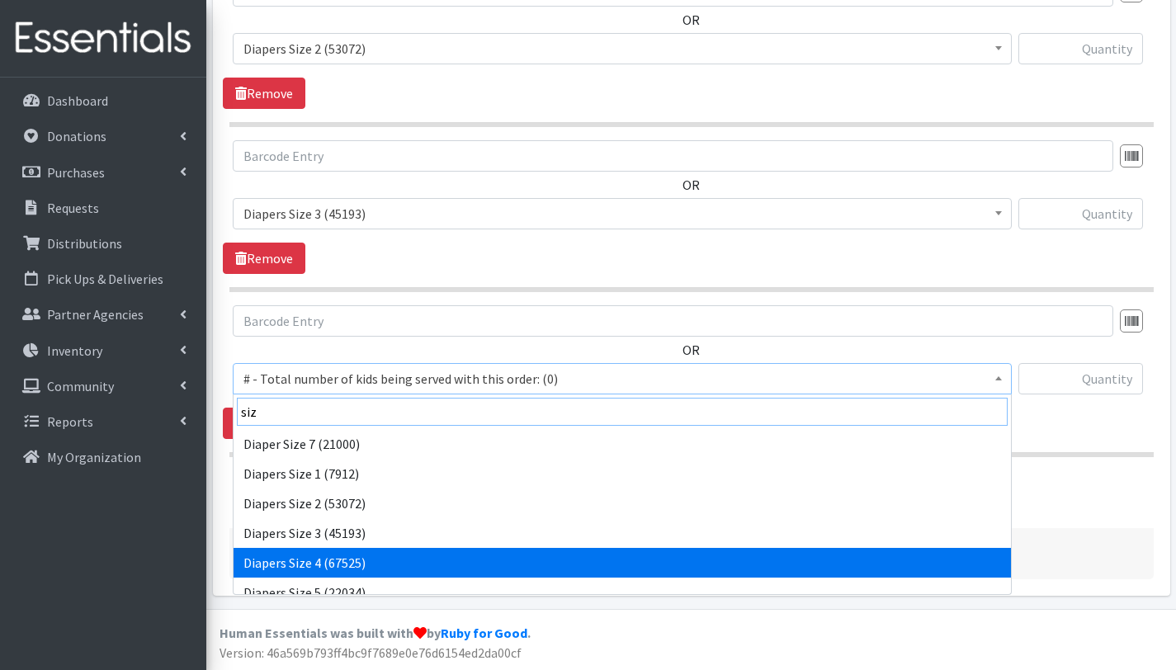
type input "siz"
select select "2661"
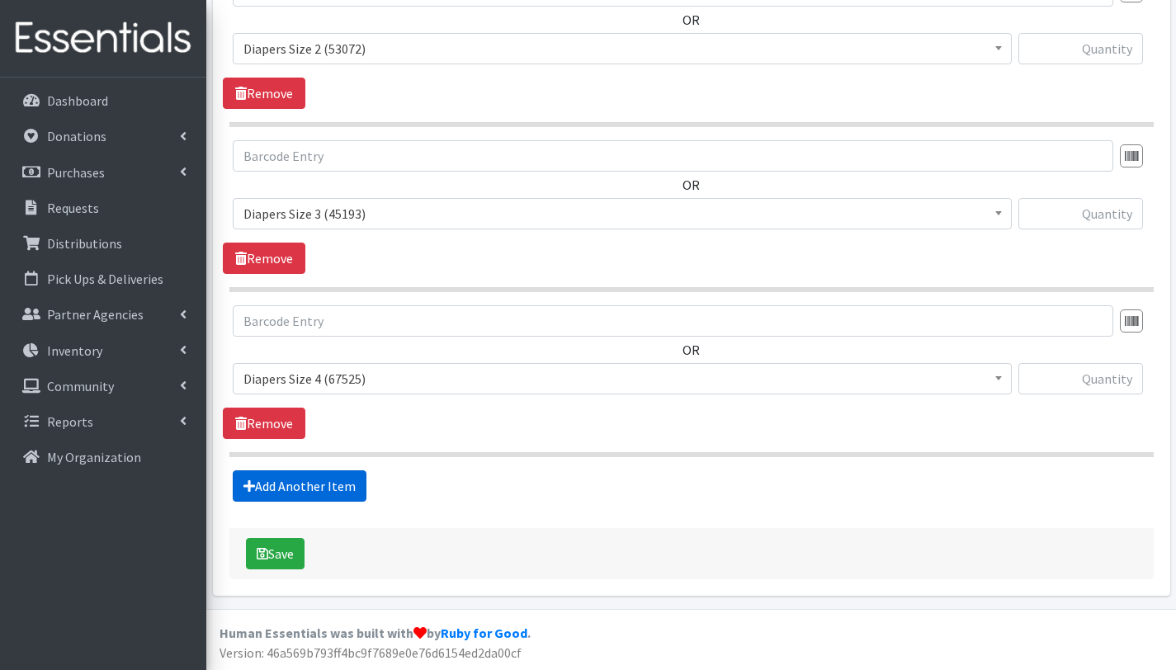
click at [314, 479] on link "Add Another Item" at bounding box center [300, 485] width 134 height 31
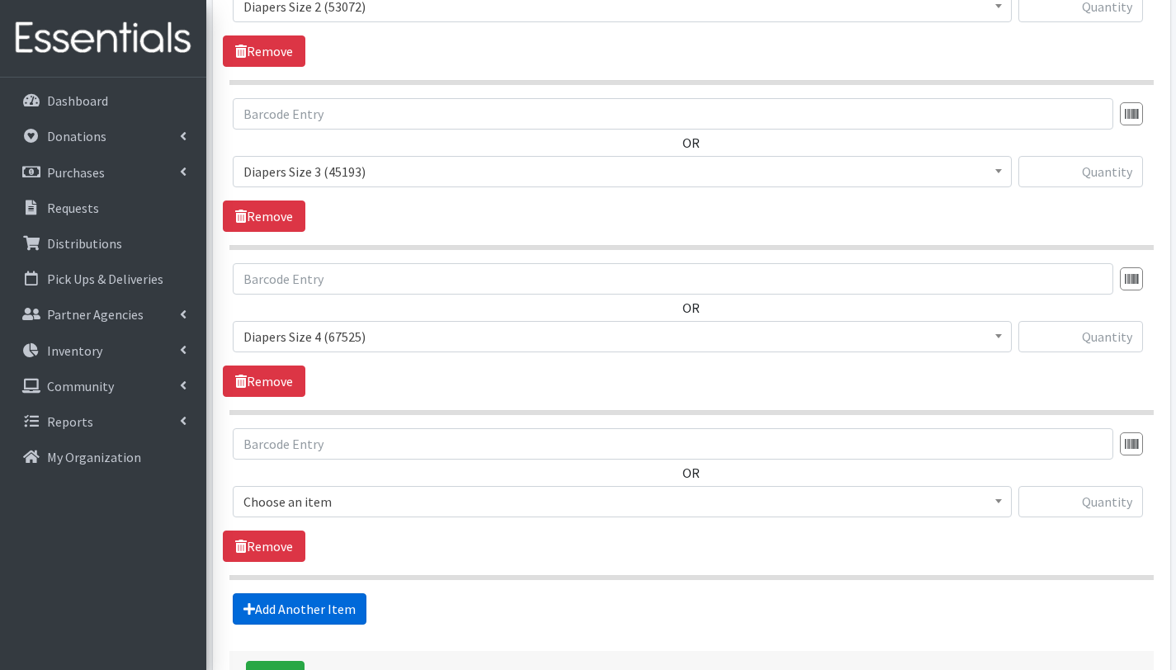
scroll to position [1199, 0]
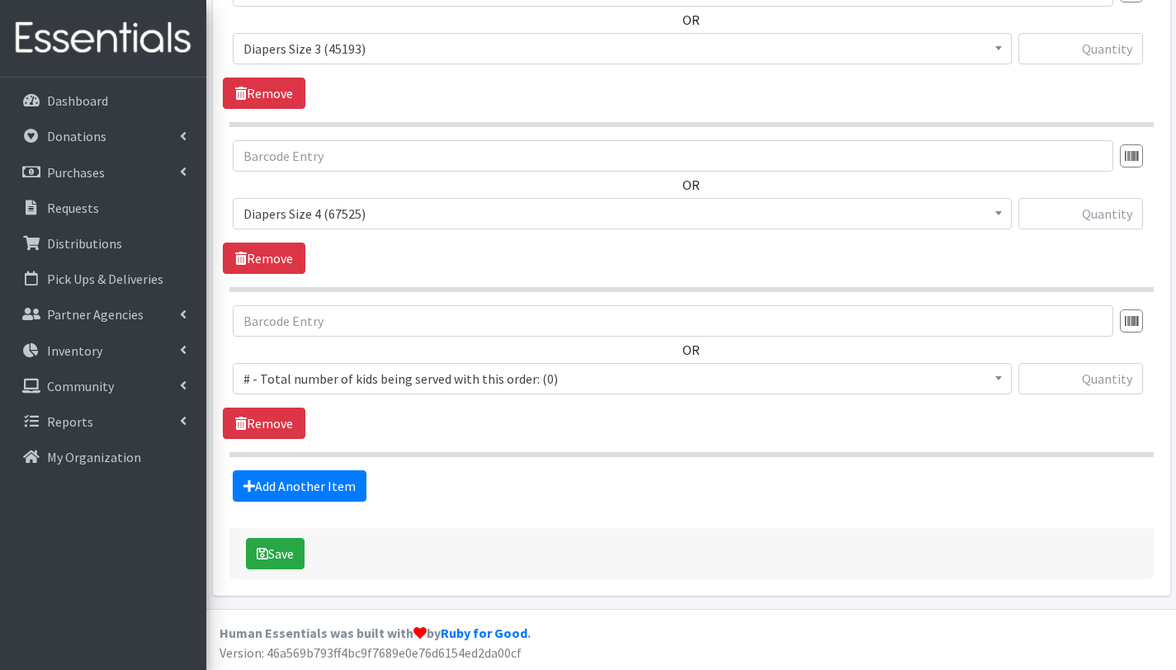
click at [322, 375] on span "# - Total number of kids being served with this order: (0)" at bounding box center [622, 378] width 758 height 23
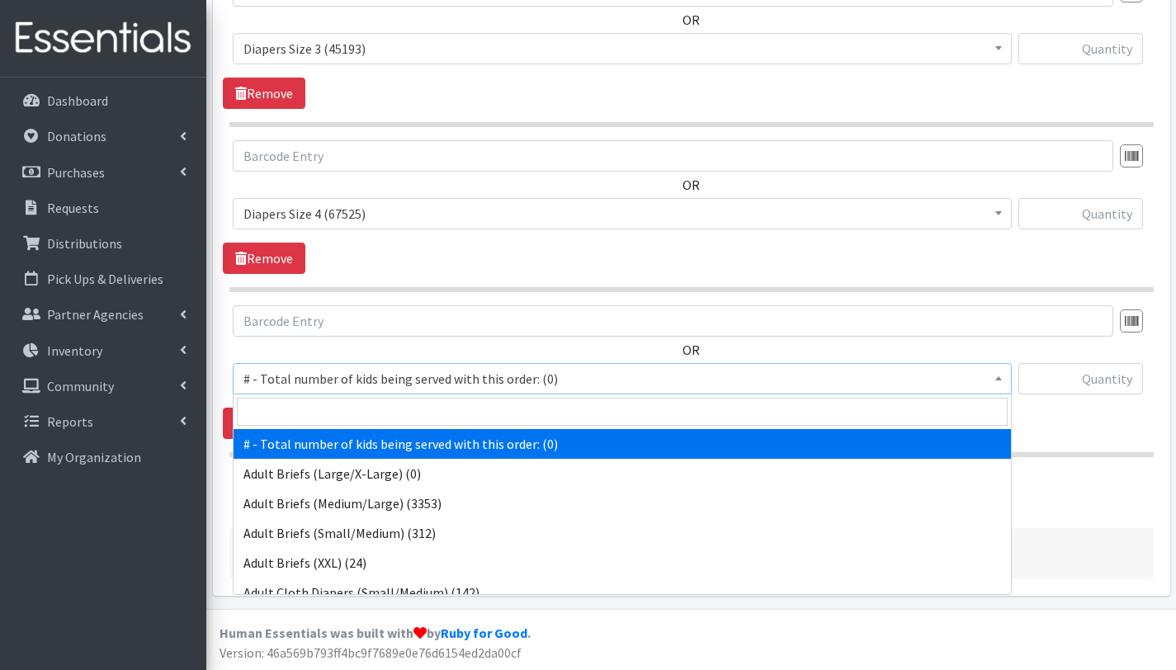
click at [320, 404] on input "search" at bounding box center [622, 412] width 771 height 28
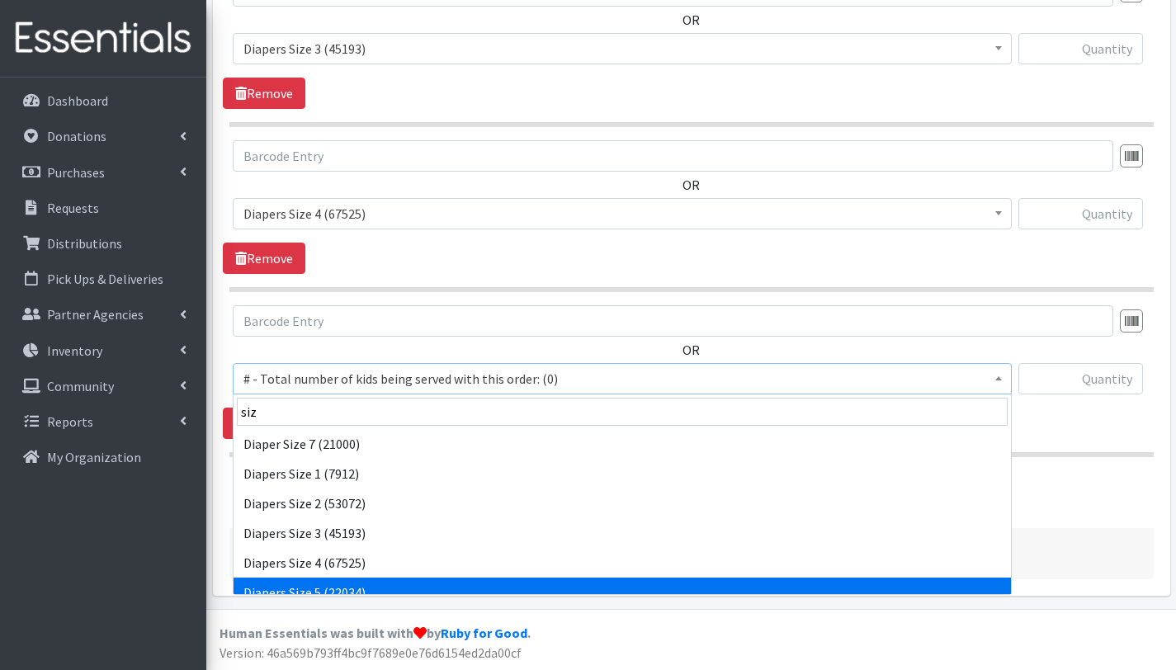
type input "siz"
select select "2652"
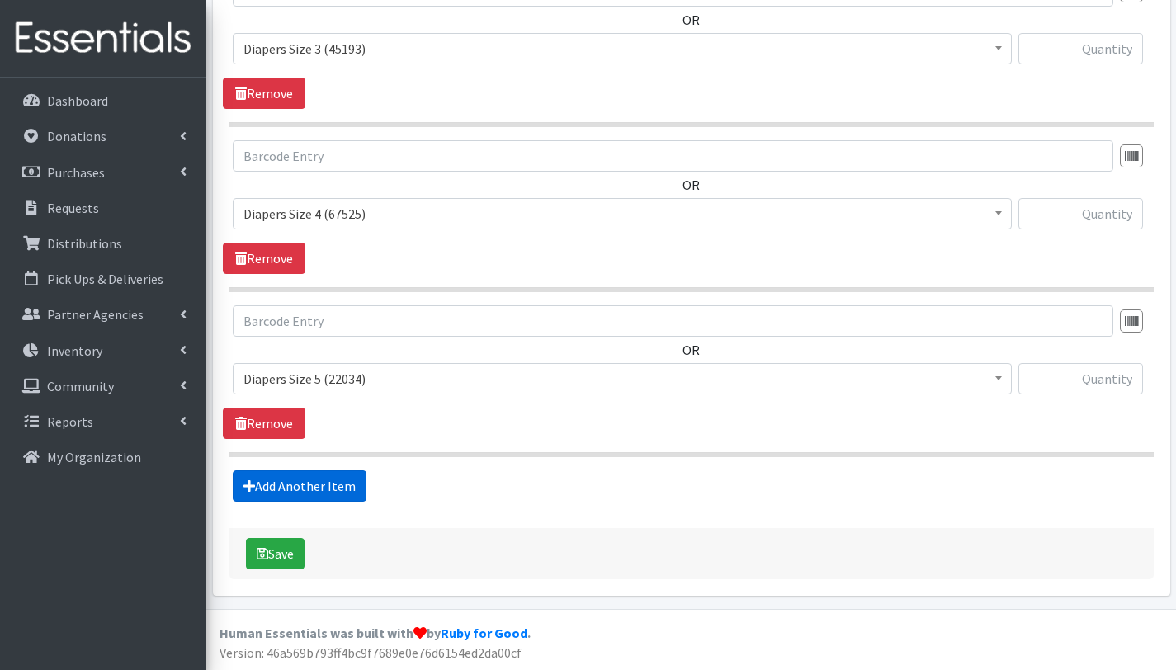
click at [317, 484] on link "Add Another Item" at bounding box center [300, 485] width 134 height 31
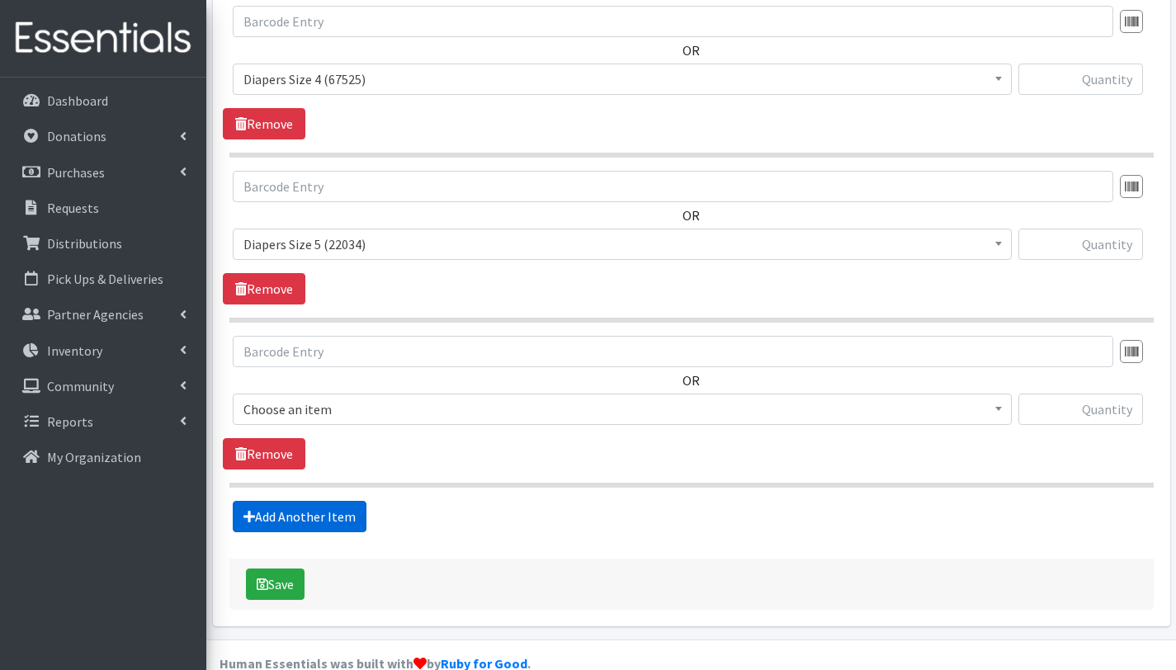
scroll to position [1364, 0]
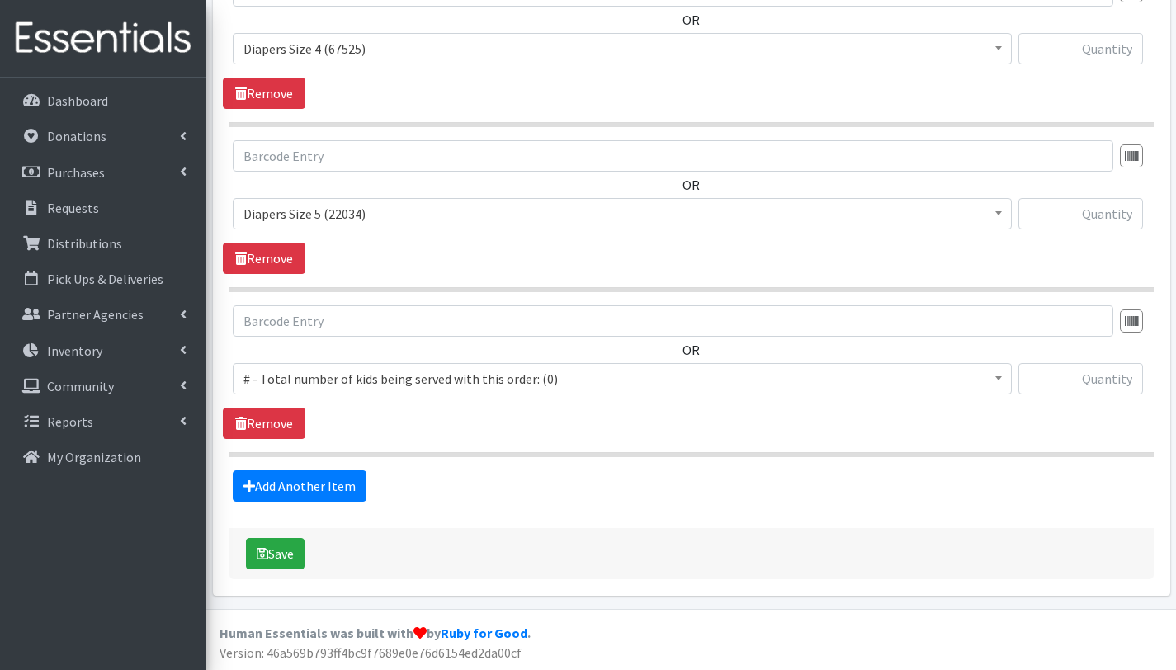
click at [311, 378] on span "# - Total number of kids being served with this order: (0)" at bounding box center [622, 378] width 758 height 23
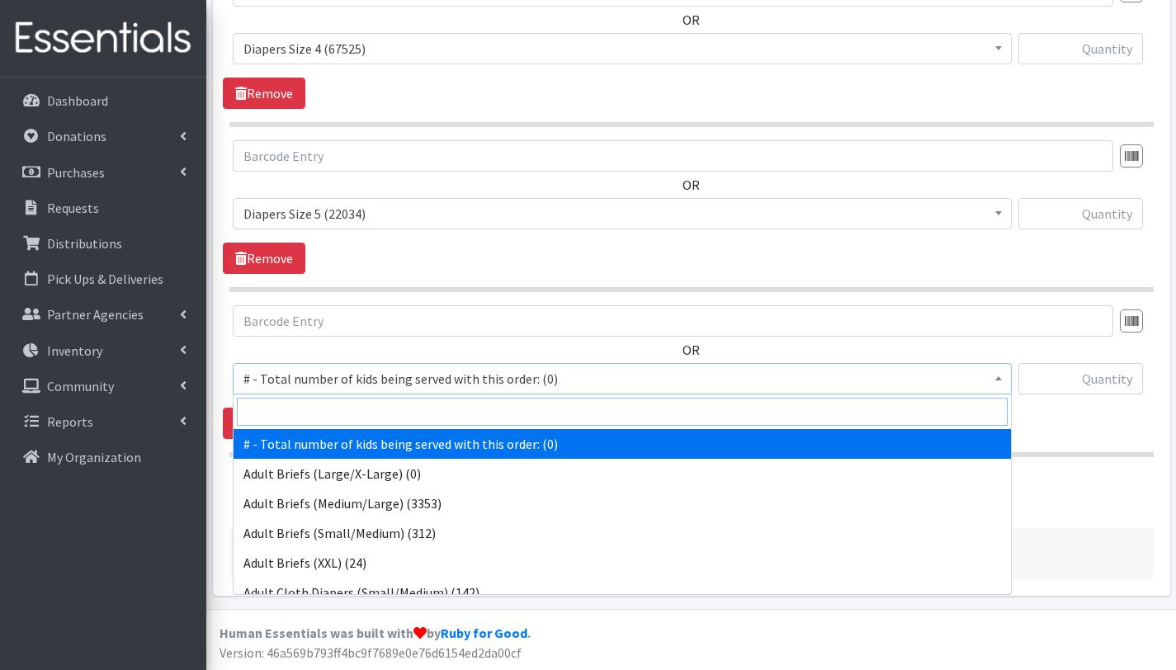
click at [313, 423] on input "search" at bounding box center [622, 412] width 771 height 28
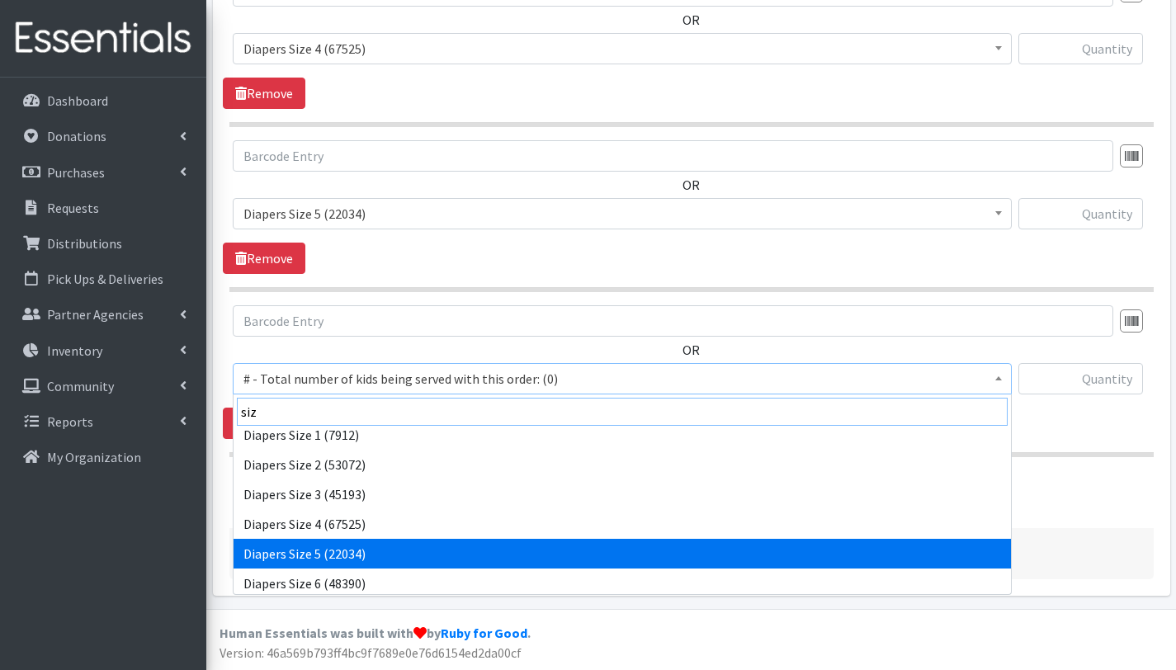
scroll to position [36, 0]
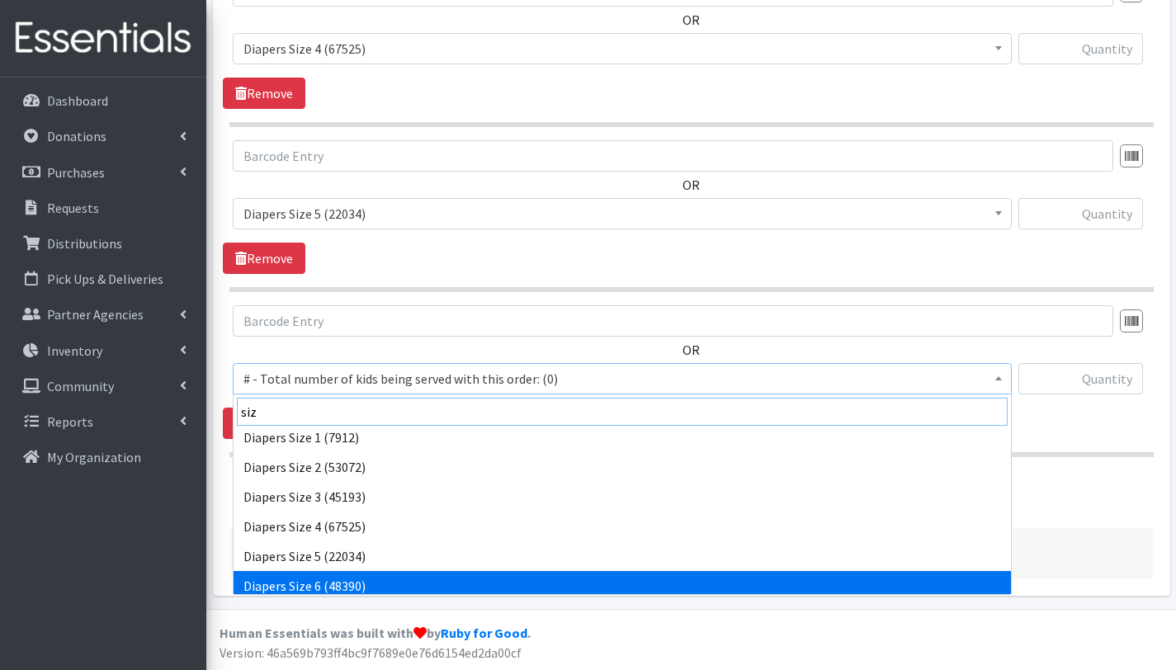
type input "siz"
select select "2674"
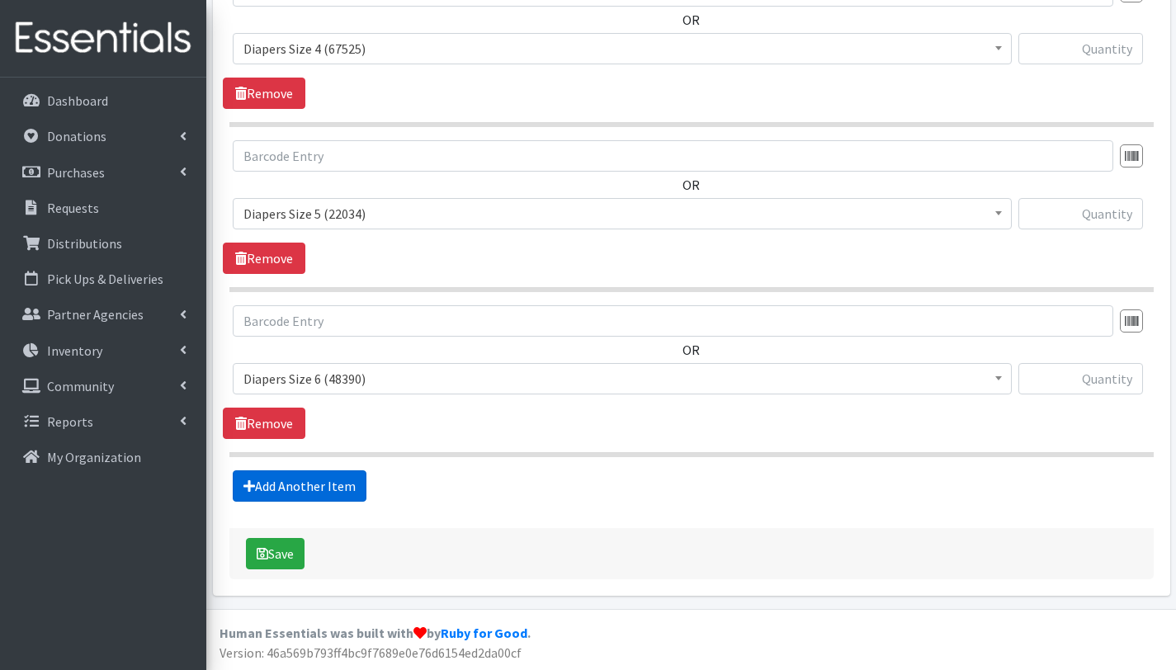
click at [302, 484] on link "Add Another Item" at bounding box center [300, 485] width 134 height 31
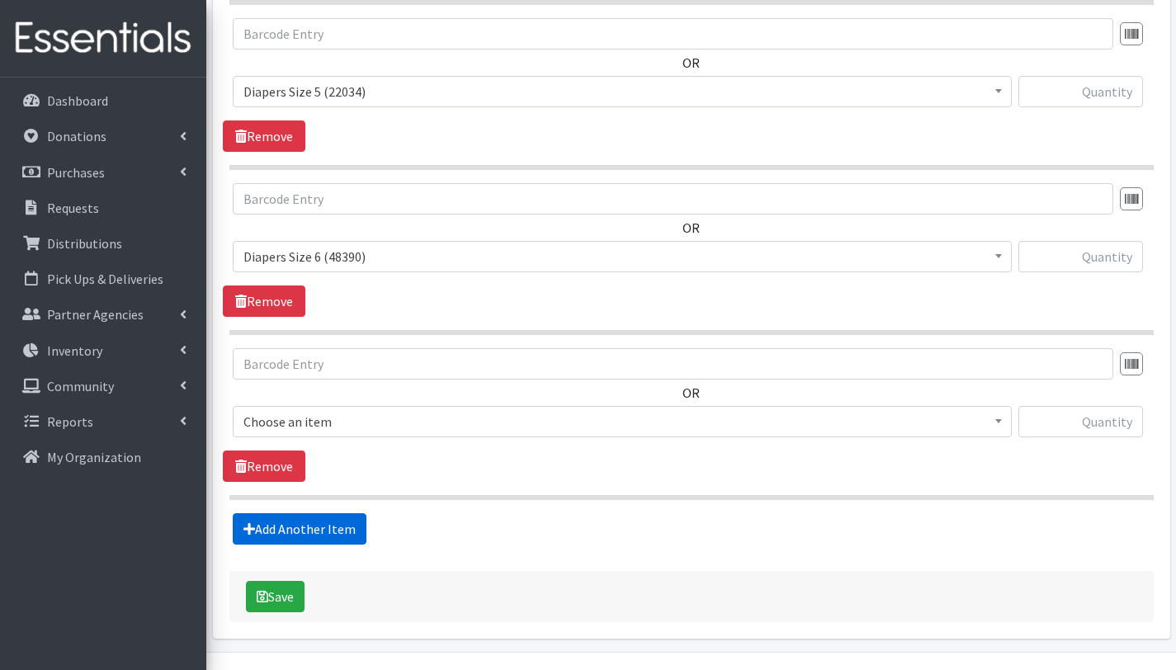
scroll to position [1529, 0]
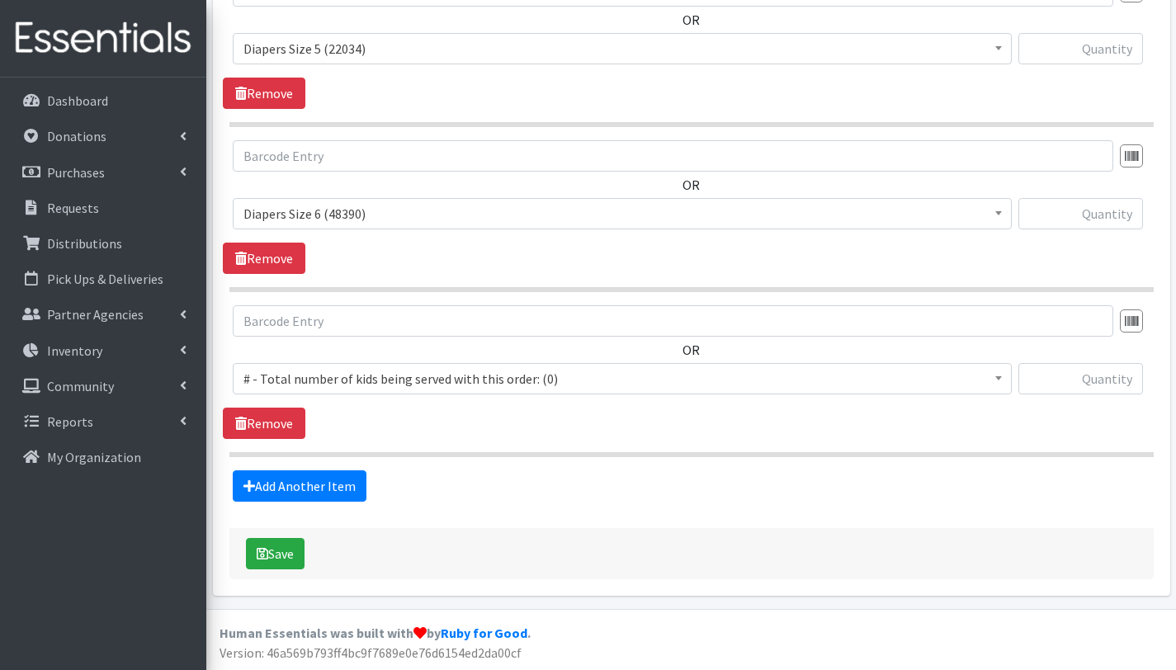
click at [318, 375] on span "# - Total number of kids being served with this order: (0)" at bounding box center [622, 378] width 758 height 23
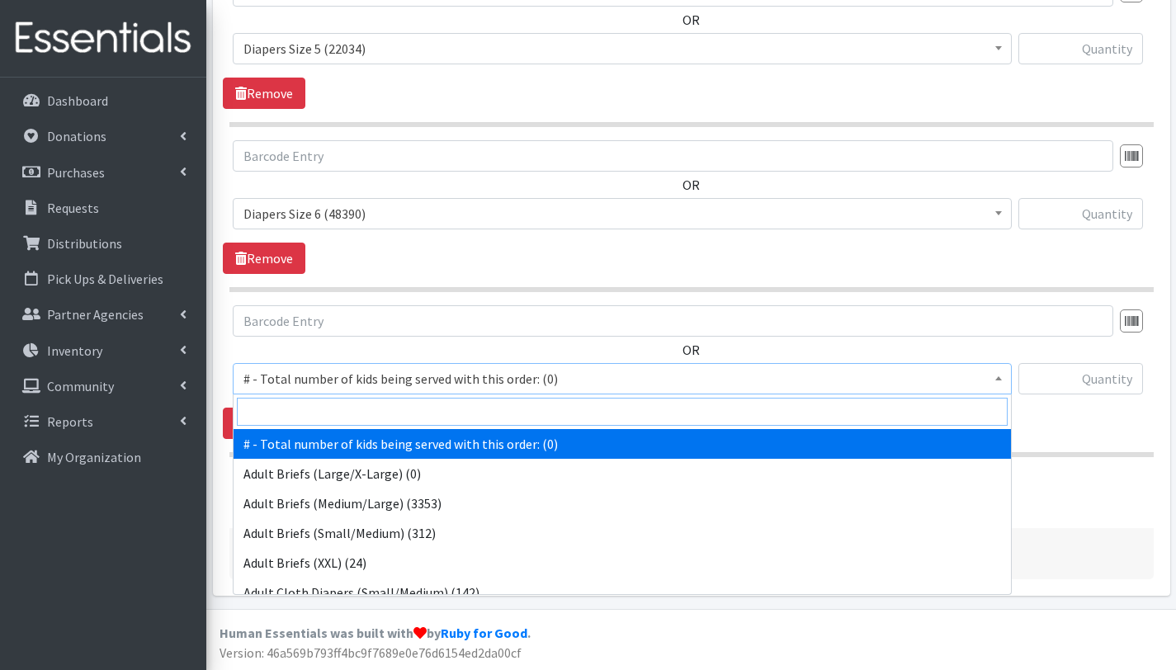
click at [323, 406] on input "search" at bounding box center [622, 412] width 771 height 28
type input "siz"
select select "12644"
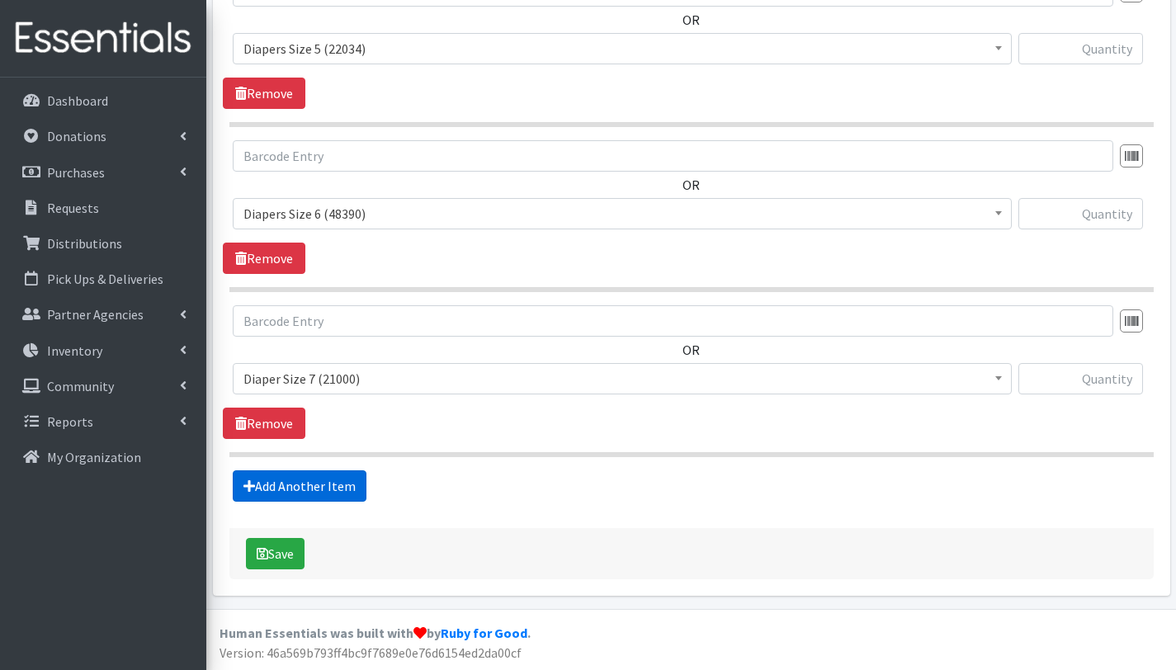
click at [304, 482] on link "Add Another Item" at bounding box center [300, 485] width 134 height 31
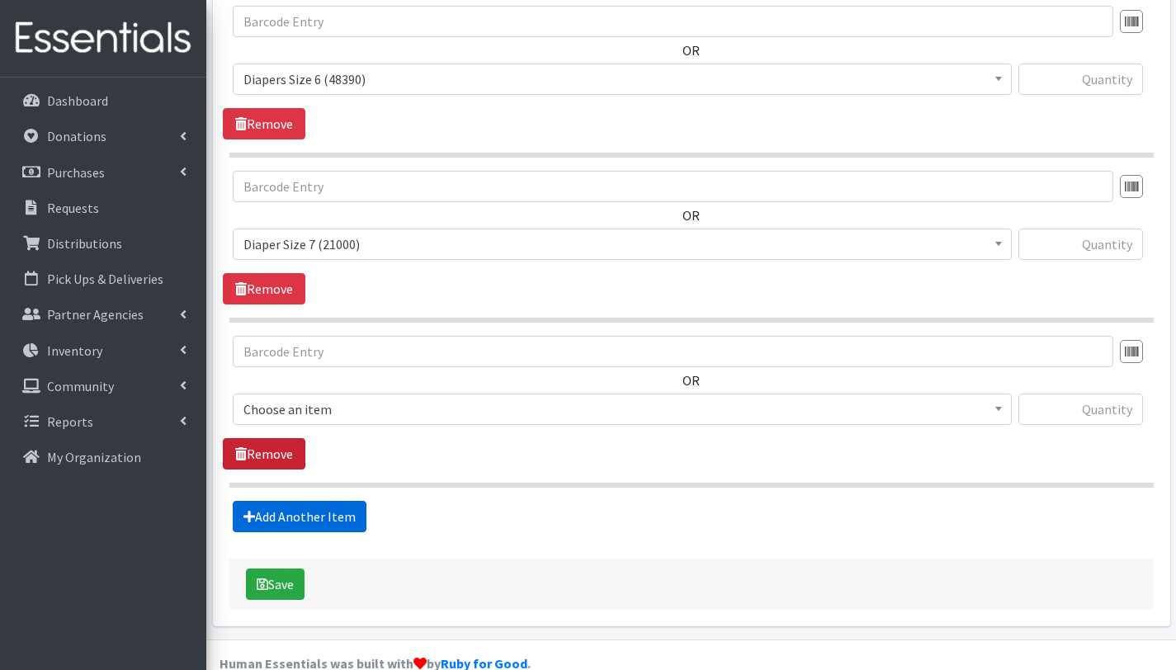
scroll to position [1694, 0]
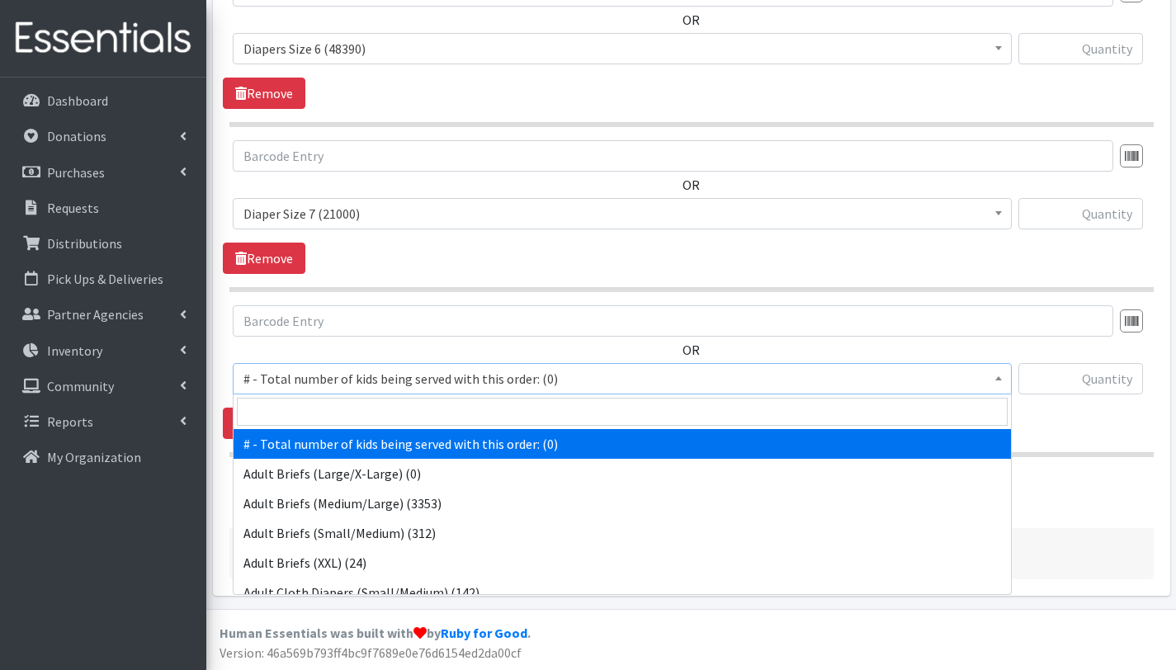
click at [310, 376] on span "# - Total number of kids being served with this order: (0)" at bounding box center [622, 378] width 758 height 23
click at [312, 406] on input "search" at bounding box center [622, 412] width 771 height 28
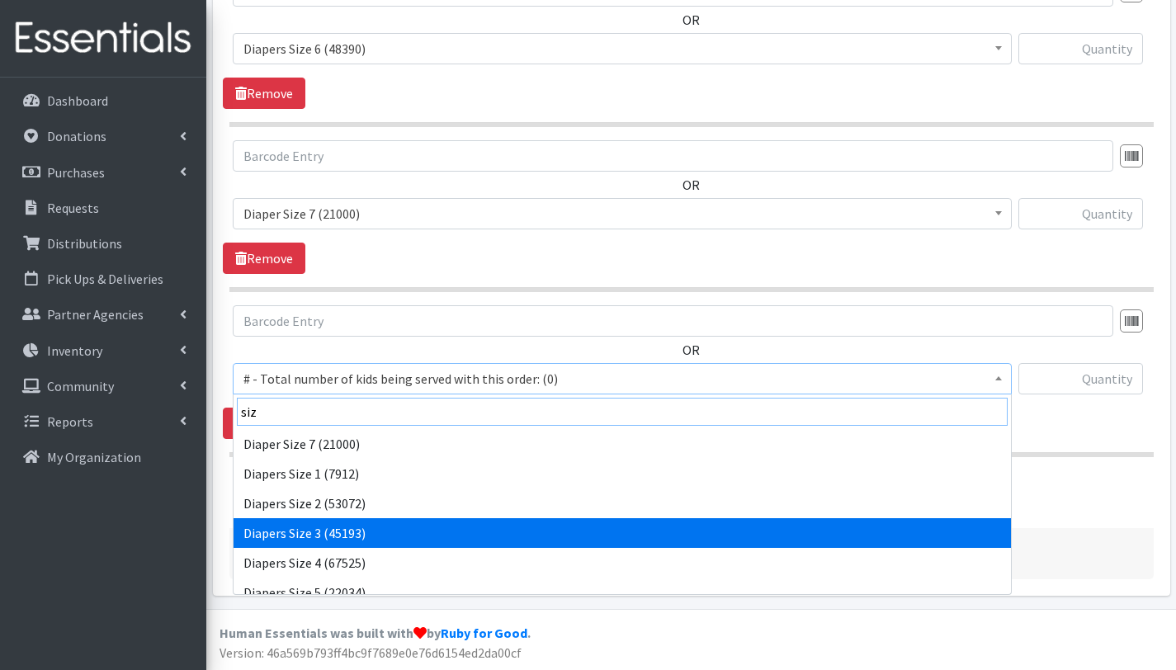
scroll to position [73, 0]
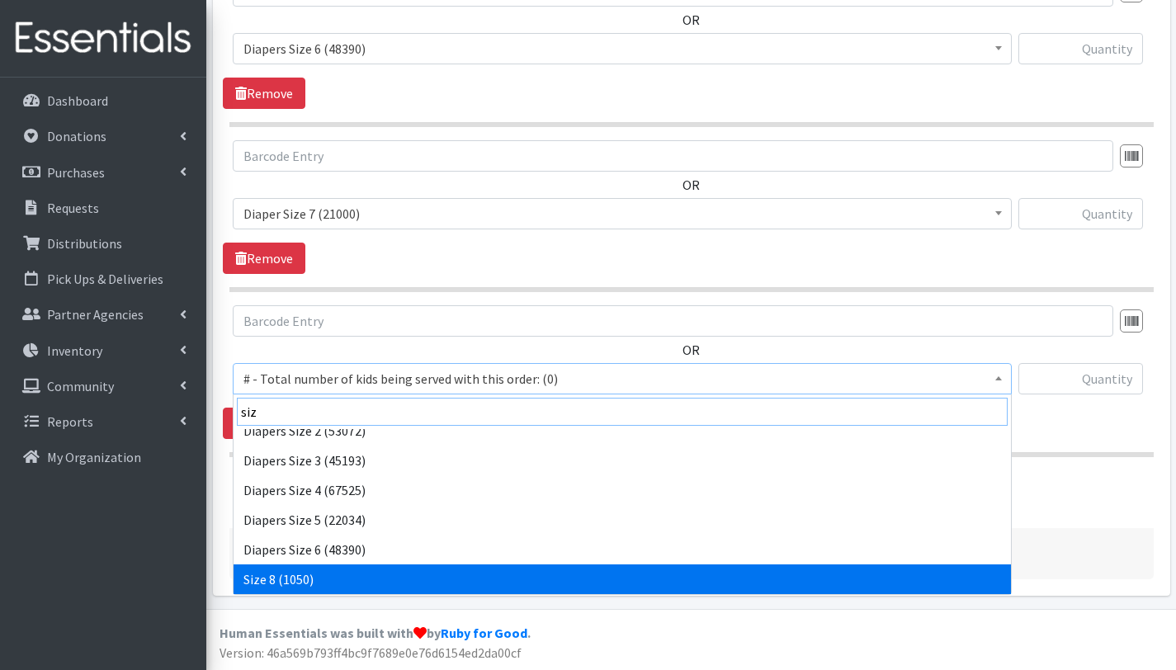
type input "siz"
select select "15229"
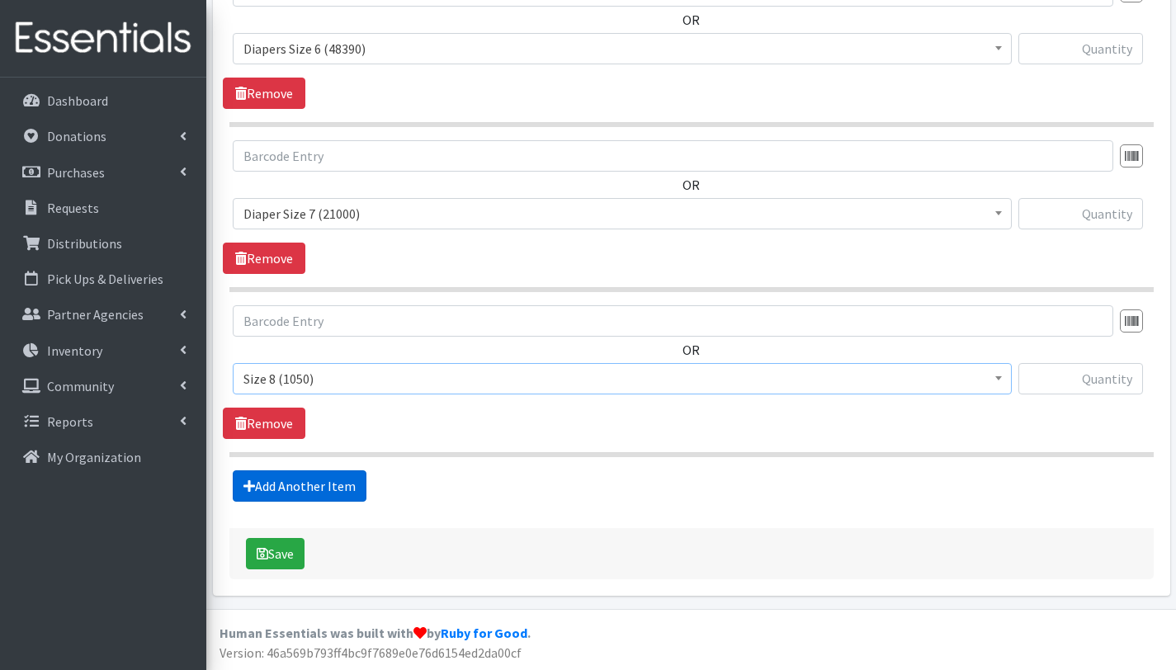
click at [310, 483] on link "Add Another Item" at bounding box center [300, 485] width 134 height 31
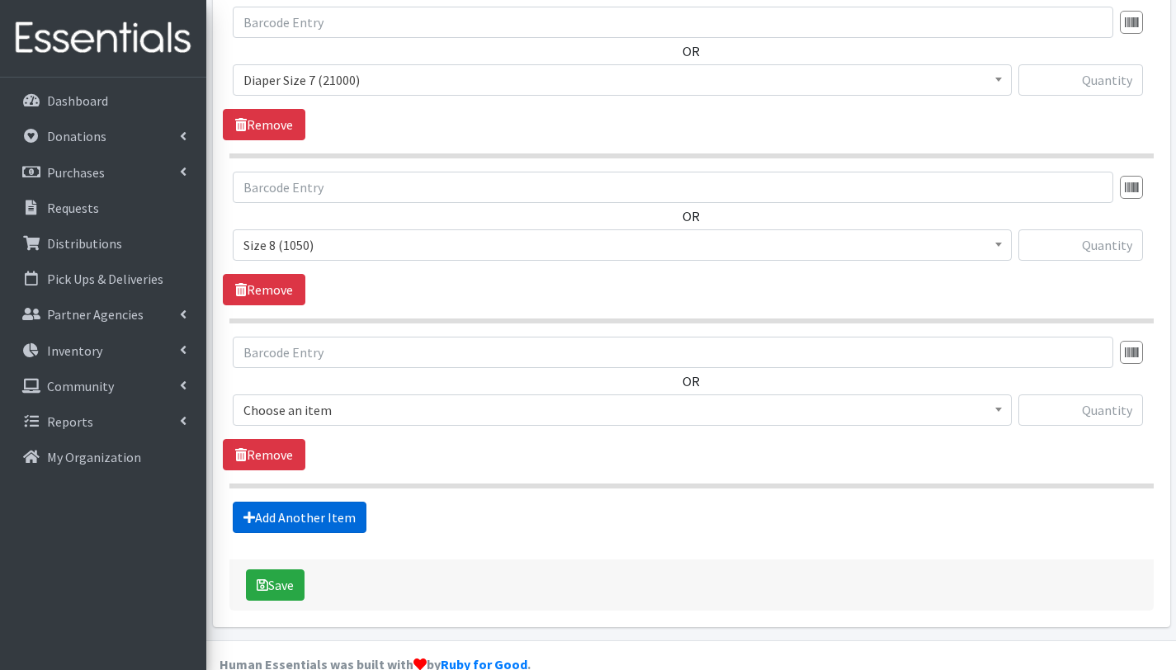
scroll to position [1859, 0]
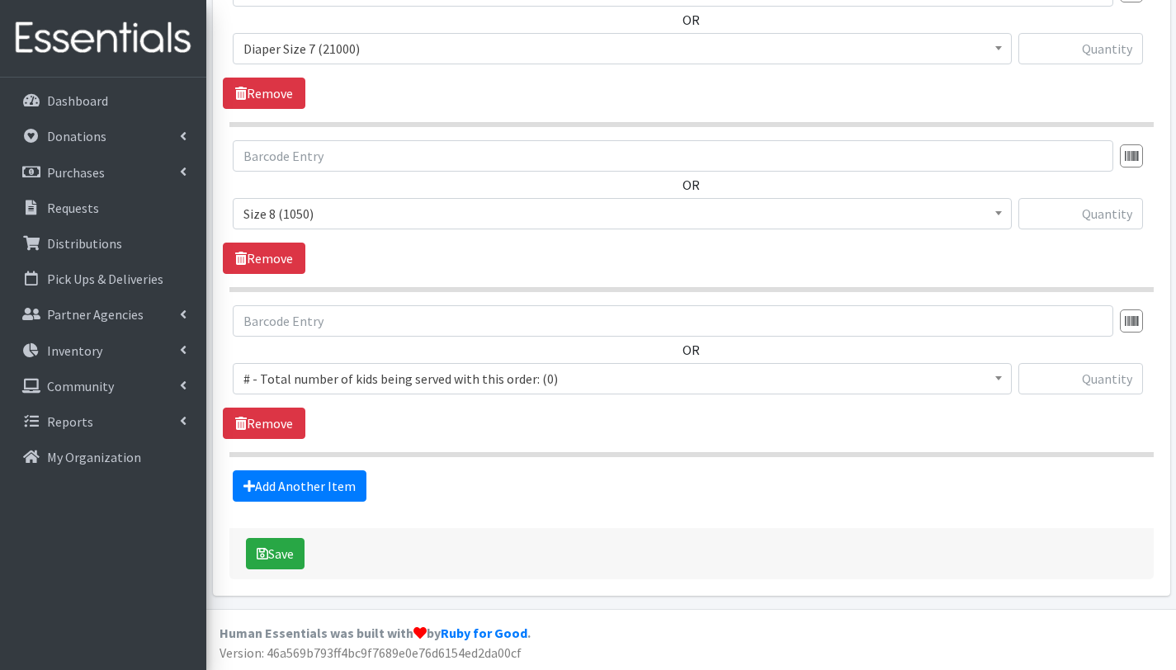
click at [332, 379] on span "# - Total number of kids being served with this order: (0)" at bounding box center [622, 378] width 758 height 23
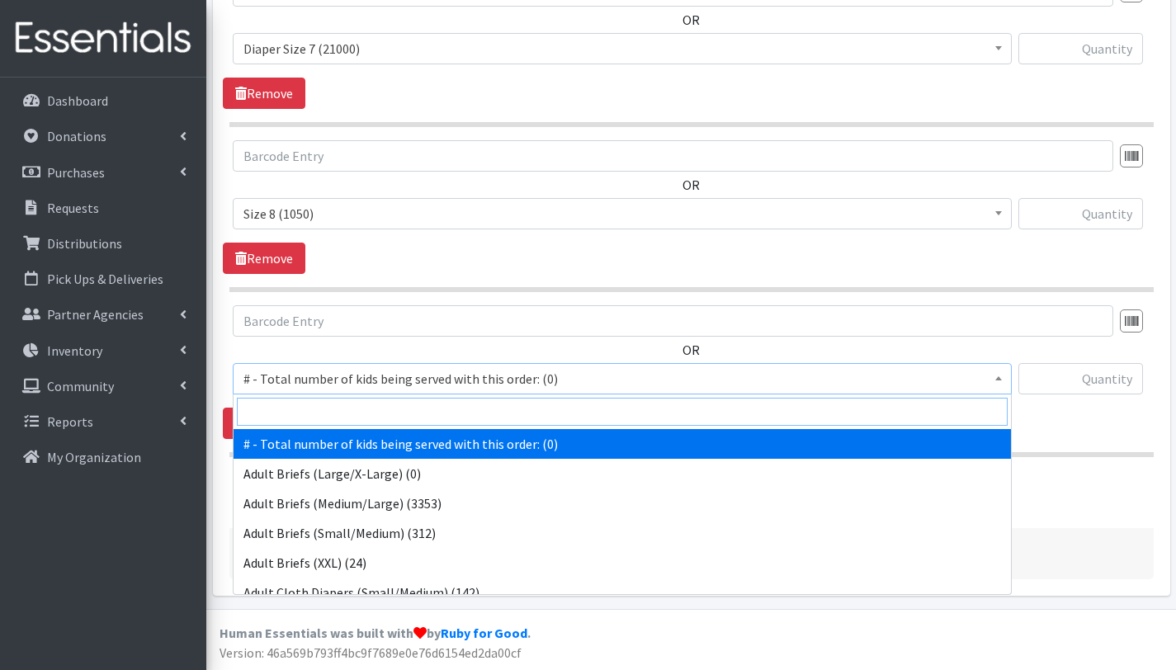
click at [328, 409] on input "search" at bounding box center [622, 412] width 771 height 28
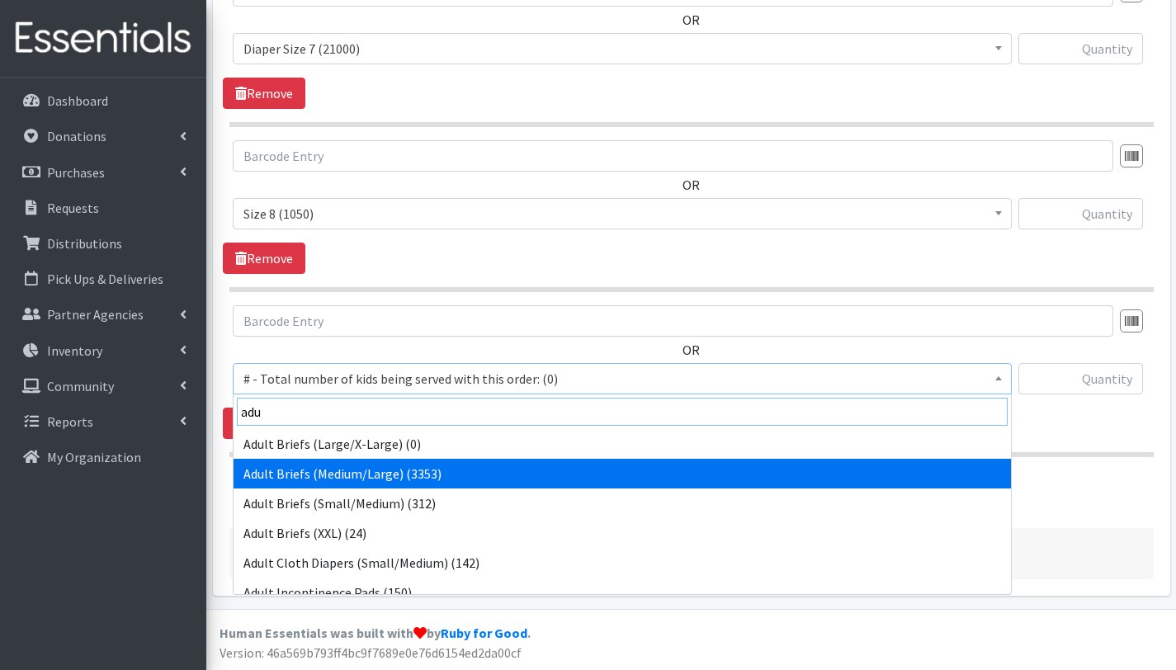
type input "adu"
select select "2682"
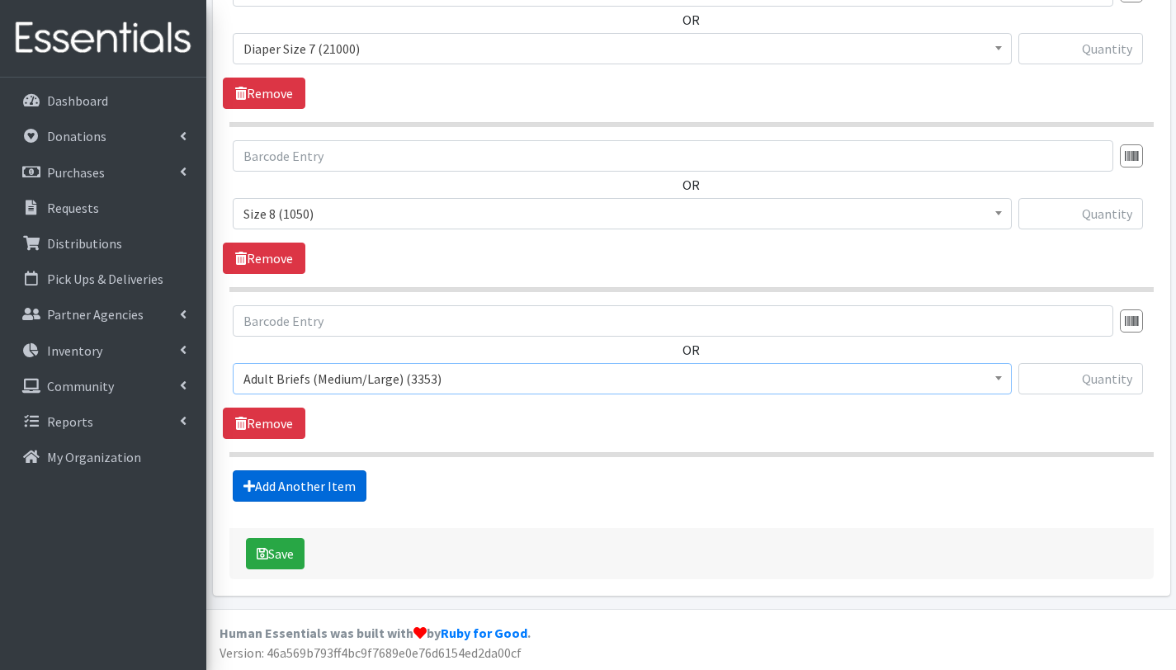
click at [328, 480] on link "Add Another Item" at bounding box center [300, 485] width 134 height 31
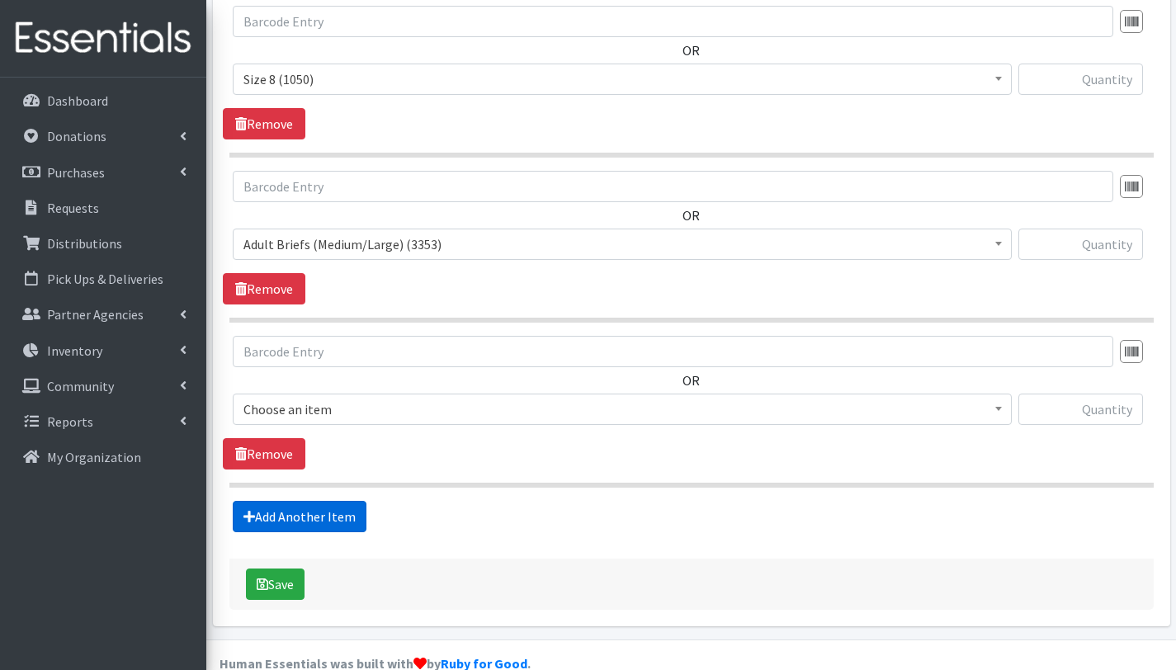
scroll to position [2024, 0]
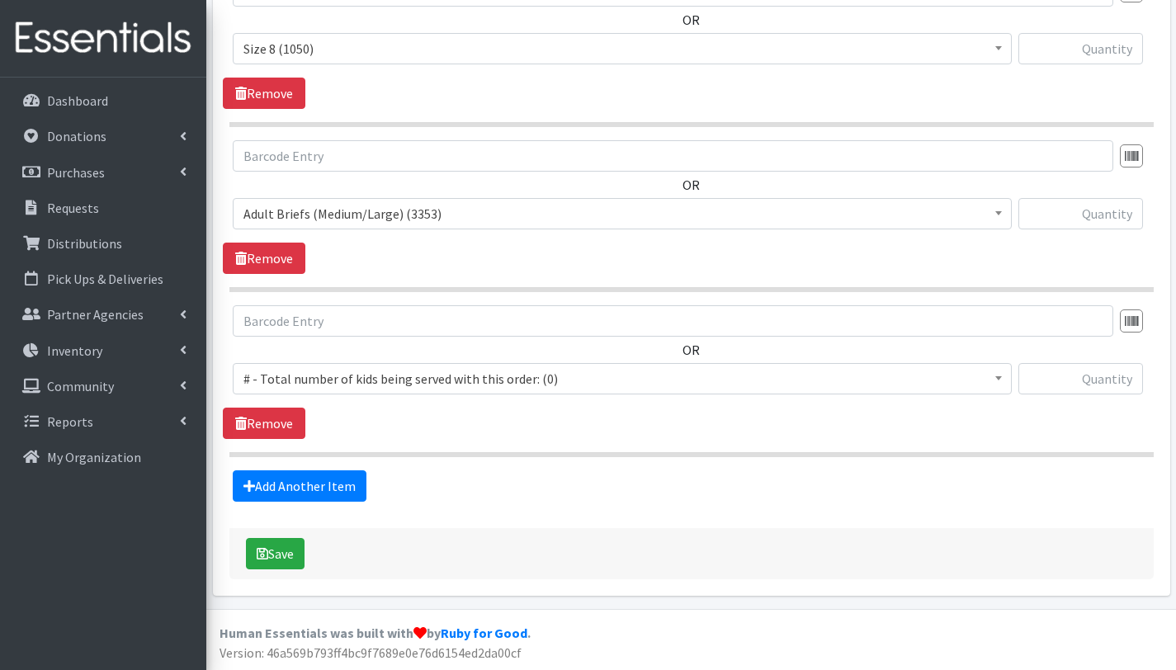
click at [333, 379] on span "# - Total number of kids being served with this order: (0)" at bounding box center [622, 378] width 758 height 23
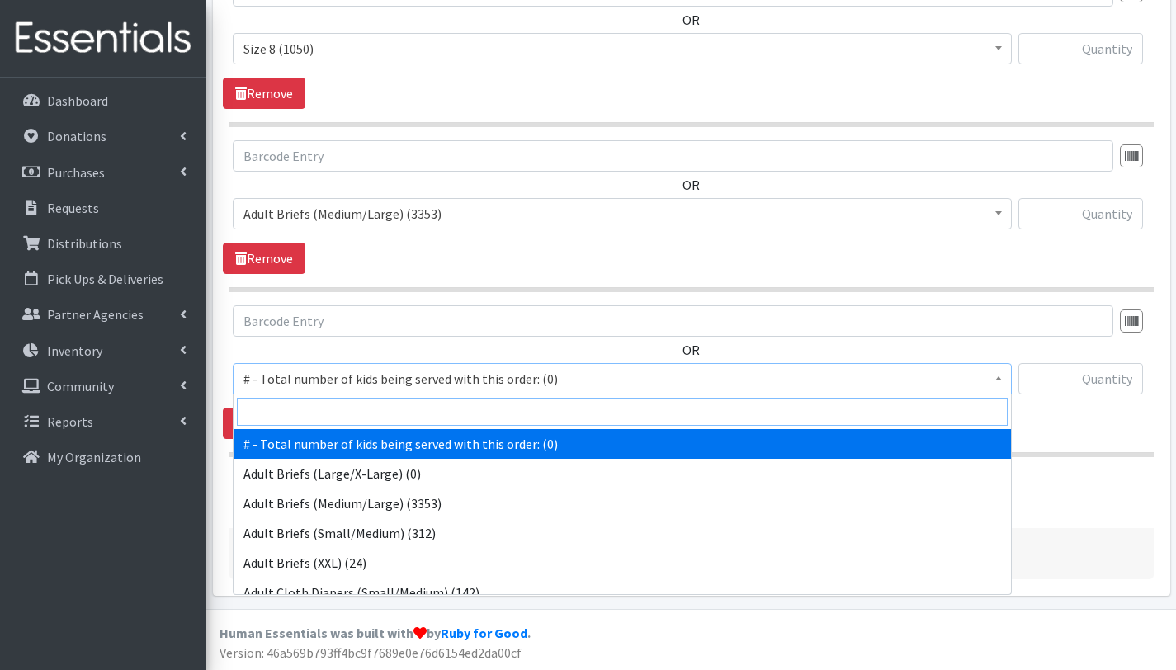
click at [334, 407] on input "search" at bounding box center [622, 412] width 771 height 28
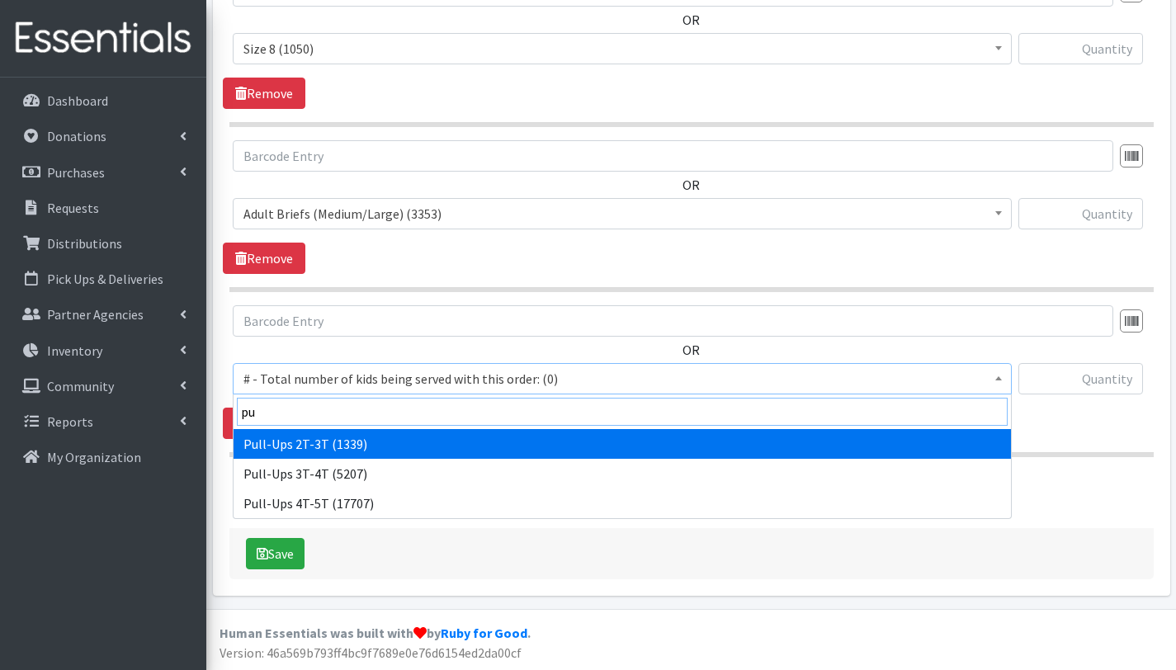
type input "pu"
select select "2644"
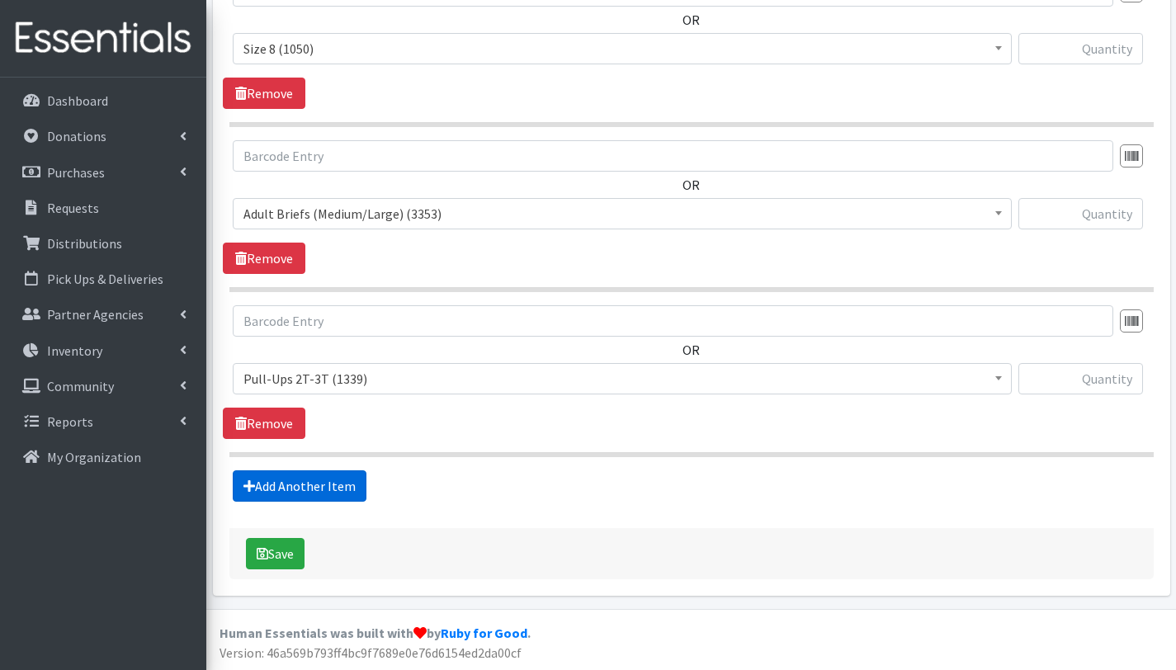
click at [313, 491] on link "Add Another Item" at bounding box center [300, 485] width 134 height 31
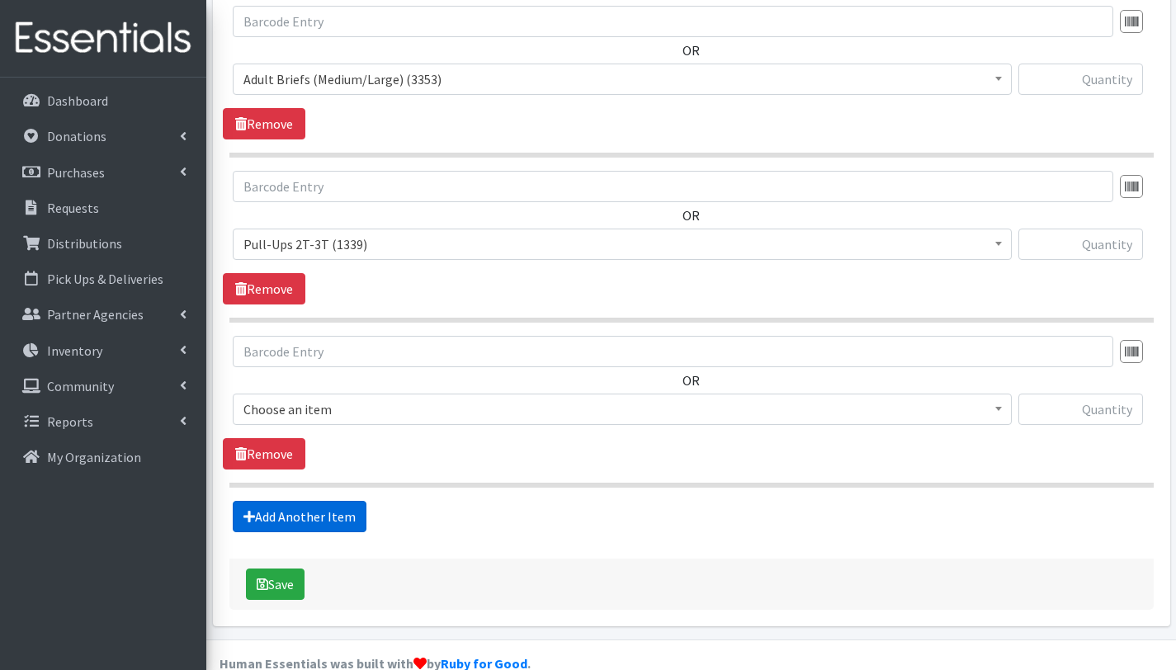
scroll to position [2189, 0]
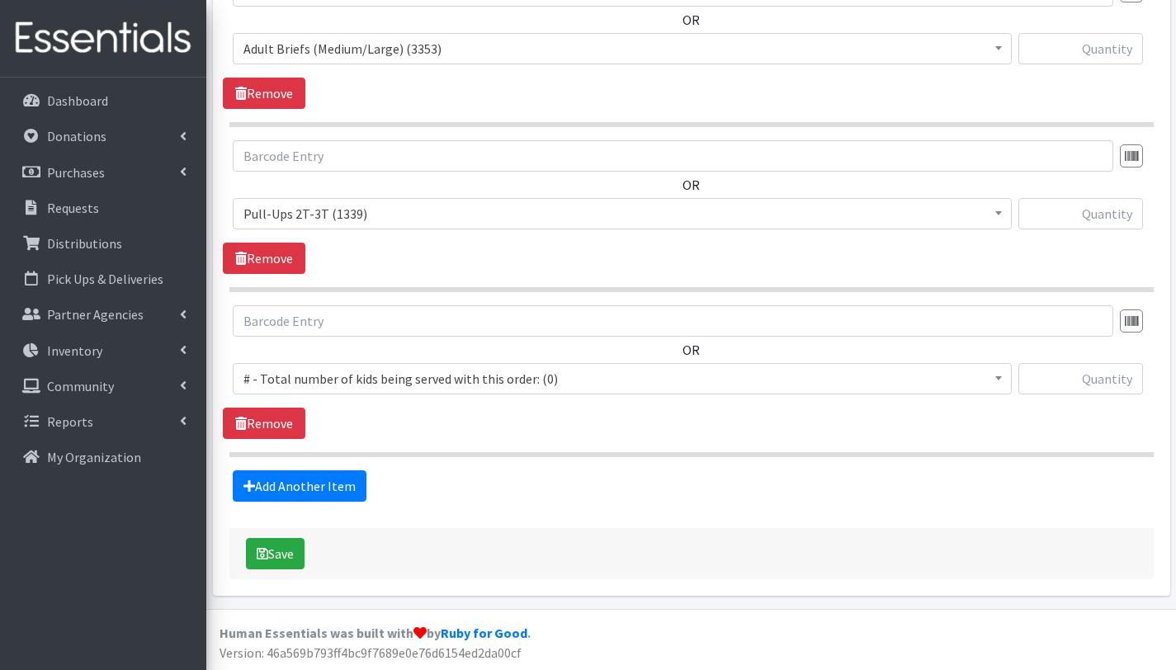
click at [333, 375] on span "# - Total number of kids being served with this order: (0)" at bounding box center [622, 378] width 758 height 23
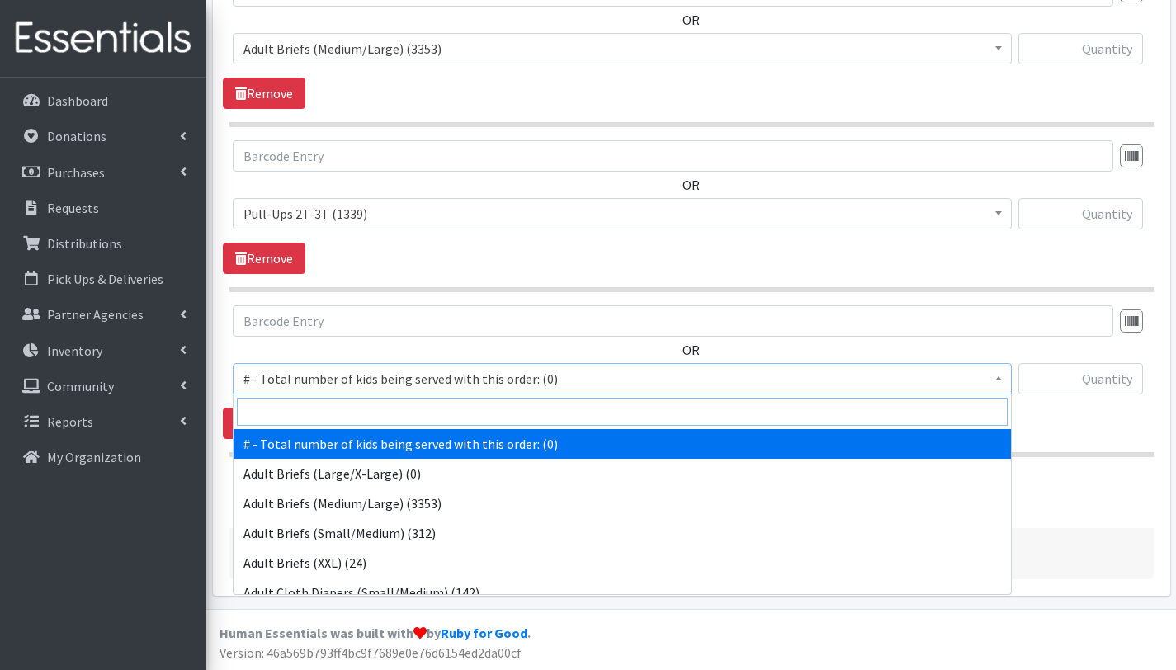
click at [333, 409] on input "search" at bounding box center [622, 412] width 771 height 28
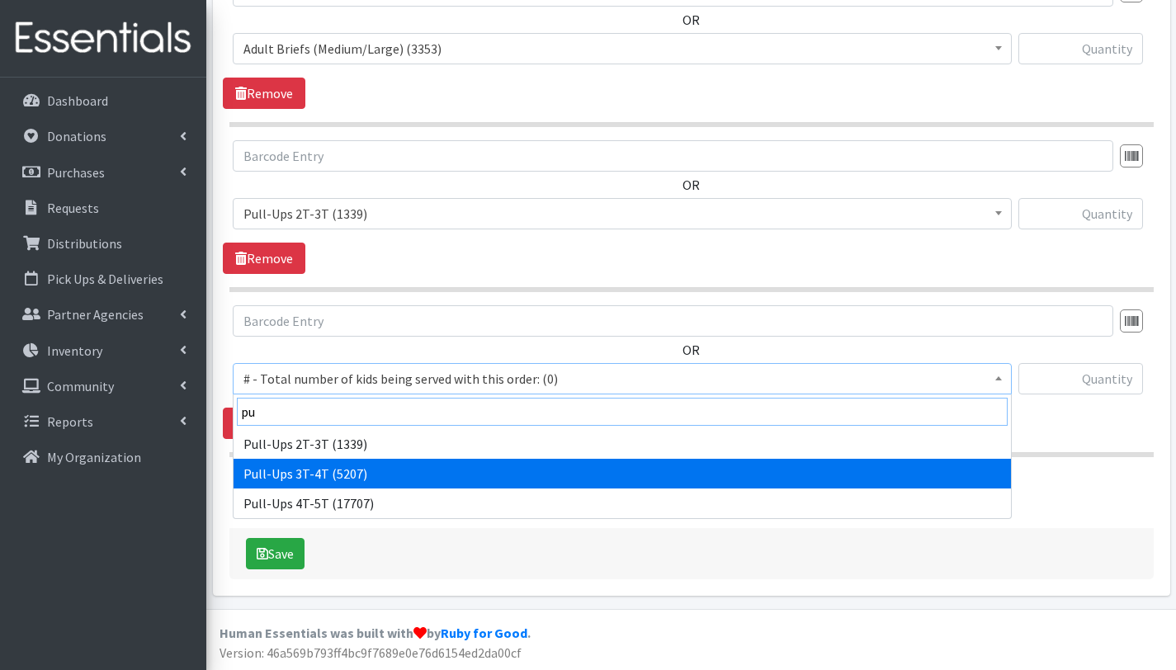
type input "pu"
select select "2679"
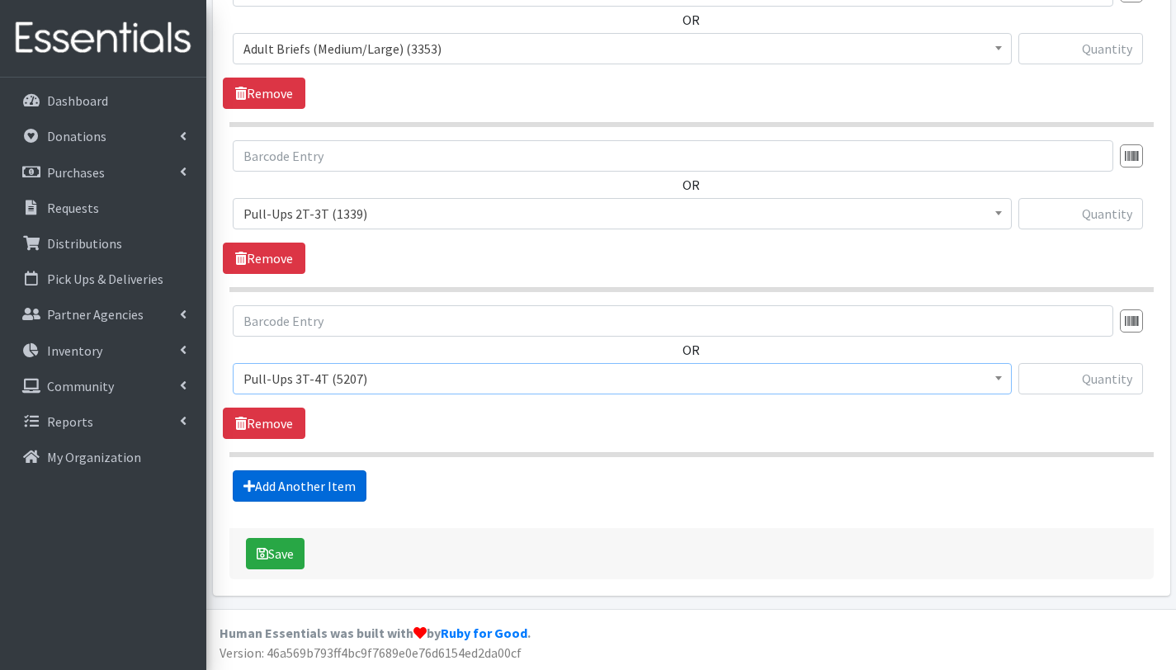
click at [316, 484] on link "Add Another Item" at bounding box center [300, 485] width 134 height 31
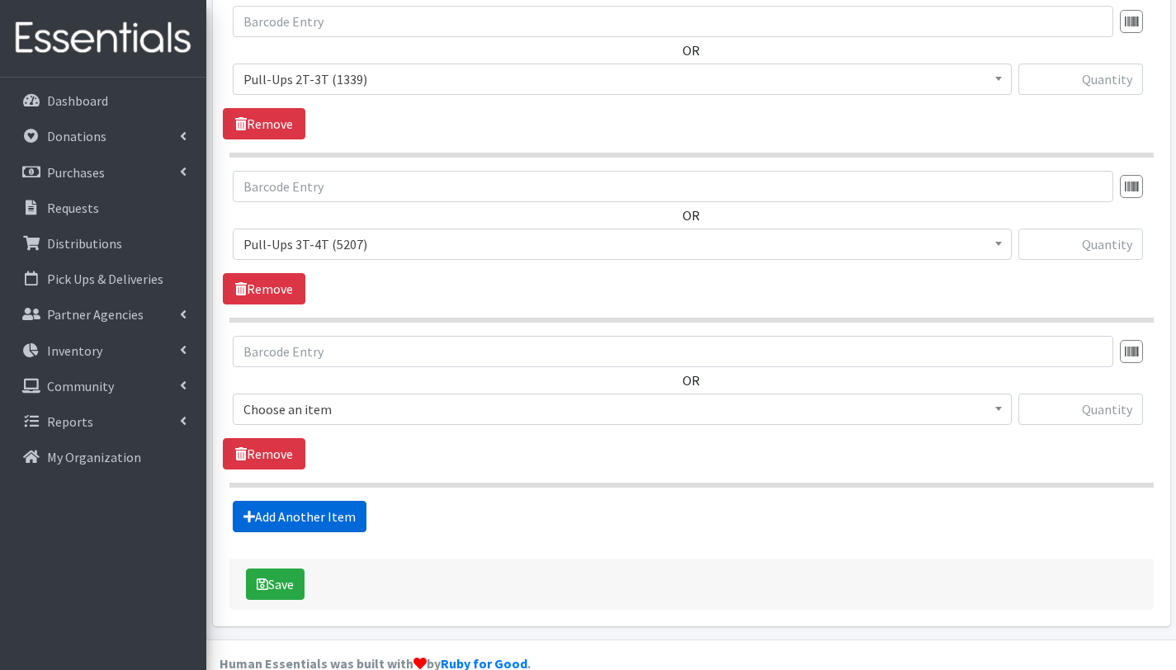
scroll to position [2354, 0]
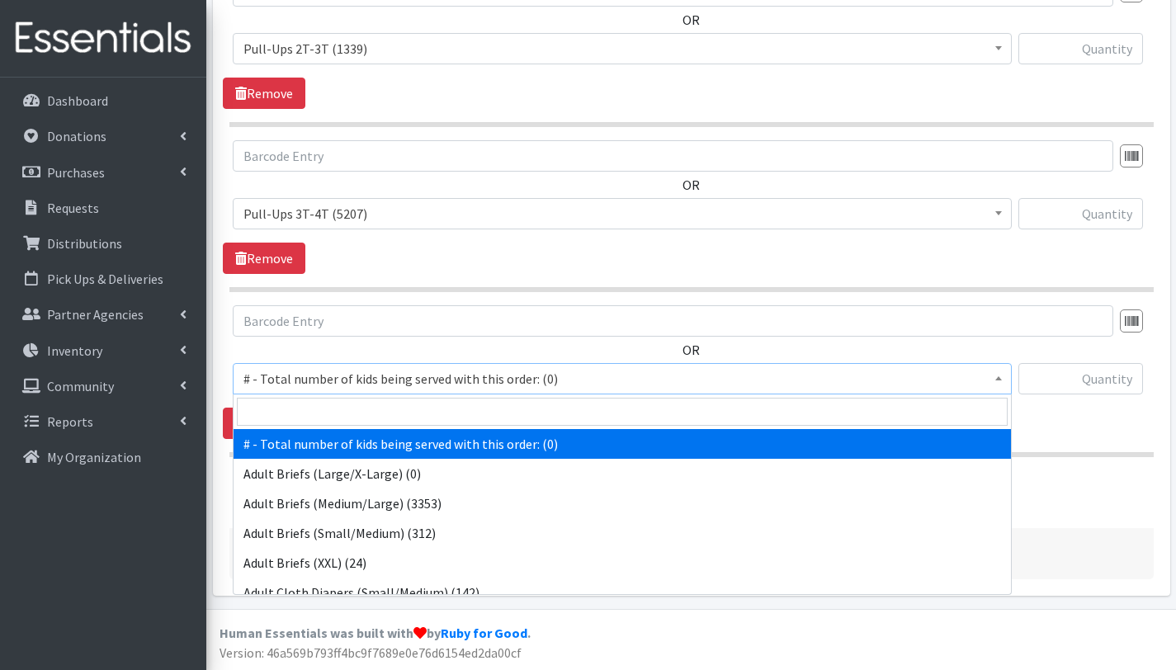
click at [337, 380] on span "# - Total number of kids being served with this order: (0)" at bounding box center [622, 378] width 758 height 23
click at [342, 414] on input "search" at bounding box center [622, 412] width 771 height 28
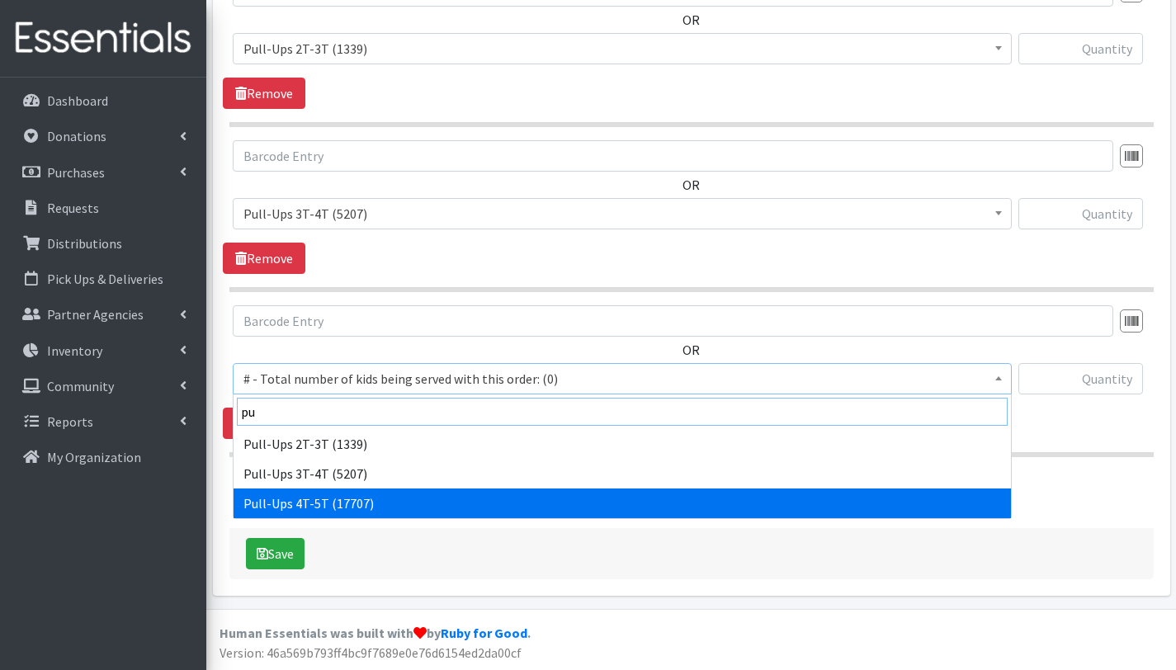
type input "pu"
select select "2680"
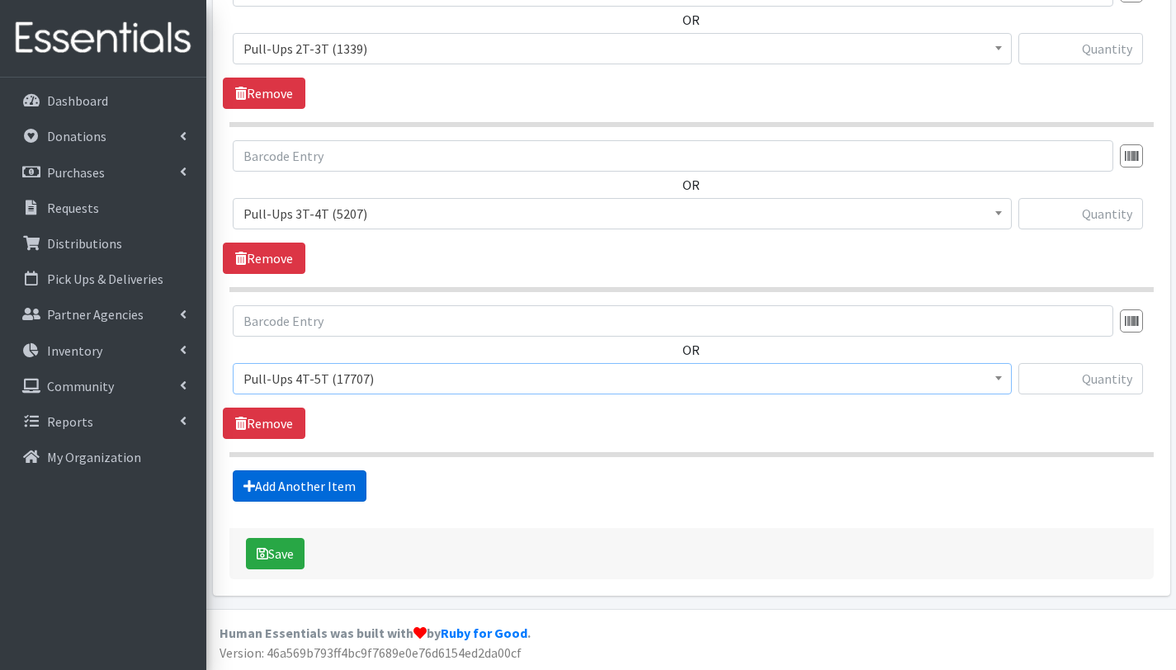
click at [339, 484] on link "Add Another Item" at bounding box center [300, 485] width 134 height 31
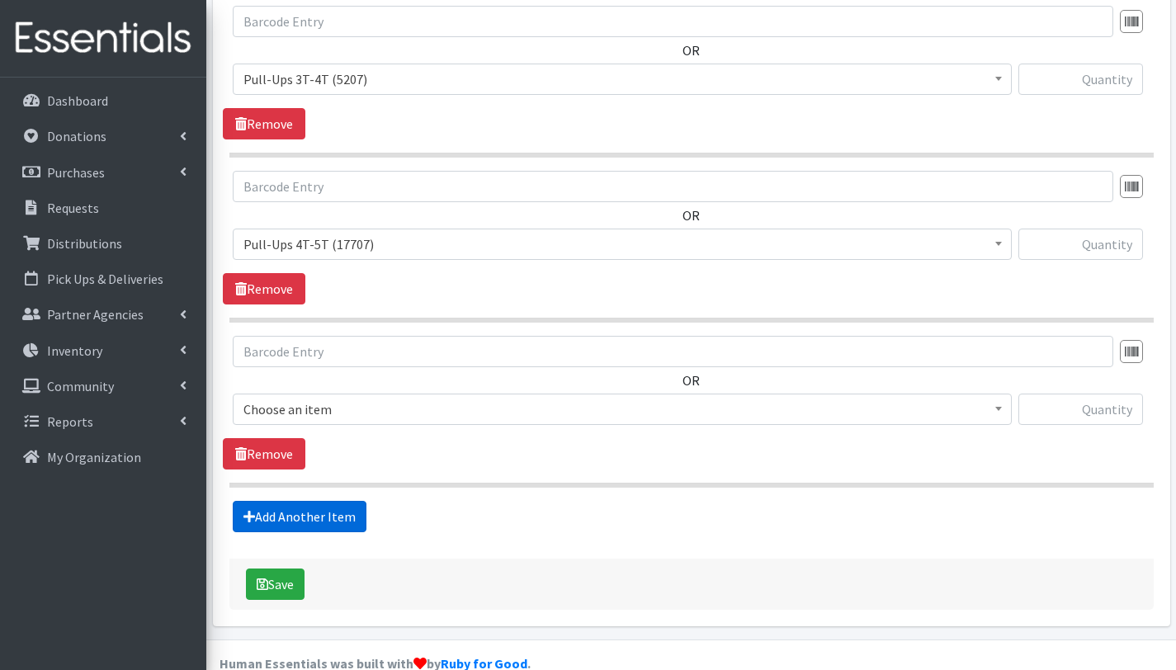
scroll to position [2520, 0]
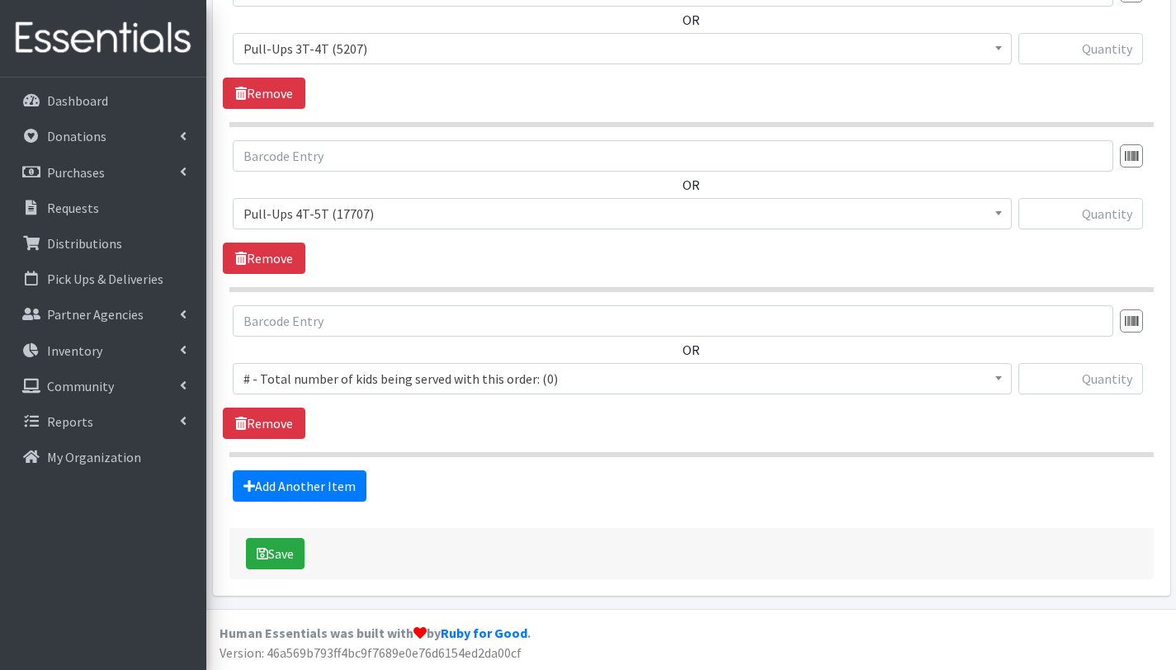
click at [359, 372] on span "# - Total number of kids being served with this order: (0)" at bounding box center [622, 378] width 758 height 23
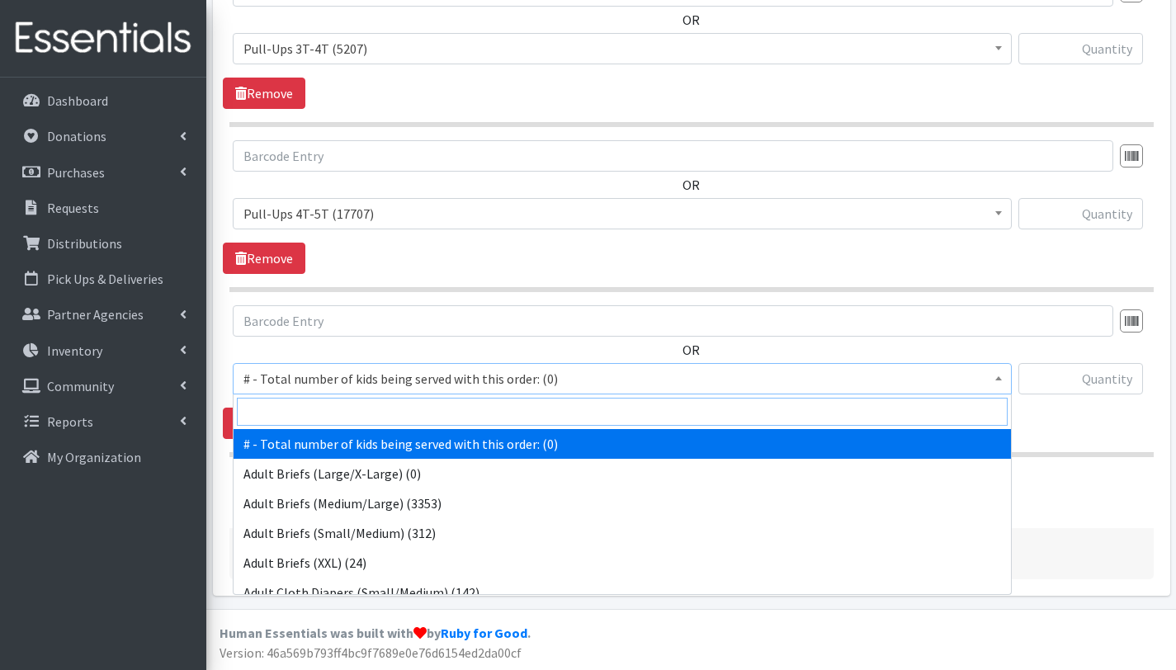
click at [355, 413] on input "search" at bounding box center [622, 412] width 771 height 28
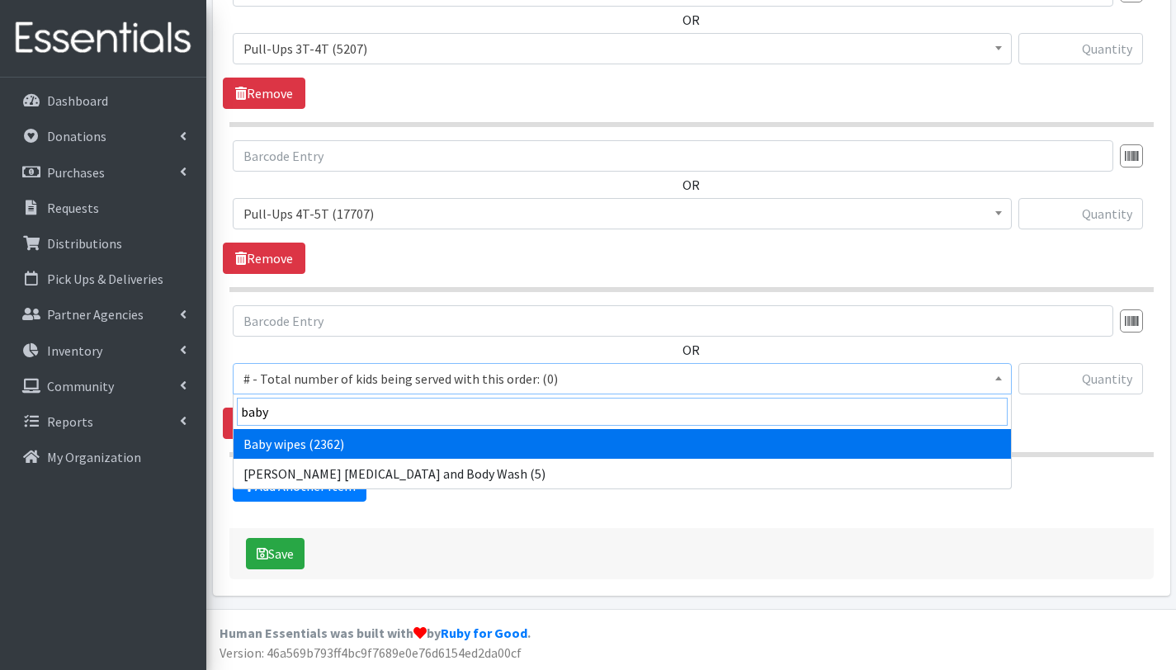
type input "baby"
select select "2649"
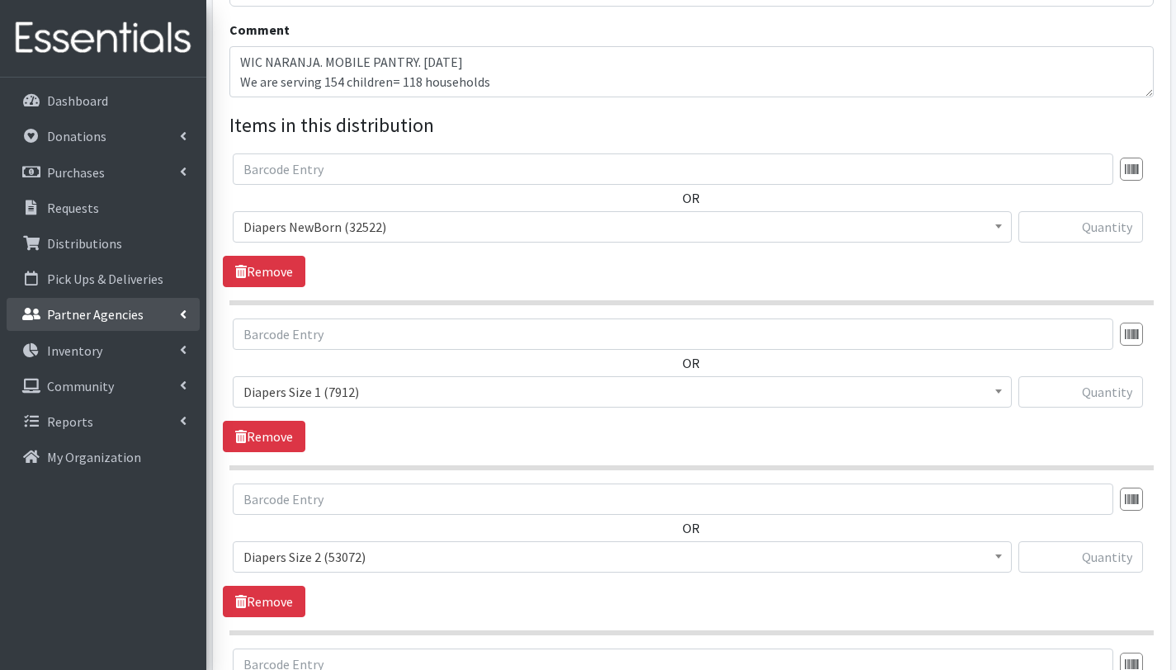
scroll to position [570, 0]
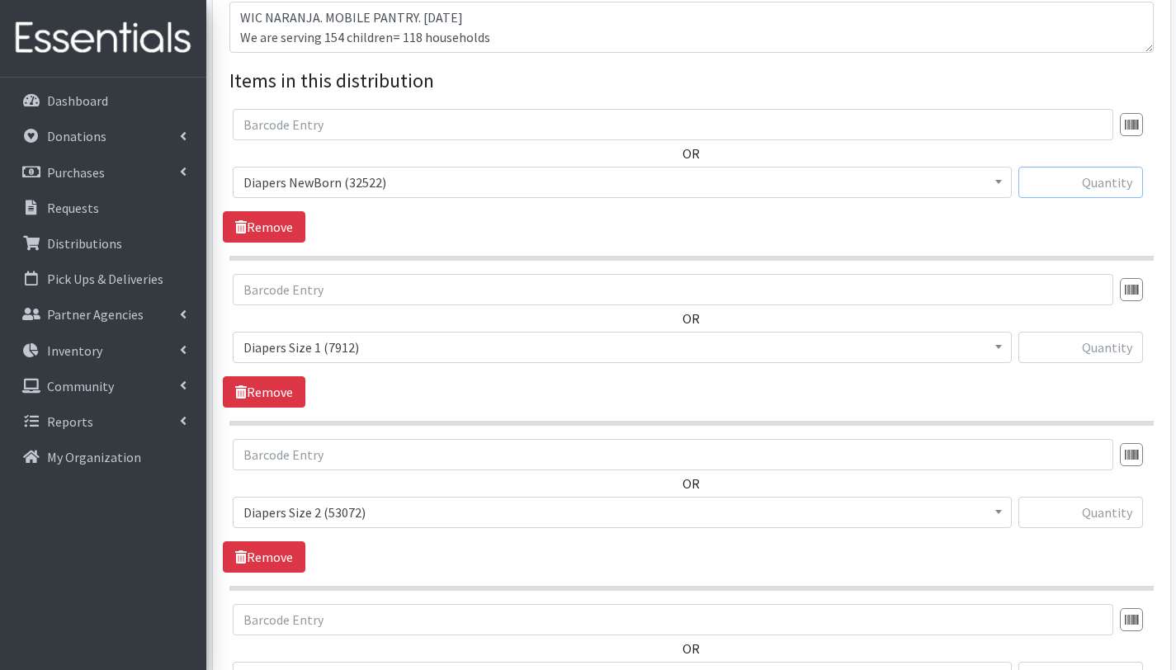
click at [1085, 183] on input "text" at bounding box center [1080, 182] width 125 height 31
type input "50"
click at [1101, 347] on input "text" at bounding box center [1080, 347] width 125 height 31
type input "700"
click at [1104, 517] on input "text" at bounding box center [1080, 512] width 125 height 31
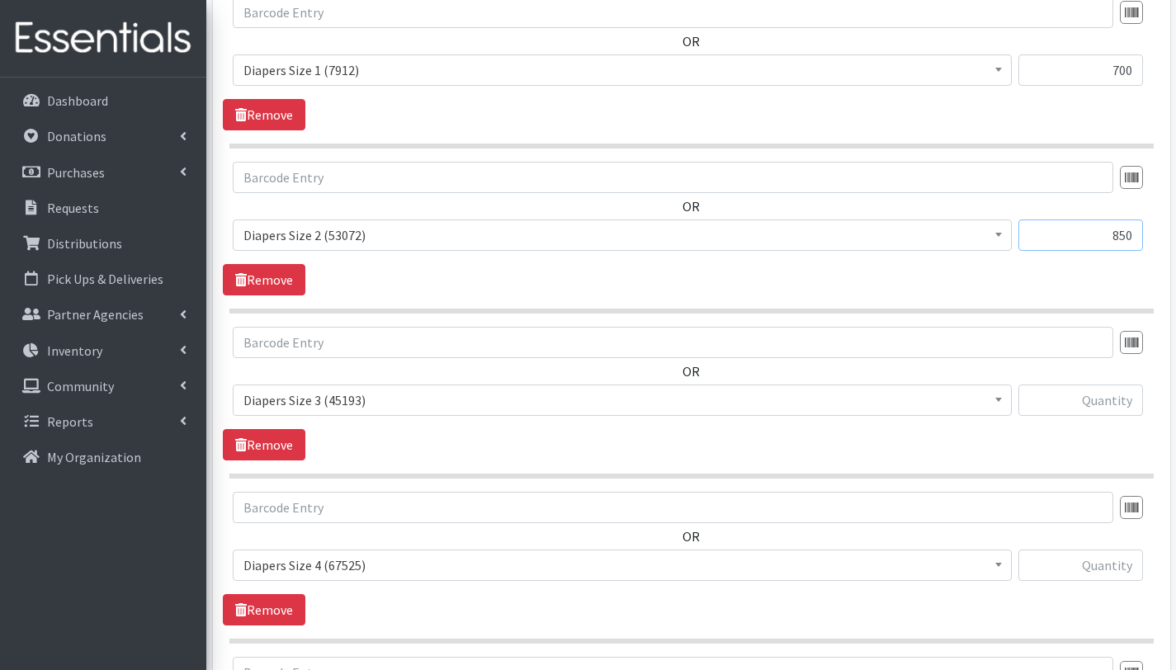
scroll to position [848, 0]
type input "850"
click at [1100, 395] on input "text" at bounding box center [1080, 400] width 125 height 31
type input "850"
click at [1117, 569] on input "text" at bounding box center [1080, 565] width 125 height 31
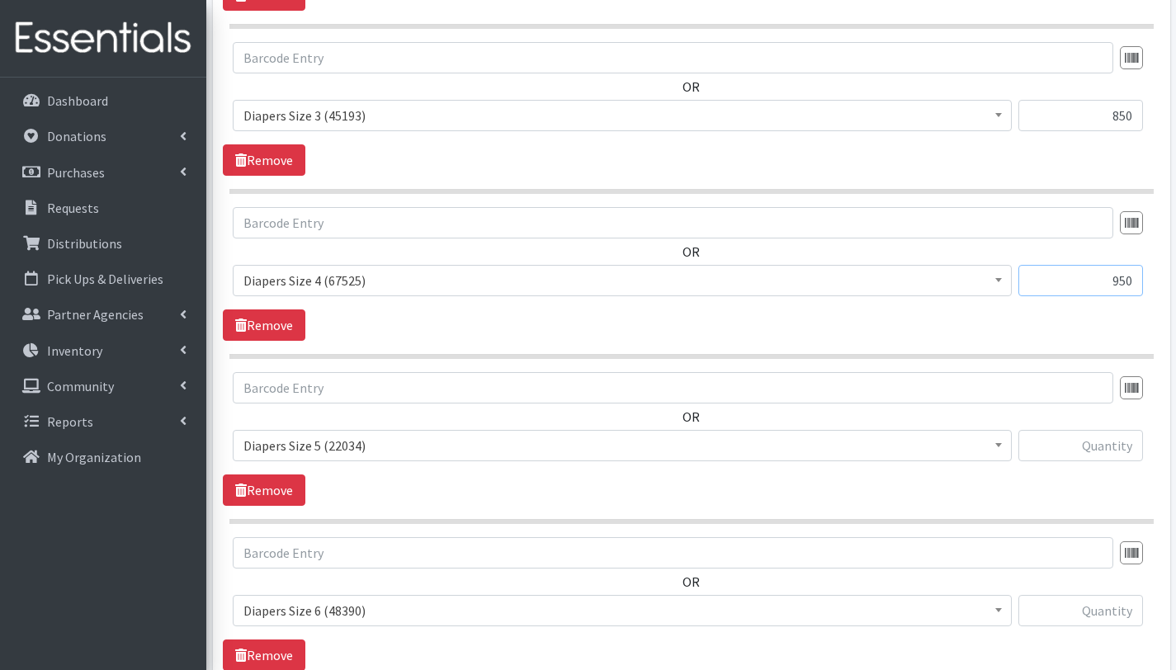
scroll to position [1133, 0]
type input "950"
click at [1094, 450] on input "text" at bounding box center [1080, 444] width 125 height 31
type input "1350"
click at [1111, 610] on input "text" at bounding box center [1080, 609] width 125 height 31
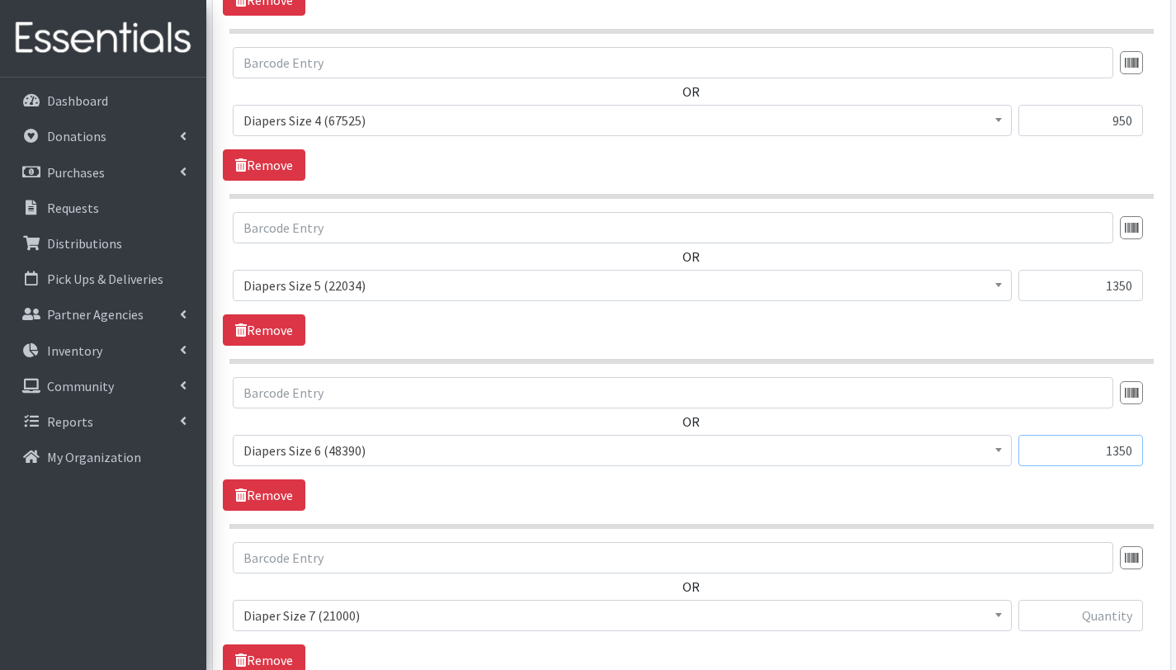
scroll to position [1343, 0]
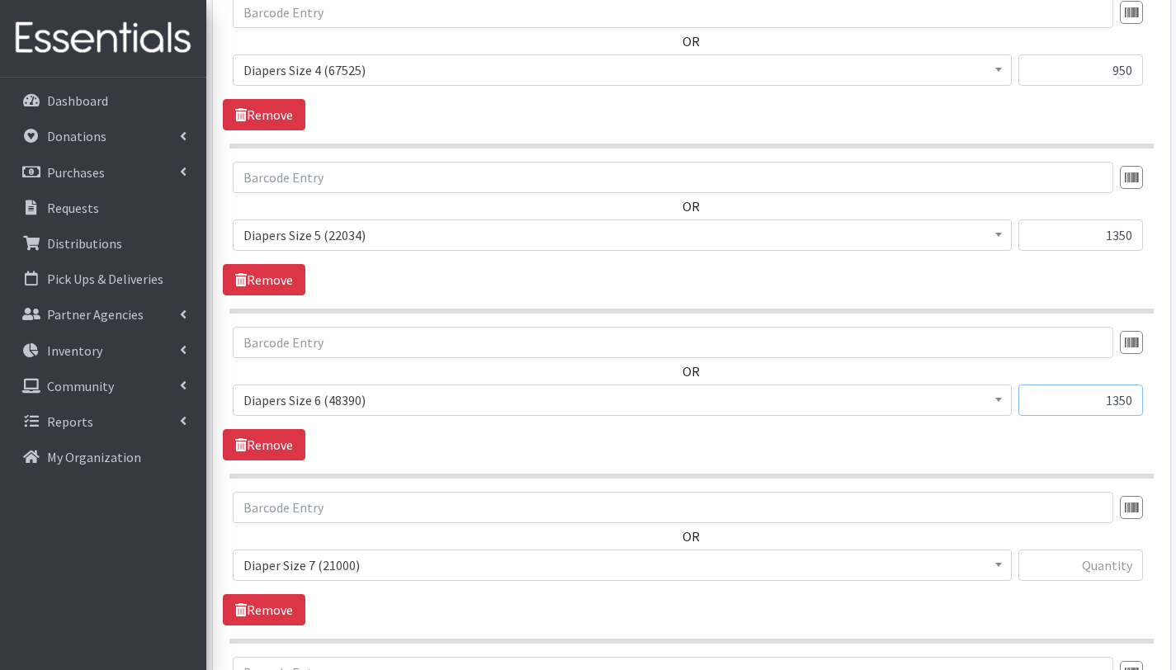
type input "1350"
click at [1091, 564] on input "text" at bounding box center [1080, 565] width 125 height 31
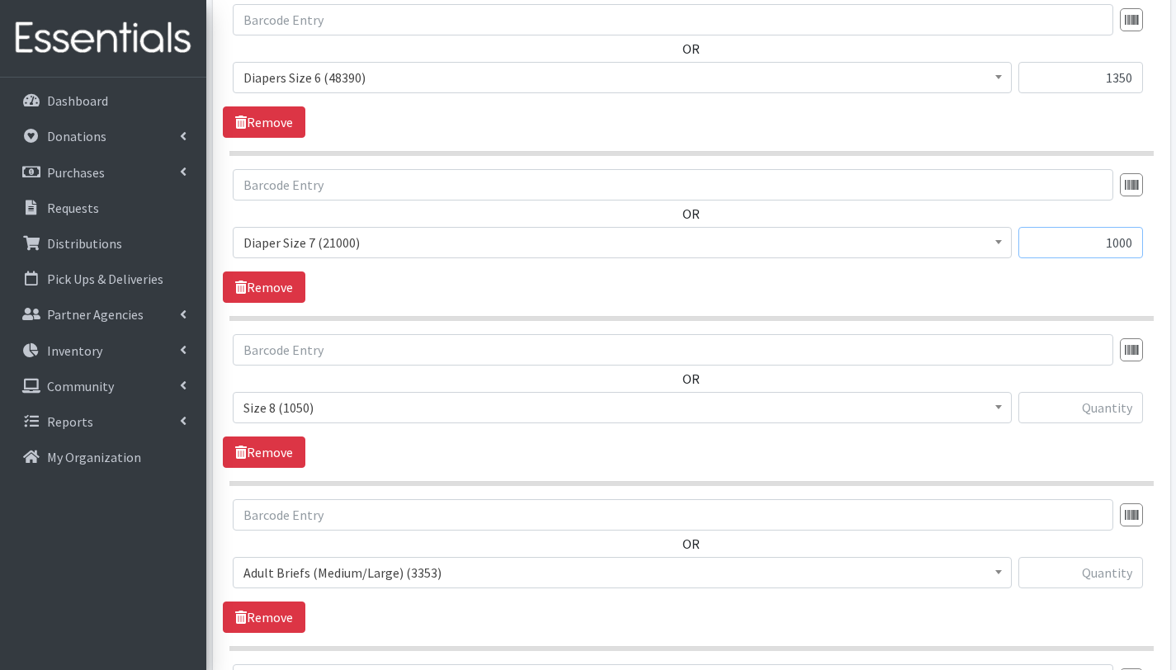
scroll to position [1691, 0]
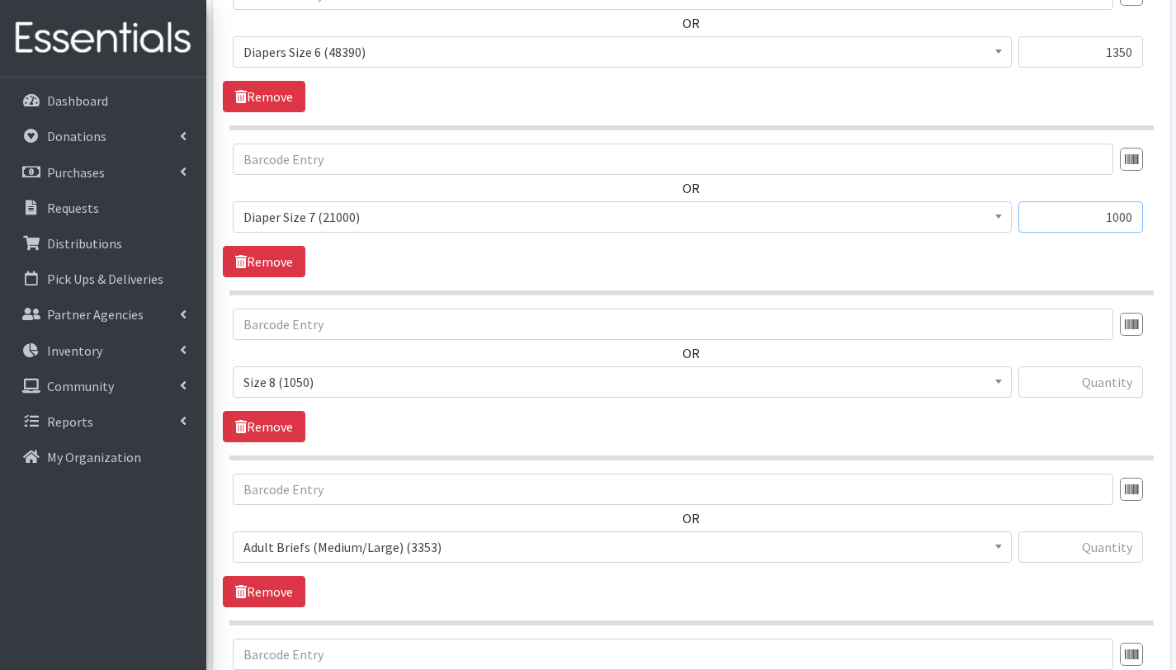
type input "1000"
click at [1116, 383] on input "text" at bounding box center [1080, 381] width 125 height 31
type input "50"
click at [1126, 544] on input "text" at bounding box center [1080, 546] width 125 height 31
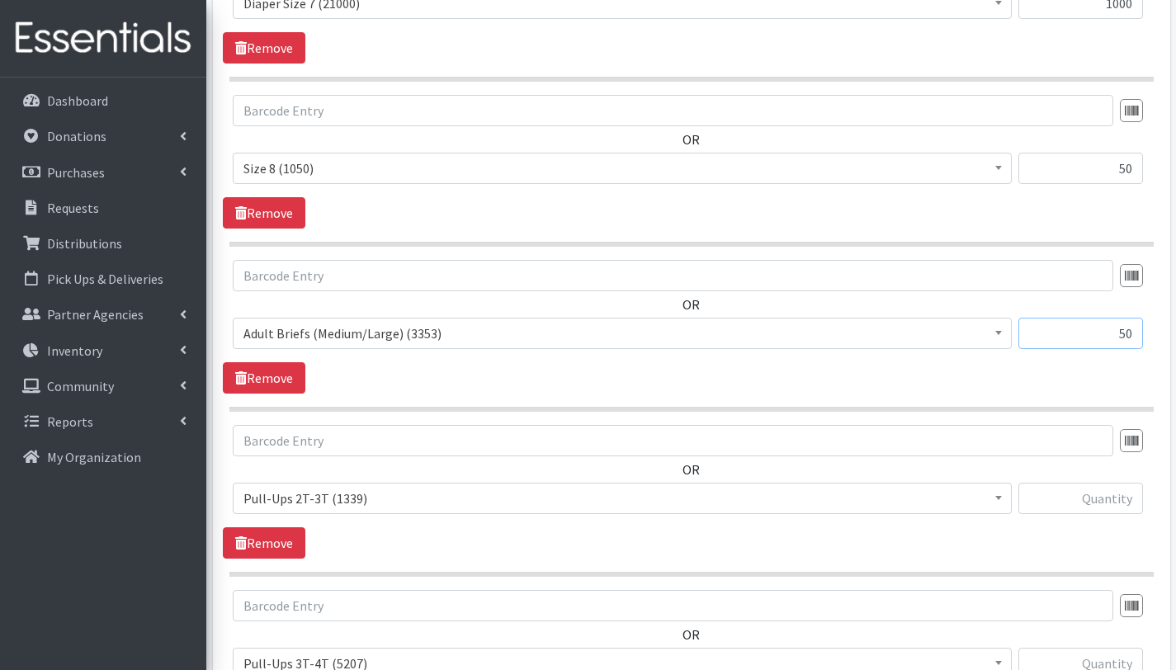
scroll to position [1906, 0]
type input "50"
click at [1114, 499] on input "text" at bounding box center [1080, 497] width 125 height 31
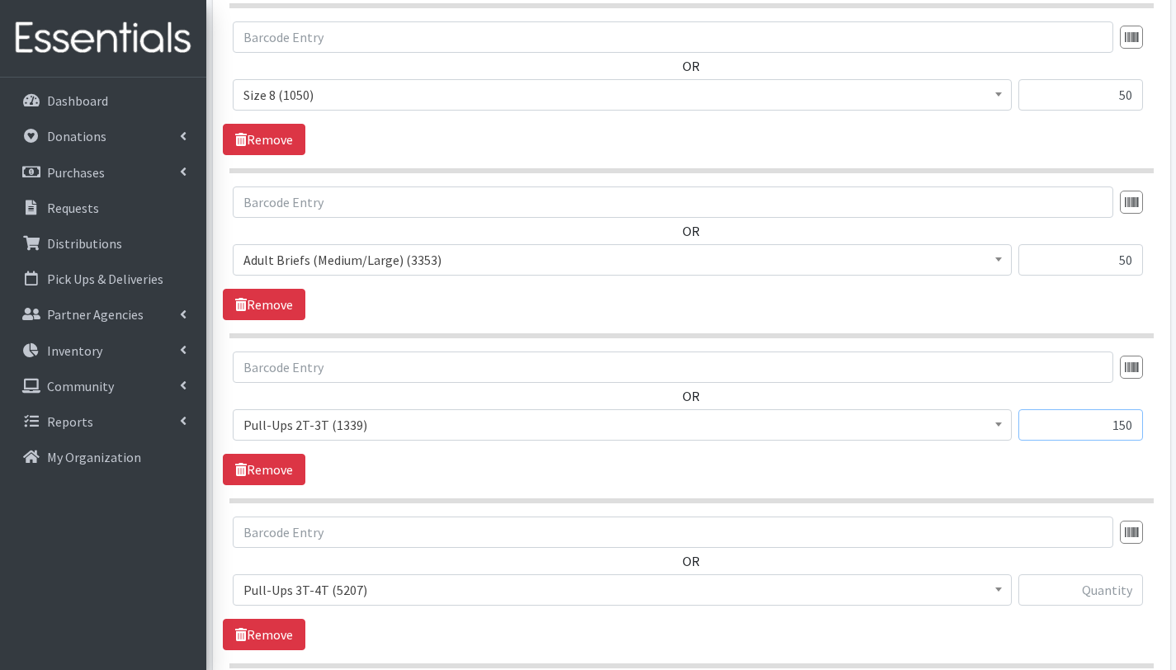
scroll to position [2207, 0]
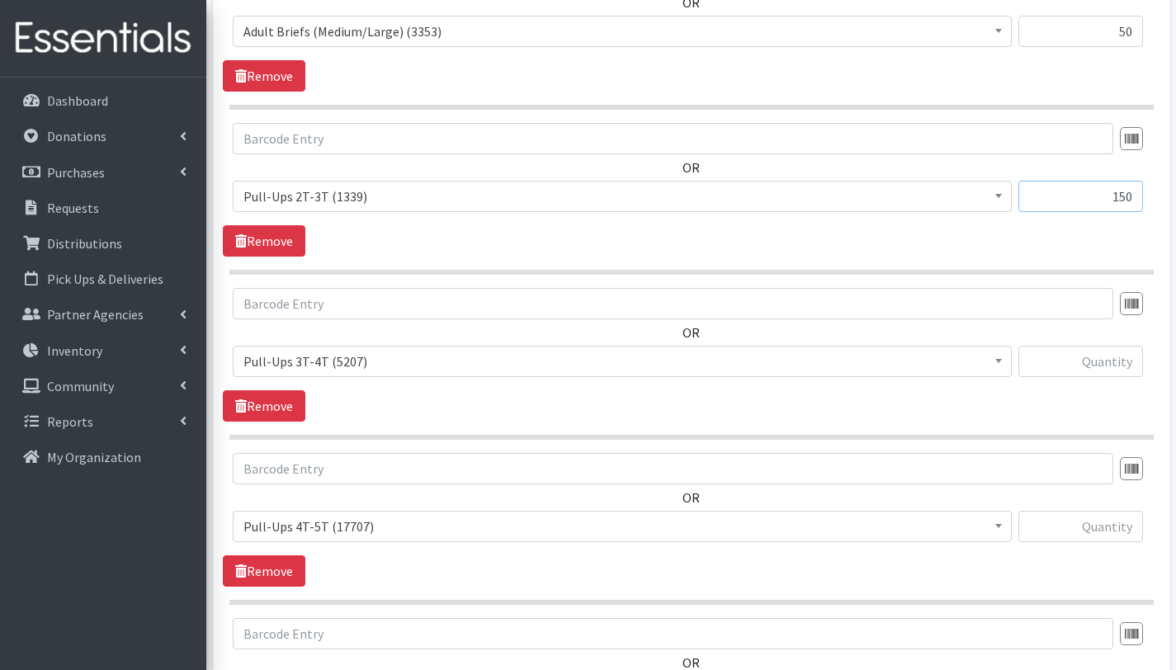
type input "150"
click at [1100, 355] on input "text" at bounding box center [1080, 361] width 125 height 31
type input "100"
click at [1098, 533] on input "text" at bounding box center [1080, 526] width 125 height 31
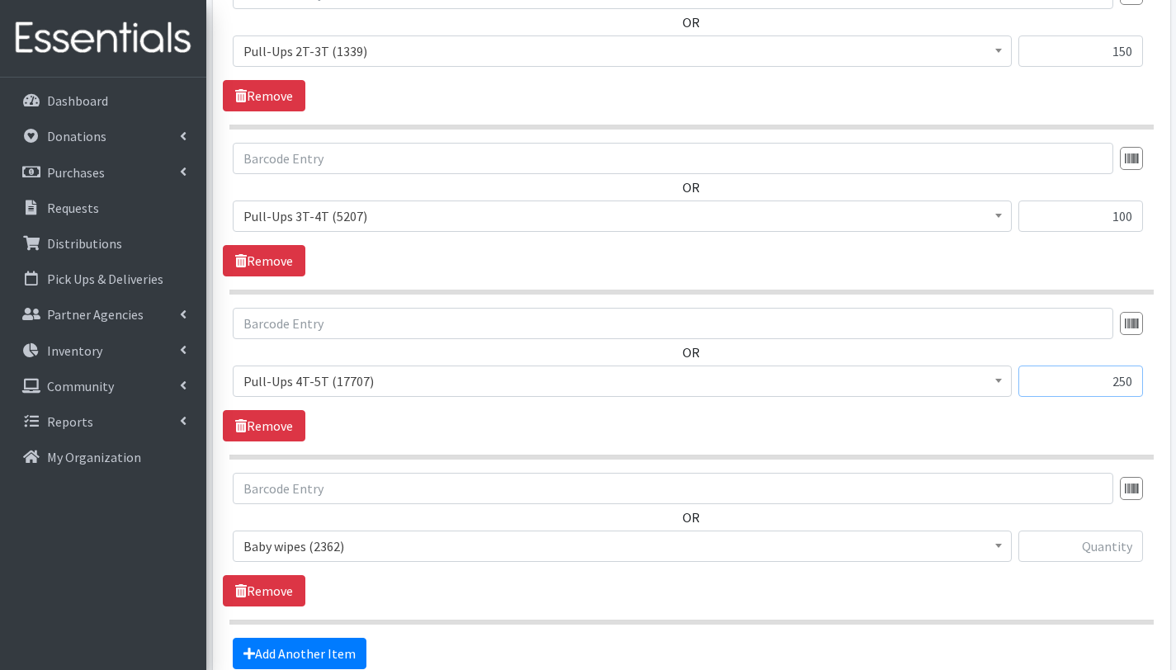
scroll to position [2358, 0]
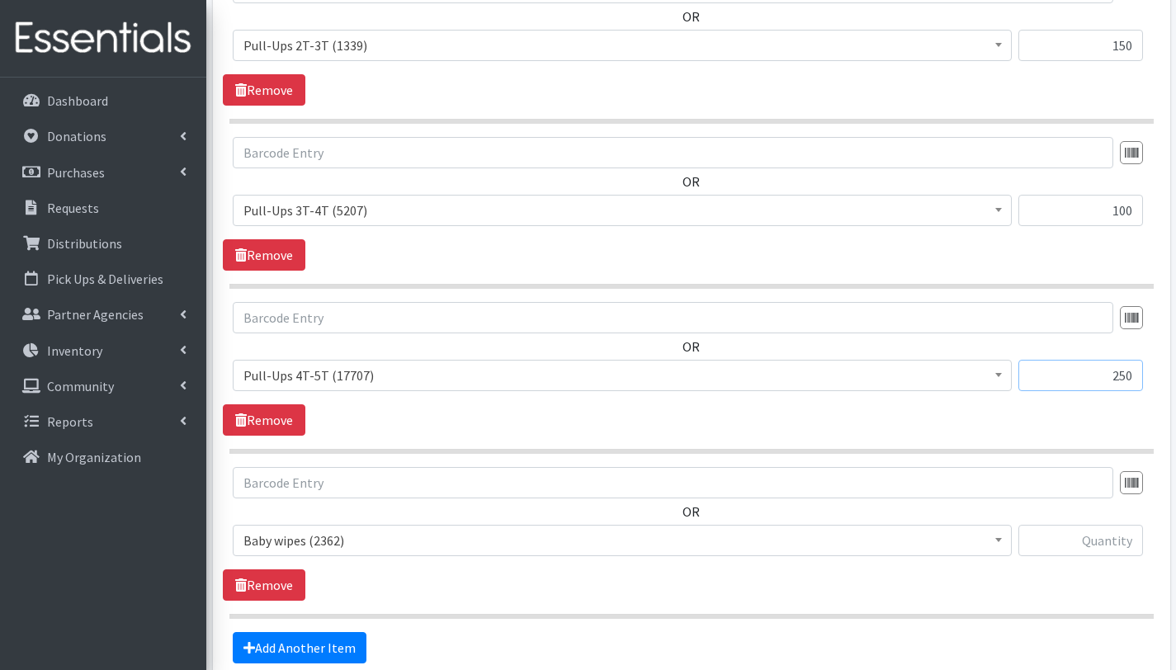
type input "250"
click at [1105, 536] on input "text" at bounding box center [1080, 540] width 125 height 31
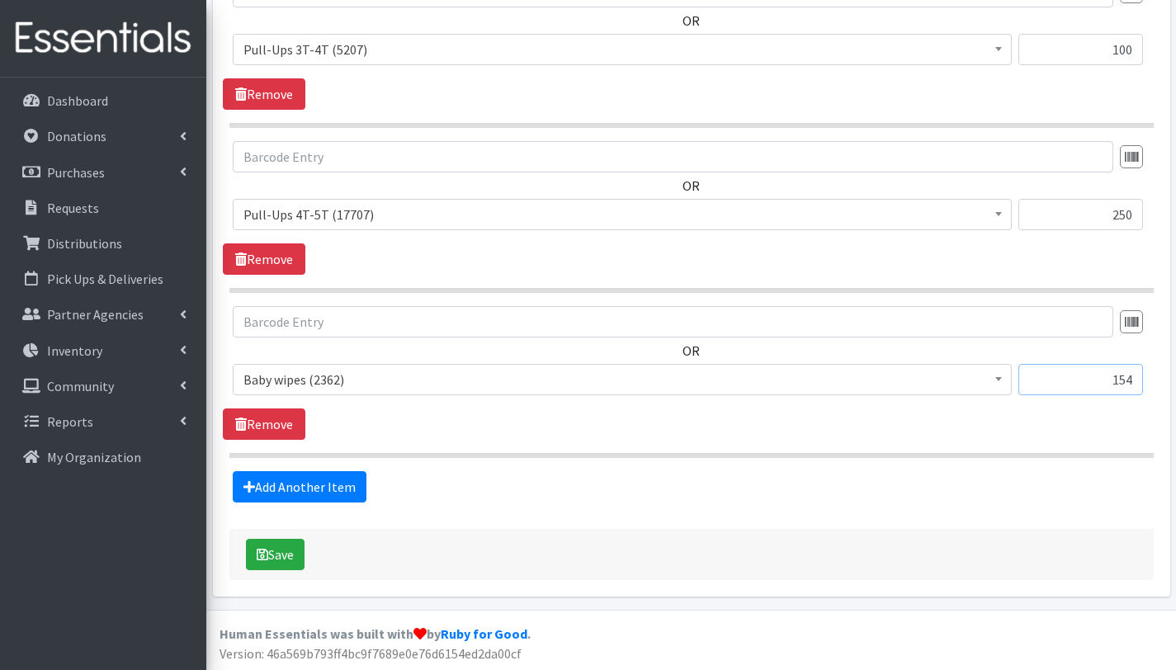
scroll to position [2520, 0]
type input "154"
click at [286, 554] on button "Save" at bounding box center [275, 553] width 59 height 31
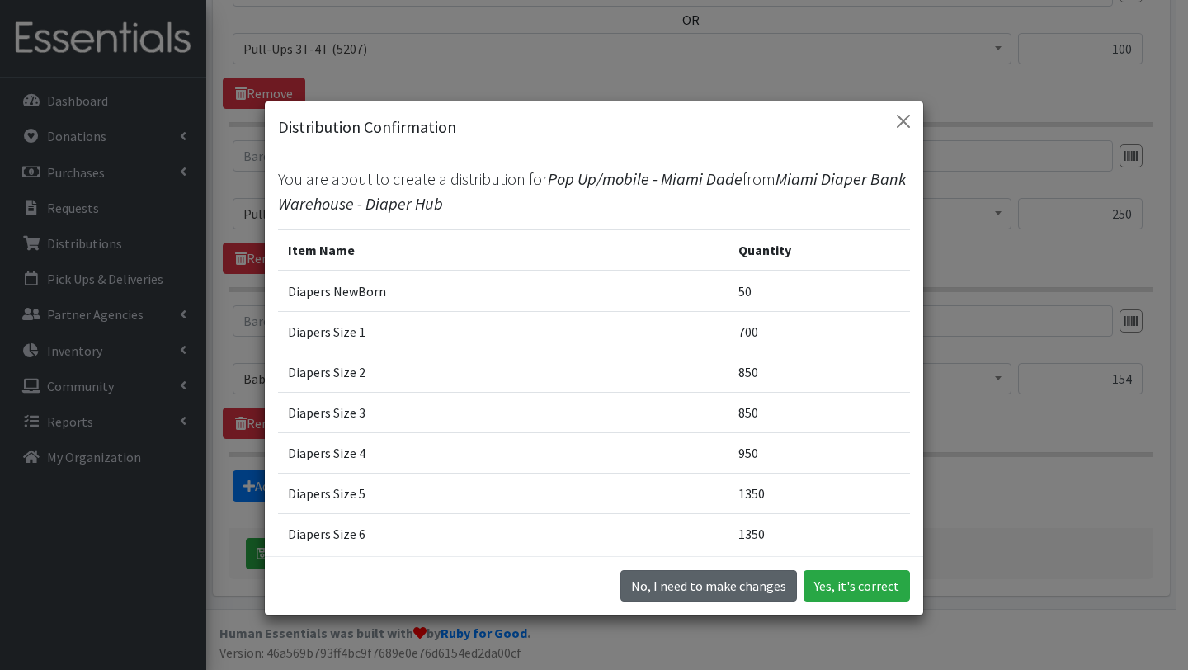
click at [760, 578] on button "No, I need to make changes" at bounding box center [709, 585] width 177 height 31
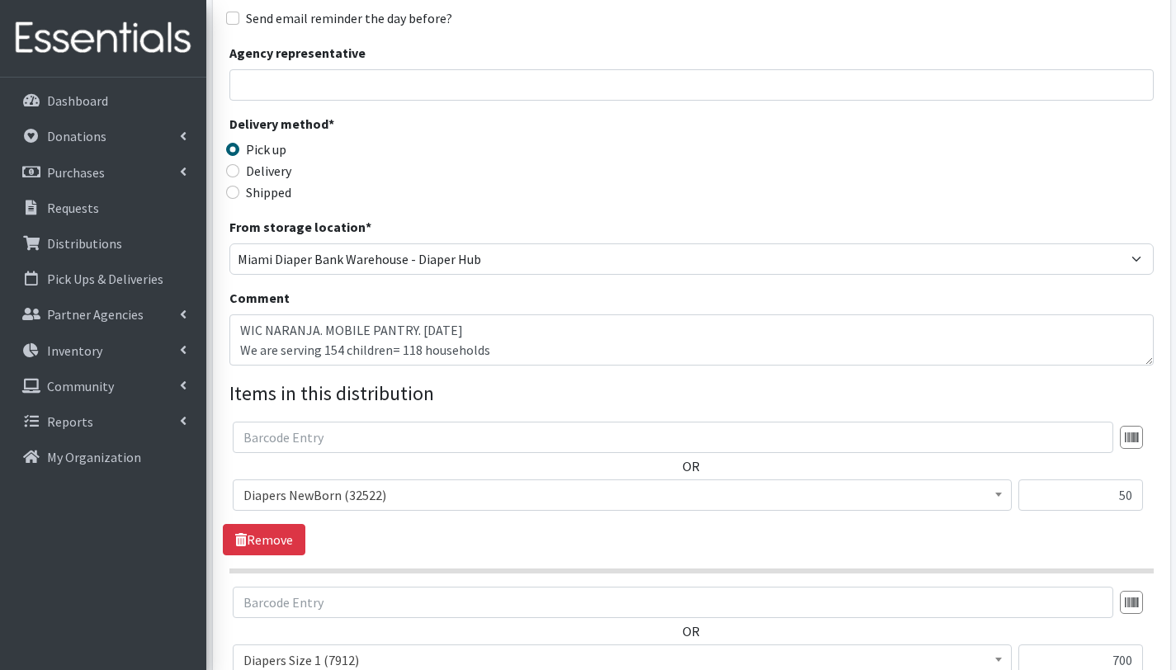
scroll to position [222, 0]
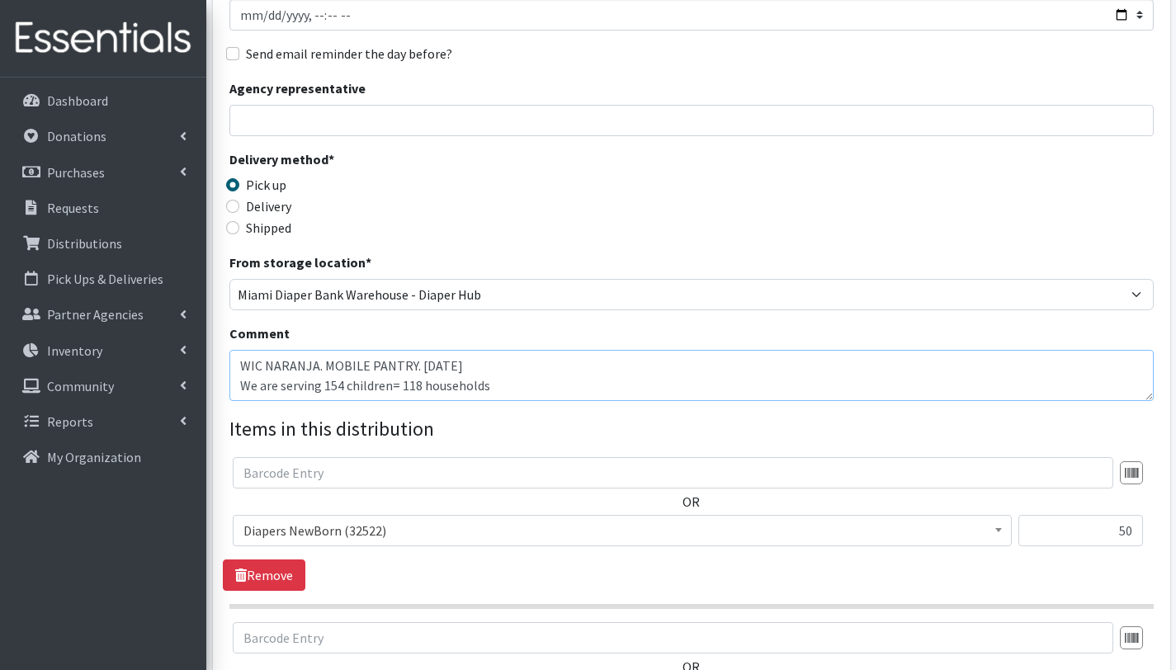
click at [341, 384] on textarea "WIC NARANJA. MOBILE PANTRY. [DATE] We are serving 154 children= 118 households" at bounding box center [691, 375] width 924 height 51
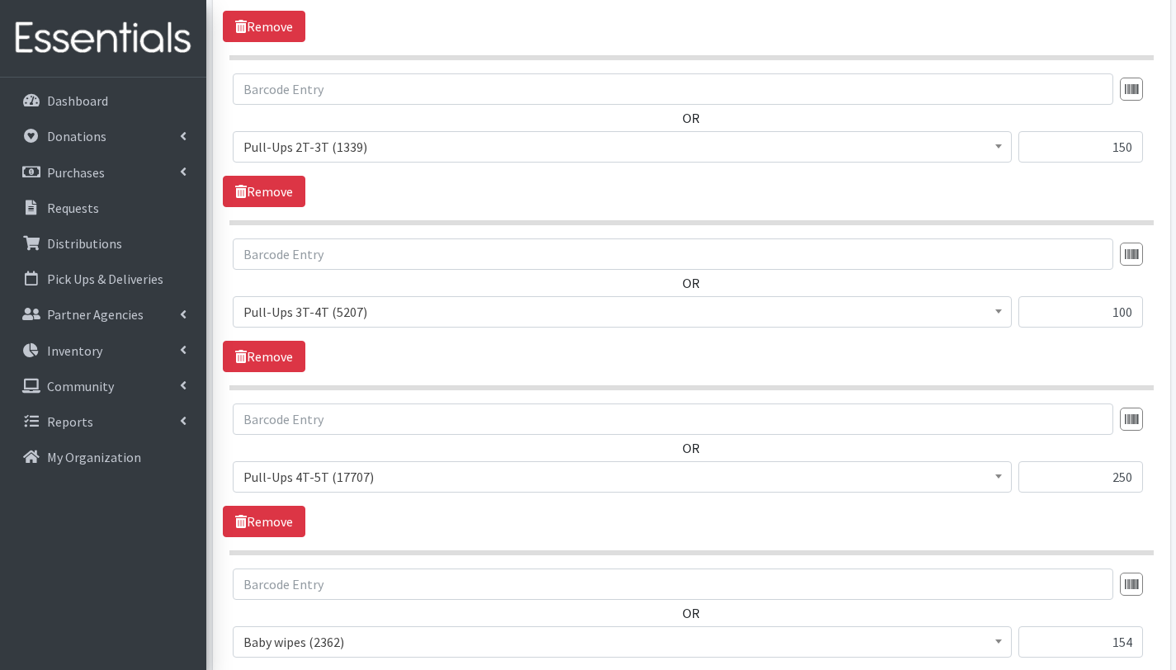
scroll to position [2520, 0]
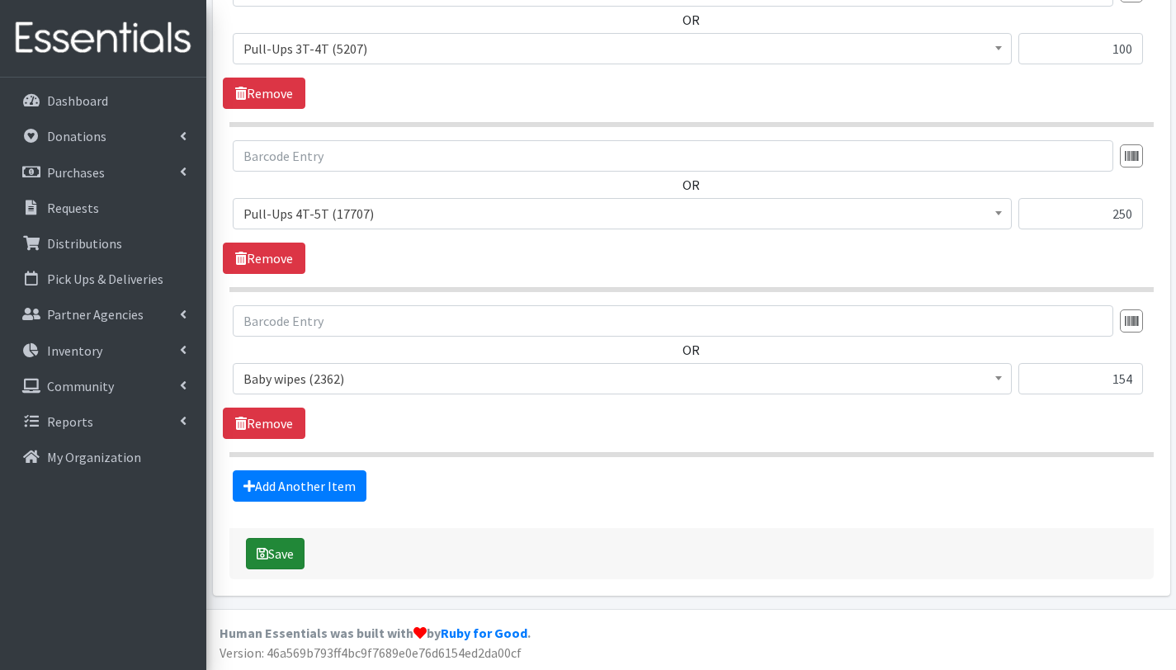
type textarea "WIC NARANJA. MOBILE PANTRY. [DATE] We are serving 154 children= 118 households …"
click at [300, 562] on button "Save" at bounding box center [275, 553] width 59 height 31
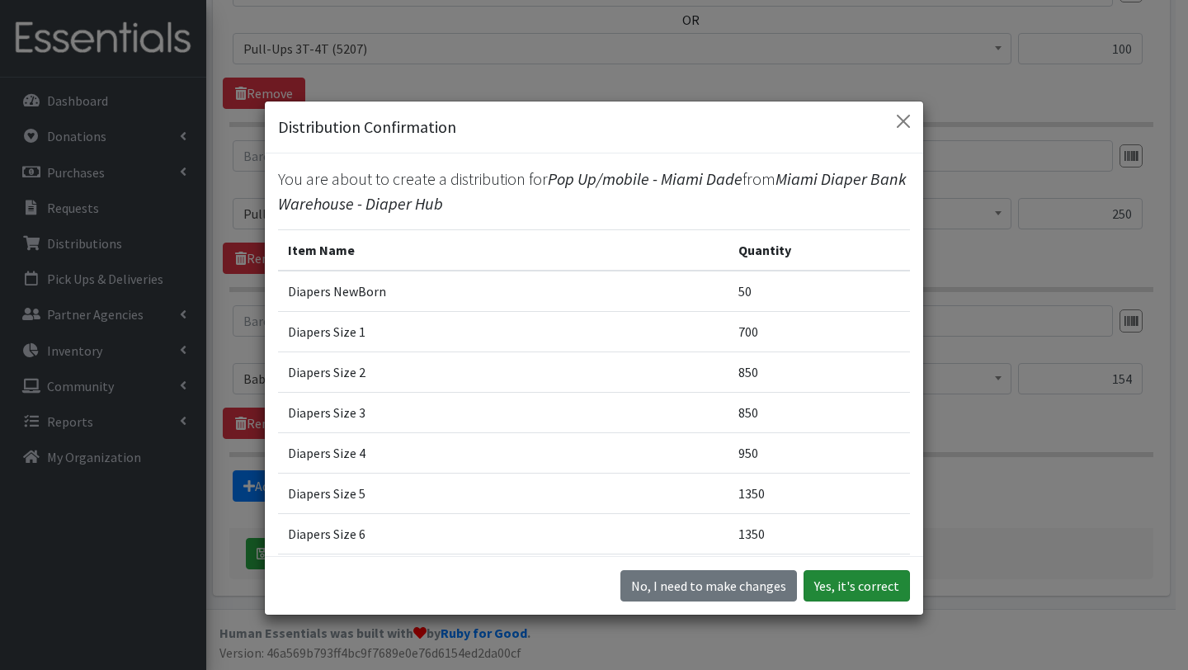
click at [844, 592] on button "Yes, it's correct" at bounding box center [857, 585] width 106 height 31
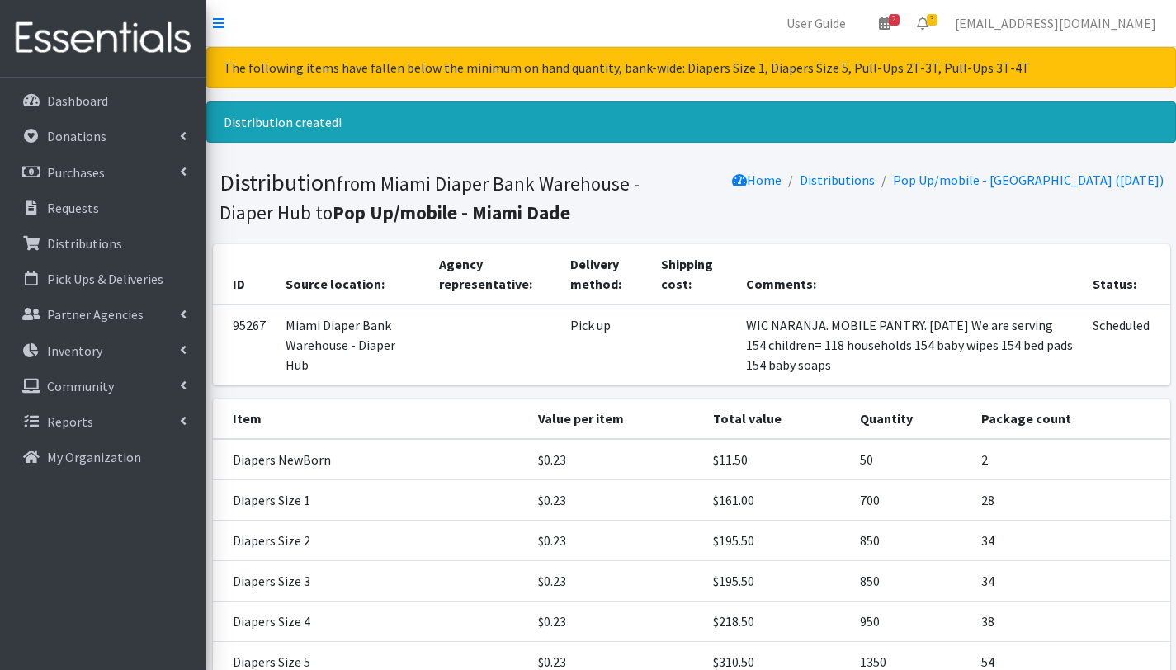
scroll to position [503, 0]
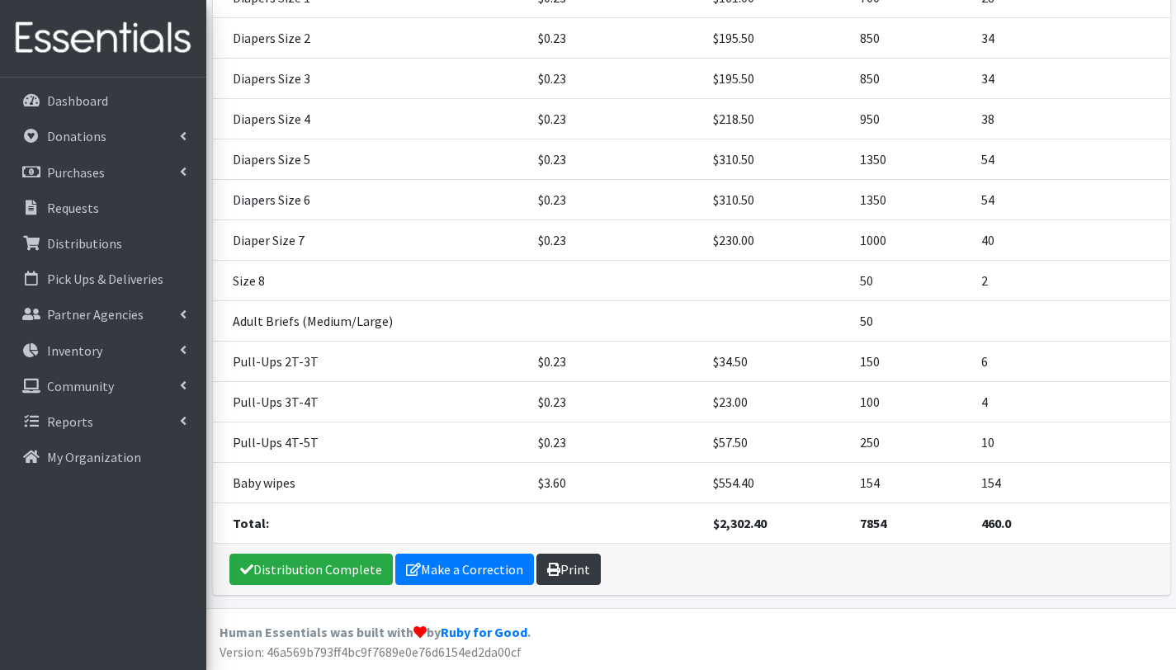
click at [565, 567] on link "Print" at bounding box center [568, 569] width 64 height 31
